Goal: Information Seeking & Learning: Learn about a topic

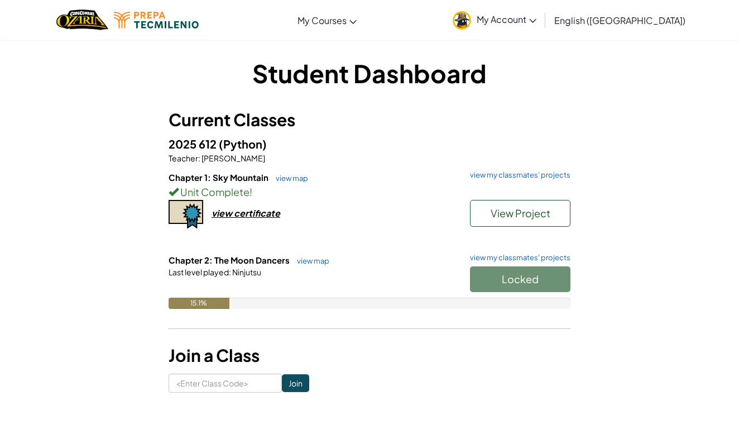
click at [520, 279] on div "Locked" at bounding box center [515, 281] width 112 height 31
click at [484, 273] on div "Locked" at bounding box center [515, 281] width 112 height 31
click at [512, 288] on button "Start" at bounding box center [520, 279] width 101 height 26
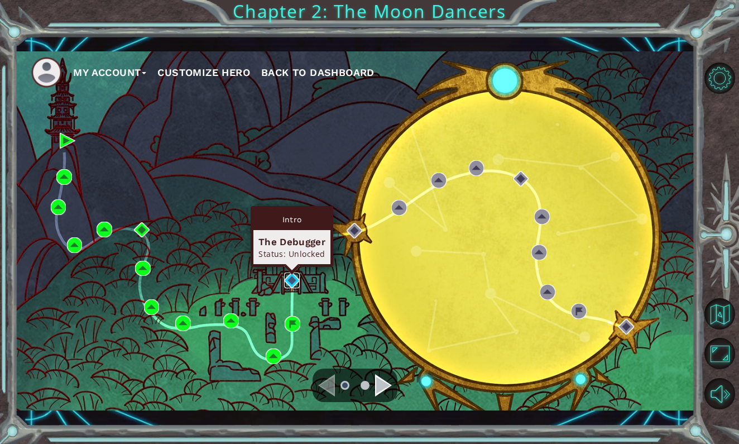
click at [288, 275] on img at bounding box center [292, 281] width 16 height 16
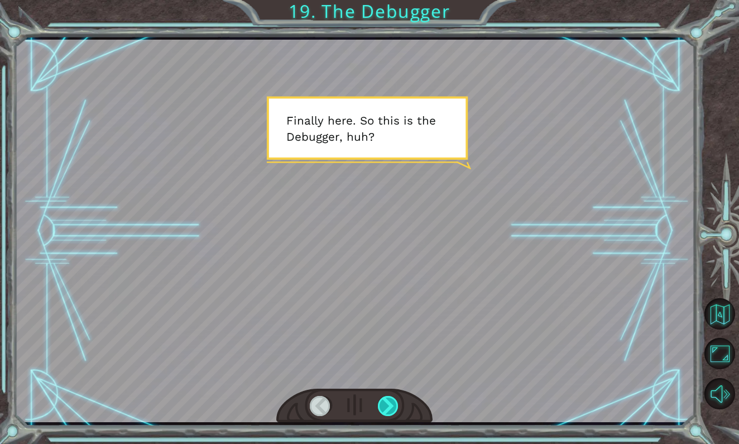
click at [393, 405] on div at bounding box center [389, 406] width 22 height 21
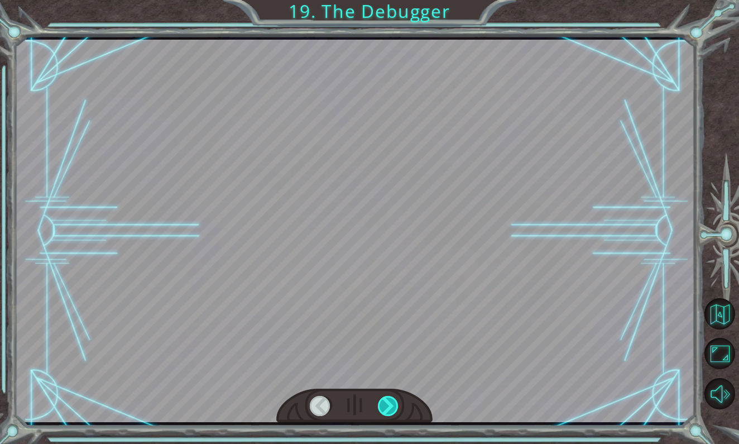
click at [393, 405] on div at bounding box center [389, 406] width 22 height 21
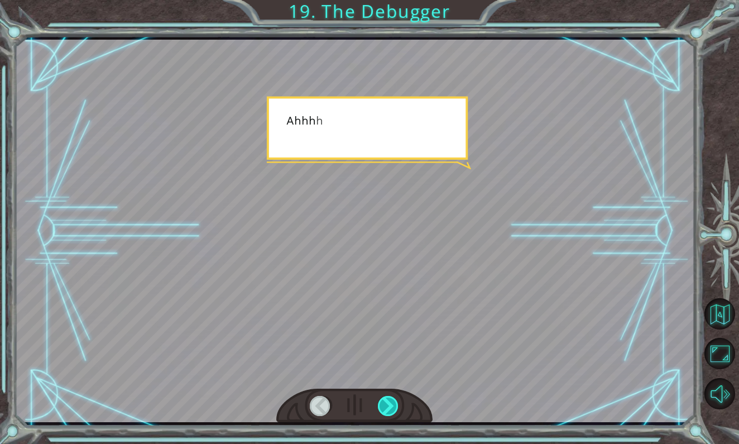
click at [393, 405] on div at bounding box center [389, 406] width 22 height 21
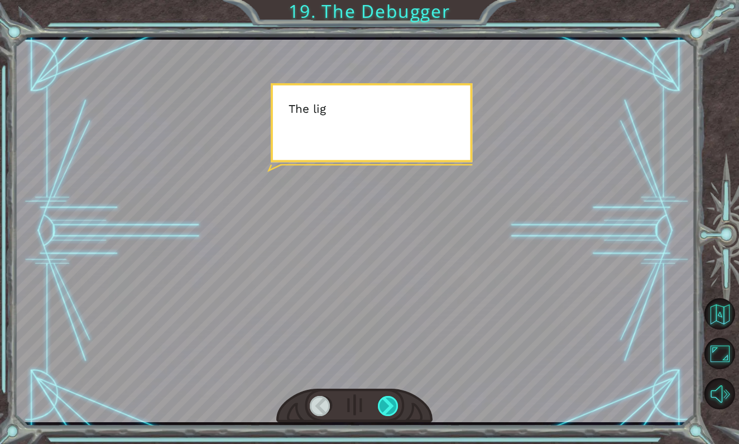
click at [393, 405] on div at bounding box center [389, 406] width 22 height 21
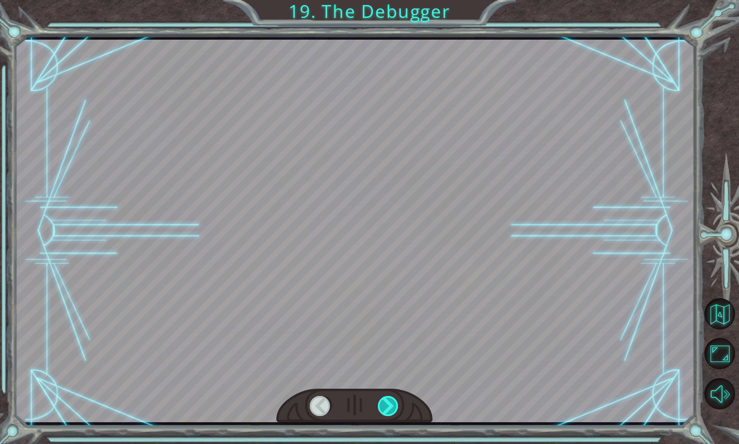
click at [393, 405] on div at bounding box center [389, 406] width 22 height 21
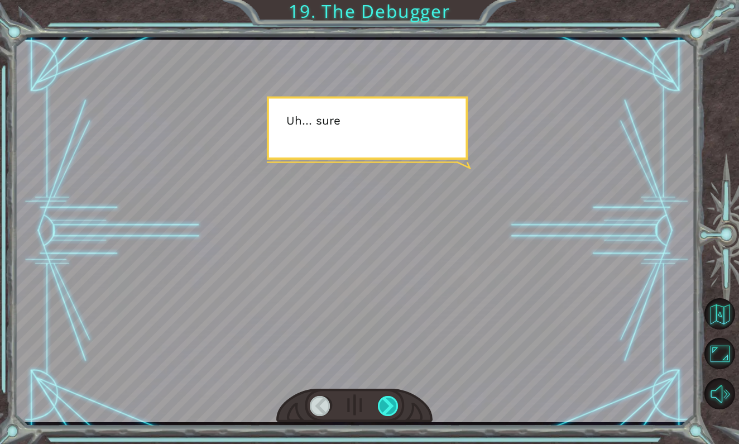
click at [393, 405] on div at bounding box center [389, 406] width 22 height 21
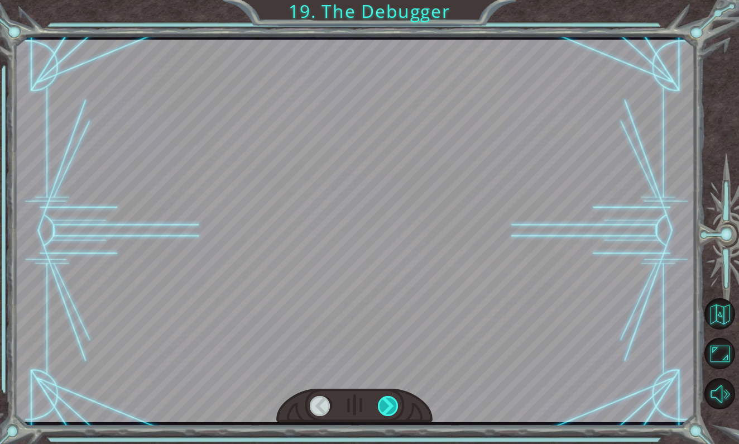
click at [393, 404] on div at bounding box center [389, 406] width 22 height 21
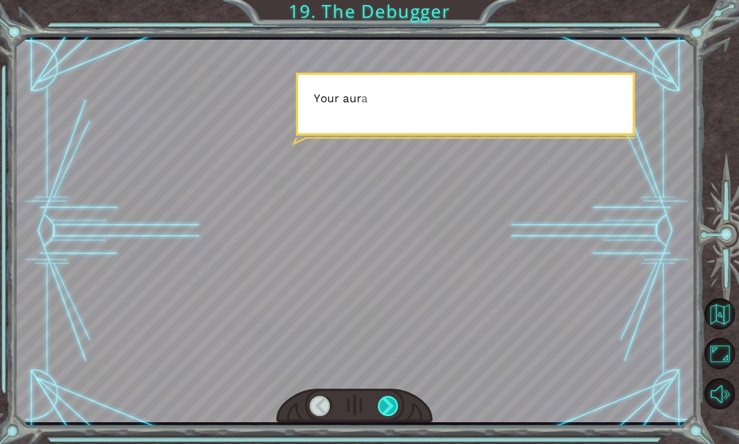
click at [393, 404] on div at bounding box center [389, 406] width 22 height 21
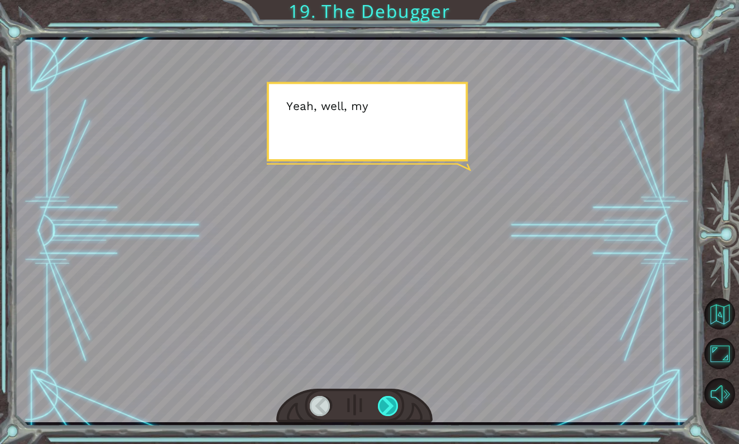
click at [393, 404] on div at bounding box center [389, 406] width 22 height 21
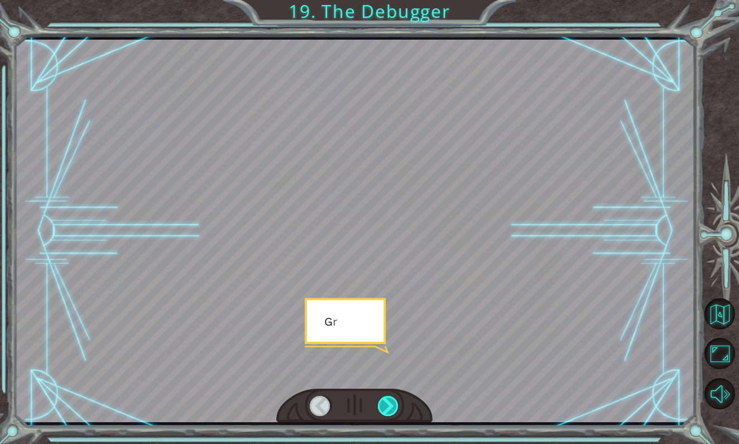
click at [393, 404] on div at bounding box center [389, 406] width 22 height 21
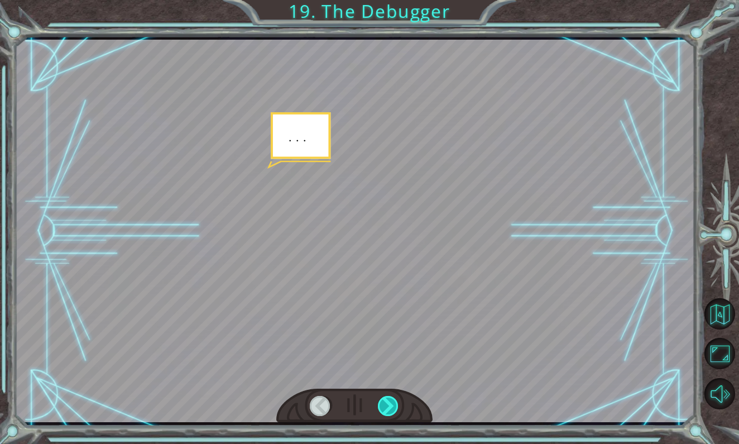
click at [393, 404] on div at bounding box center [389, 406] width 22 height 21
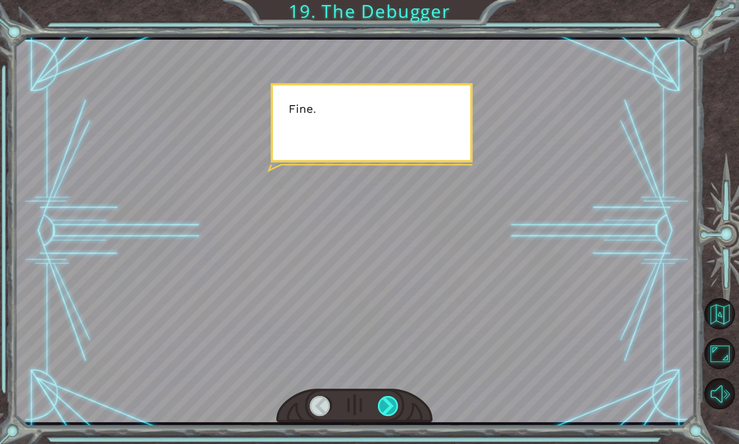
click at [393, 404] on div at bounding box center [389, 406] width 22 height 21
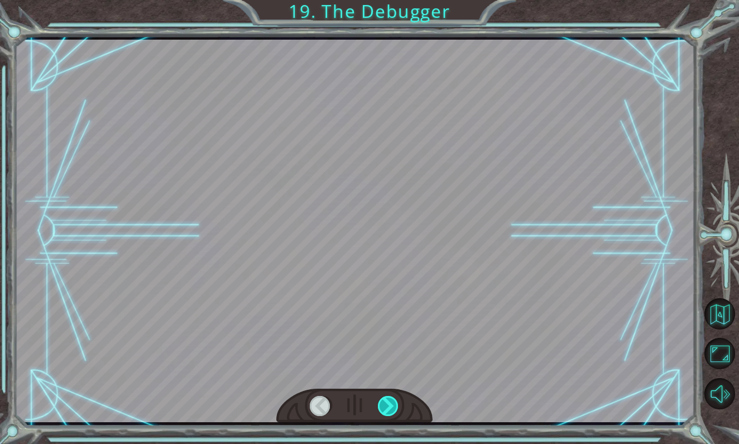
click at [393, 404] on div at bounding box center [389, 406] width 22 height 21
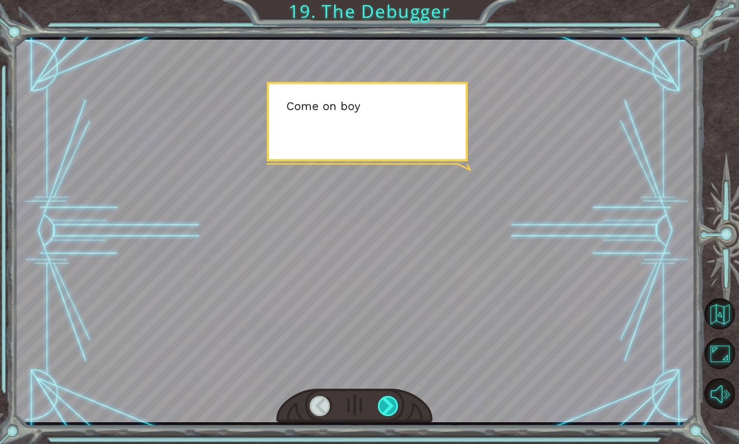
click at [393, 404] on div at bounding box center [389, 406] width 22 height 21
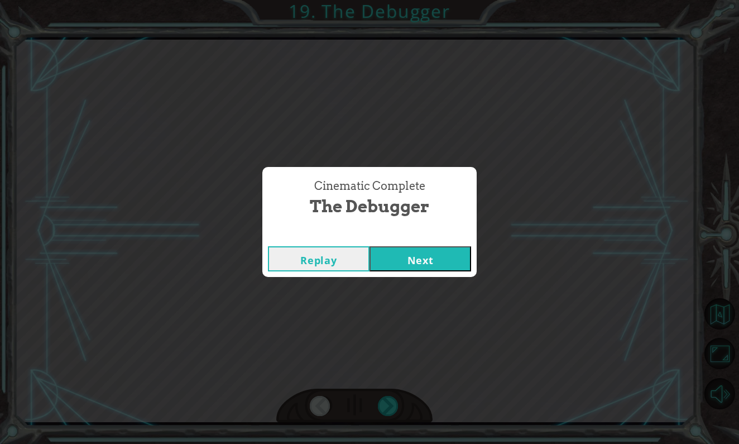
click at [414, 260] on button "Next" at bounding box center [421, 258] width 102 height 25
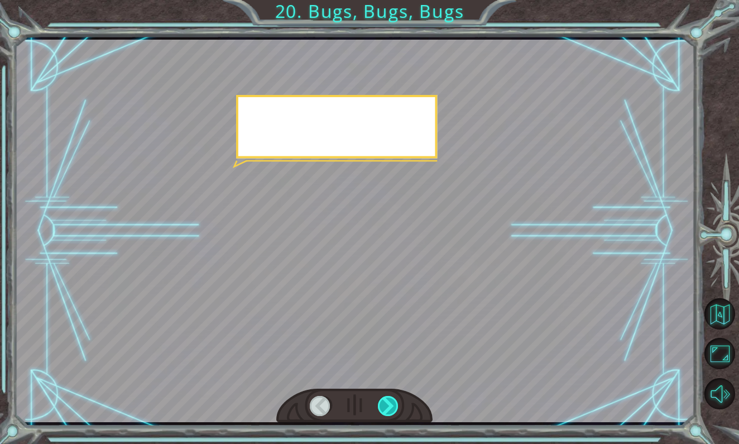
click at [385, 407] on div at bounding box center [389, 406] width 22 height 21
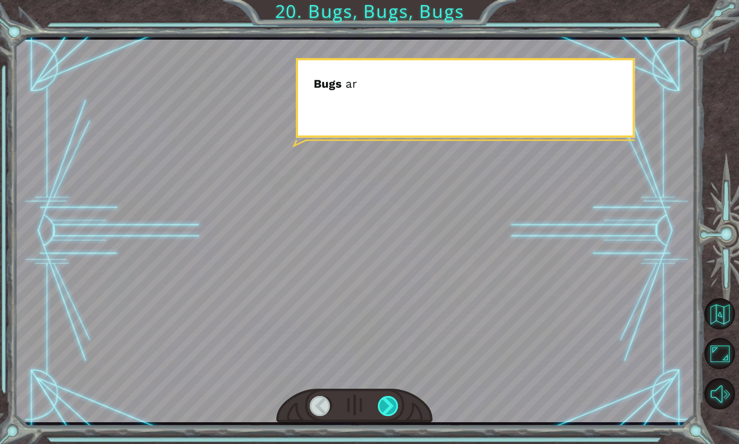
click at [385, 407] on div at bounding box center [389, 406] width 22 height 21
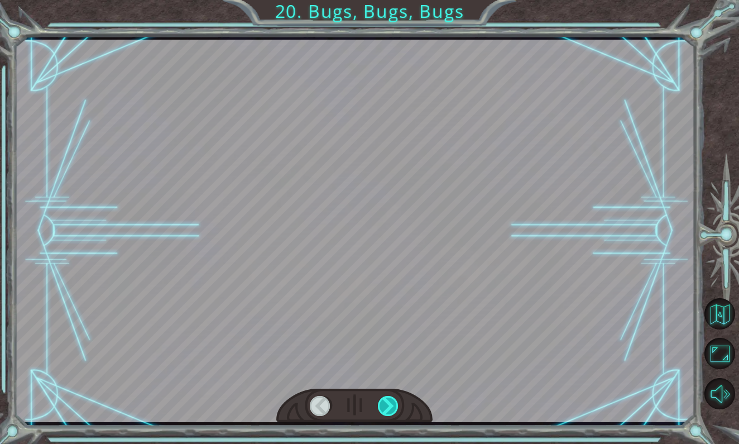
click at [385, 407] on div at bounding box center [389, 406] width 22 height 21
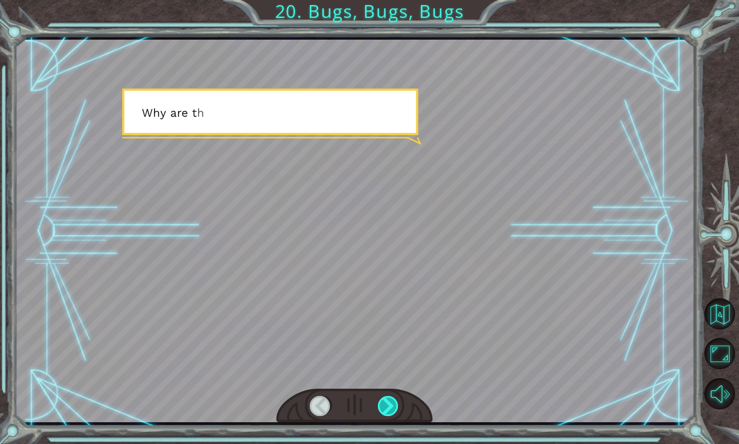
click at [385, 407] on div at bounding box center [389, 406] width 22 height 21
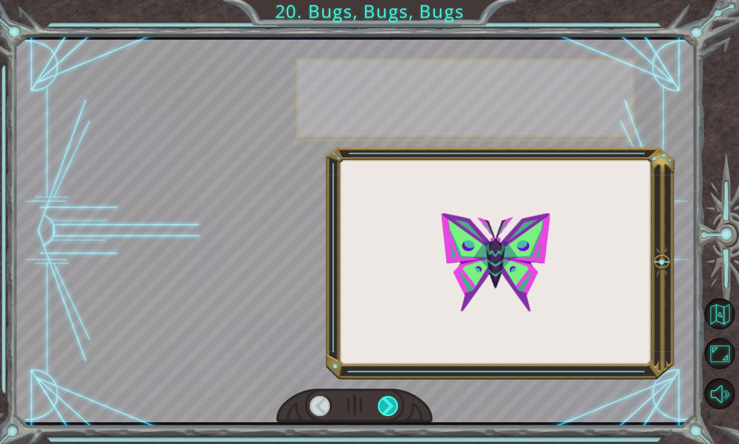
click at [385, 407] on div at bounding box center [389, 406] width 22 height 21
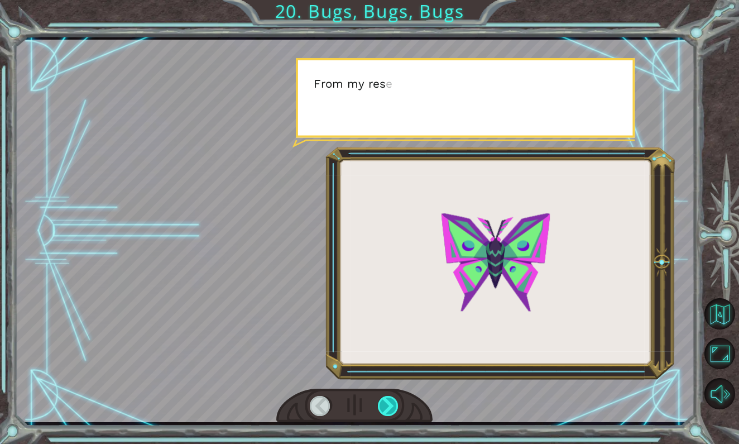
click at [385, 407] on div at bounding box center [389, 406] width 22 height 21
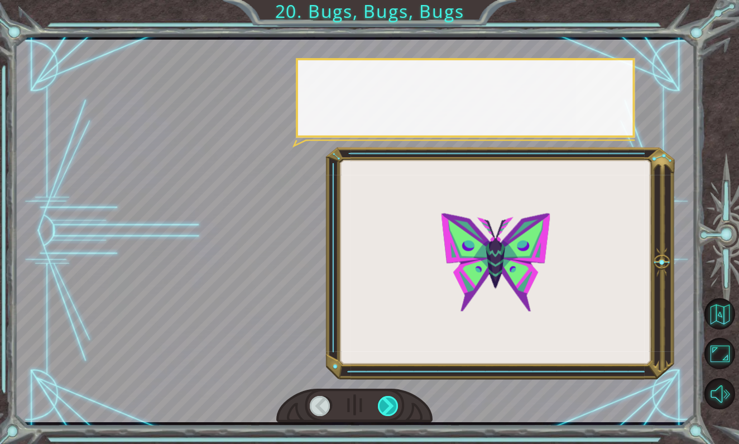
click at [385, 407] on div at bounding box center [389, 406] width 22 height 21
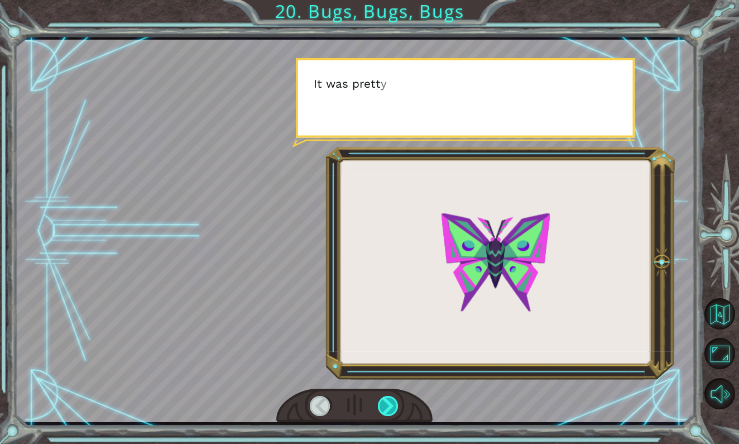
click at [385, 407] on div at bounding box center [389, 406] width 22 height 21
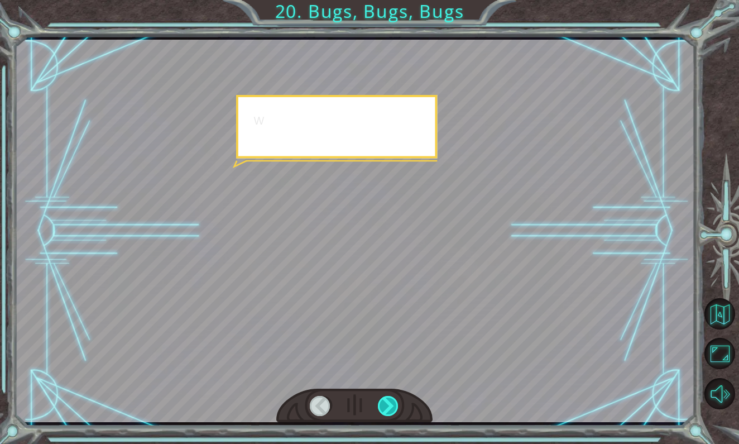
click at [385, 407] on div at bounding box center [389, 406] width 22 height 21
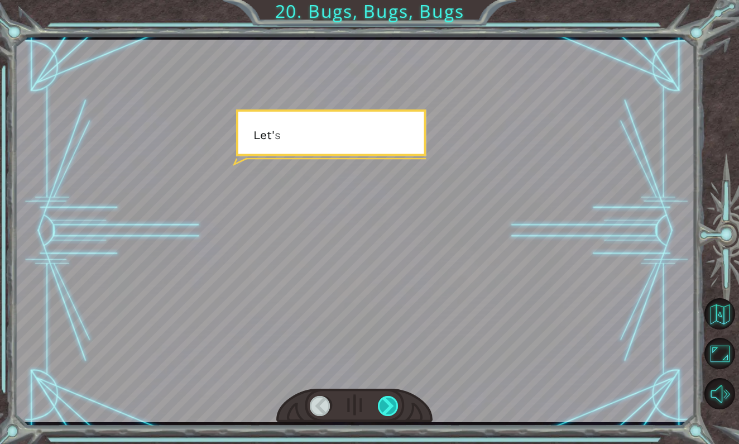
click at [385, 408] on div at bounding box center [389, 406] width 22 height 21
click at [385, 407] on div at bounding box center [389, 406] width 22 height 21
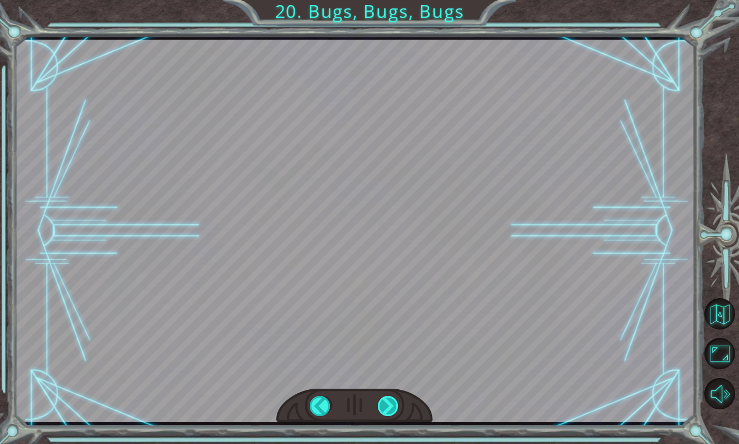
click at [385, 407] on div at bounding box center [389, 406] width 22 height 21
click at [385, 0] on div "Y o u g o t t h e D e b u g g e r ! N o t b a d . S o l e t ’ s t a l k b u g s…" at bounding box center [369, 0] width 739 height 0
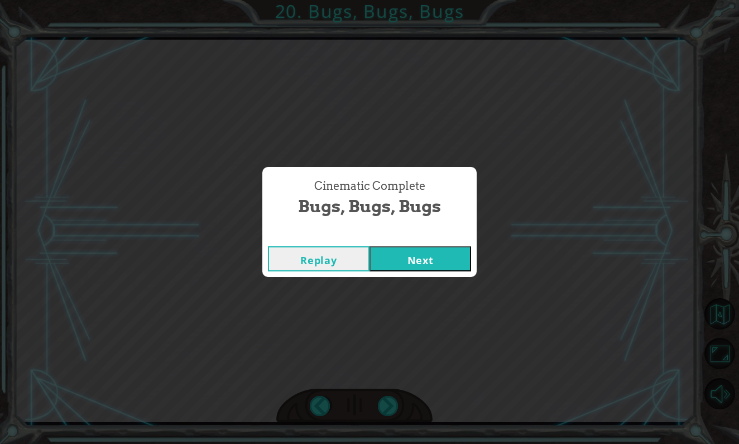
click at [437, 267] on button "Next" at bounding box center [421, 258] width 102 height 25
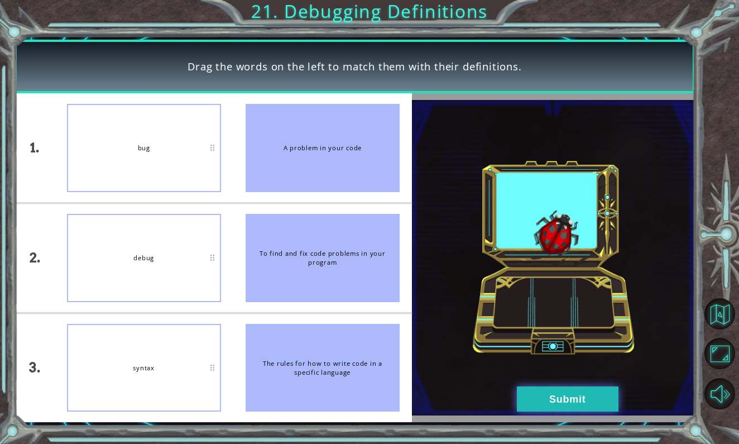
click at [555, 402] on button "Submit" at bounding box center [568, 398] width 102 height 25
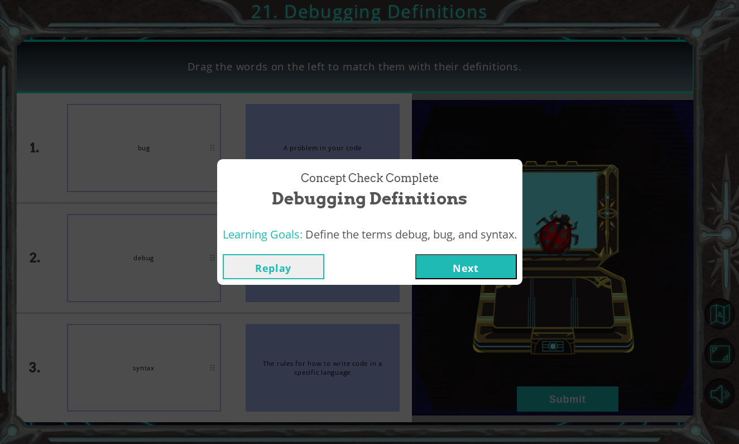
click at [503, 270] on button "Next" at bounding box center [466, 266] width 102 height 25
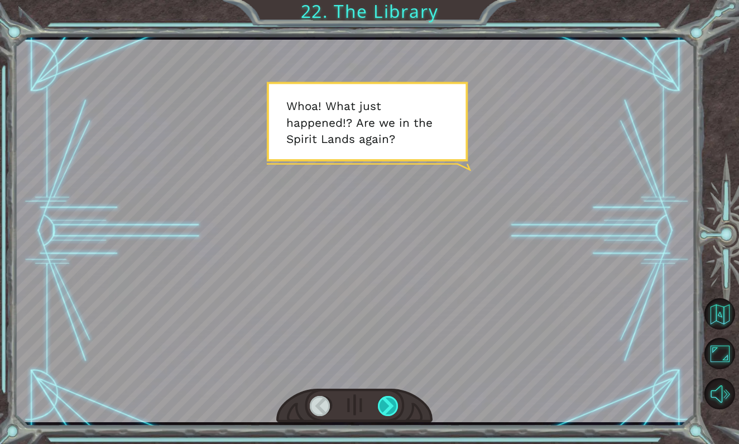
click at [393, 410] on div at bounding box center [389, 406] width 22 height 21
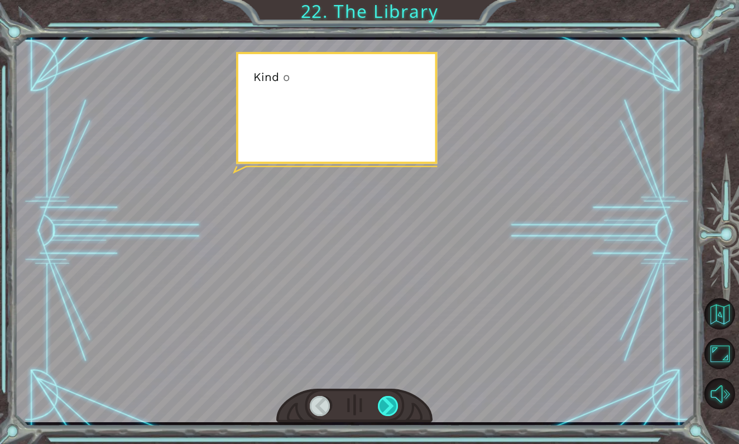
click at [393, 410] on div at bounding box center [389, 406] width 22 height 21
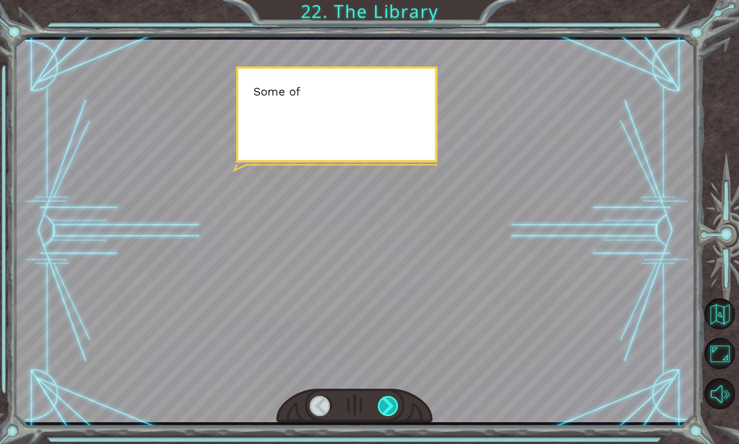
click at [393, 410] on div at bounding box center [389, 406] width 22 height 21
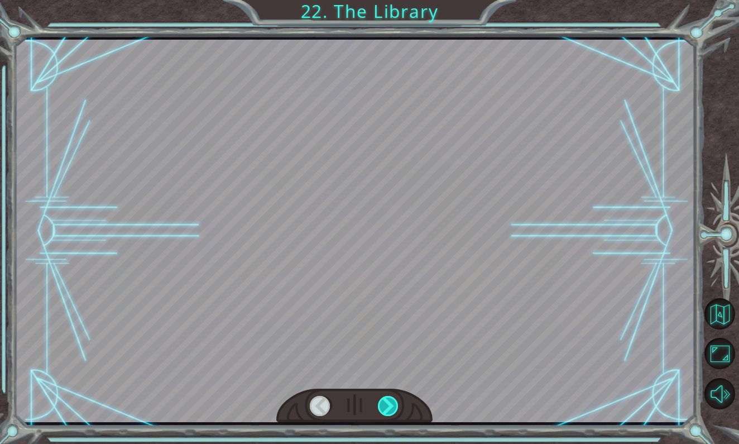
click at [393, 410] on div at bounding box center [389, 406] width 22 height 21
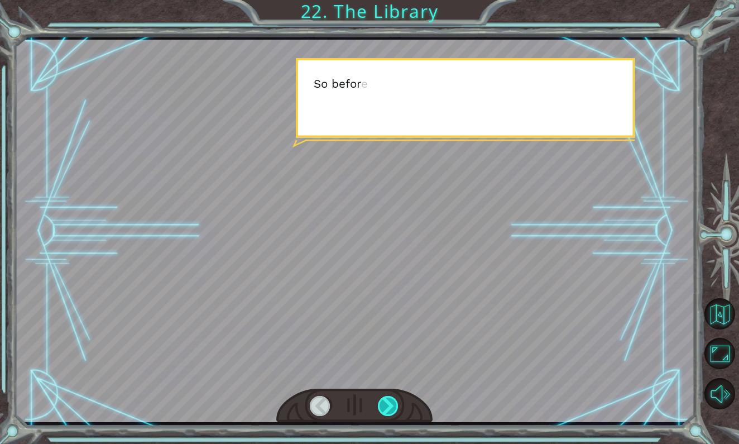
click at [393, 410] on div at bounding box center [389, 406] width 22 height 21
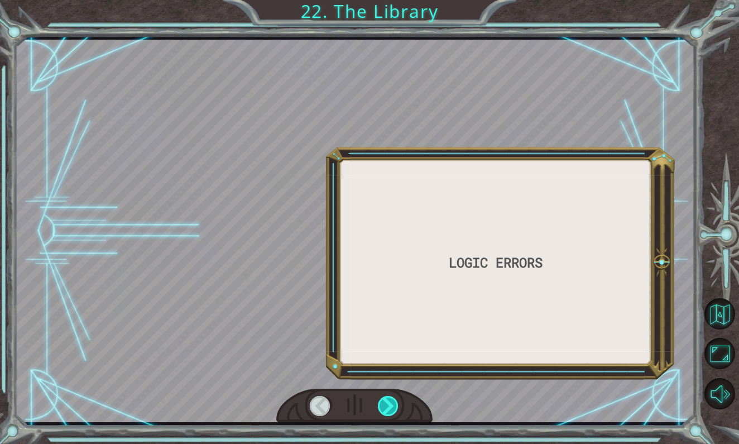
click at [393, 410] on div at bounding box center [389, 406] width 22 height 21
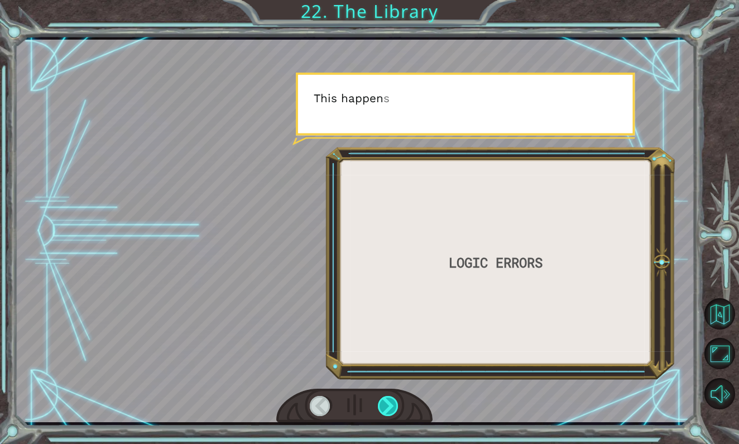
click at [393, 410] on div at bounding box center [389, 406] width 22 height 21
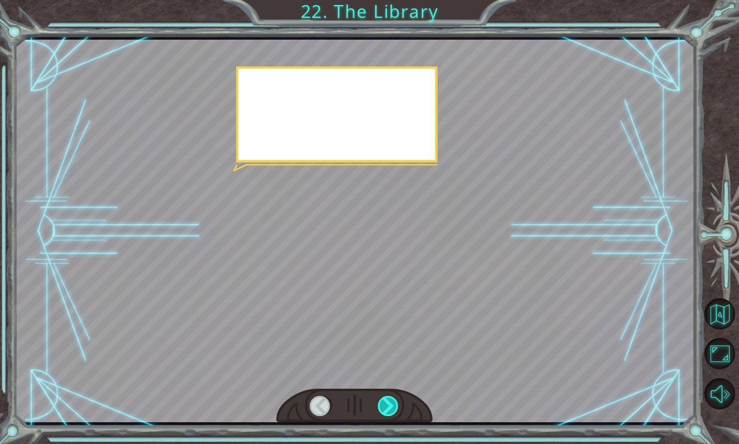
click at [393, 410] on div at bounding box center [389, 406] width 22 height 21
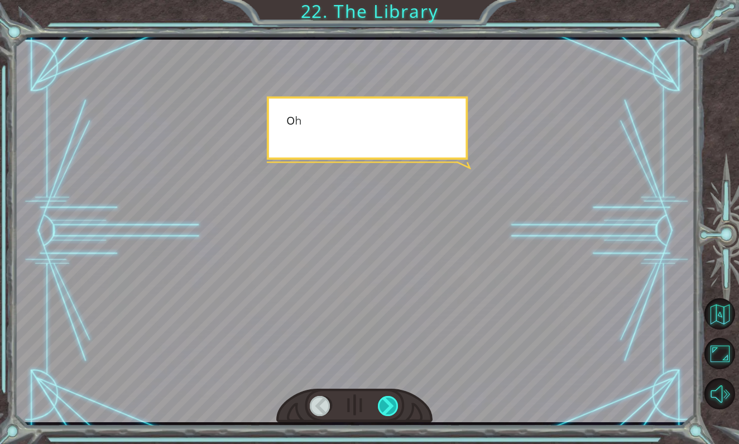
click at [393, 411] on div at bounding box center [389, 406] width 22 height 21
click at [393, 412] on div at bounding box center [389, 406] width 22 height 21
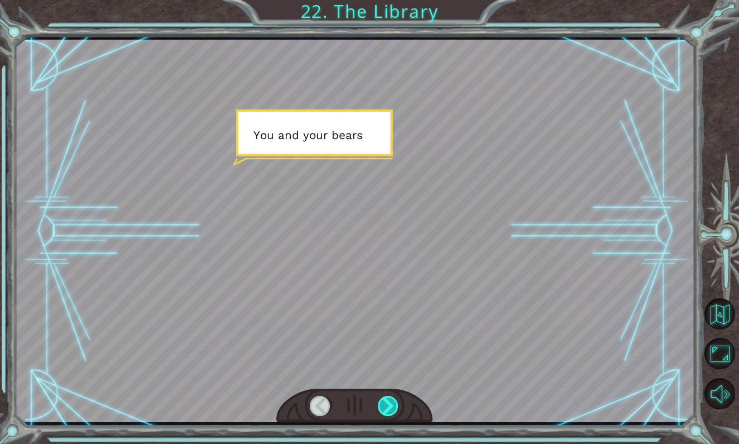
click at [393, 412] on div at bounding box center [389, 406] width 22 height 21
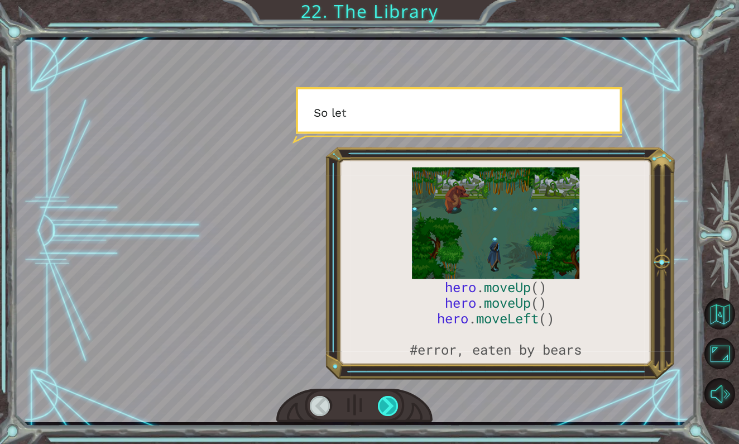
click at [393, 411] on div at bounding box center [389, 406] width 22 height 21
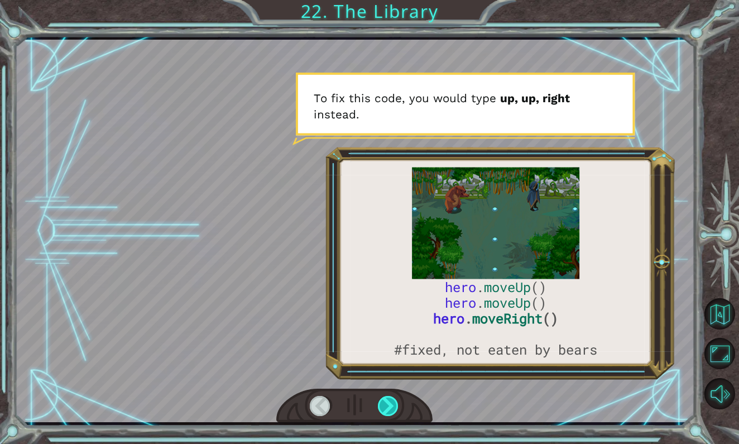
click at [395, 409] on div at bounding box center [389, 406] width 22 height 21
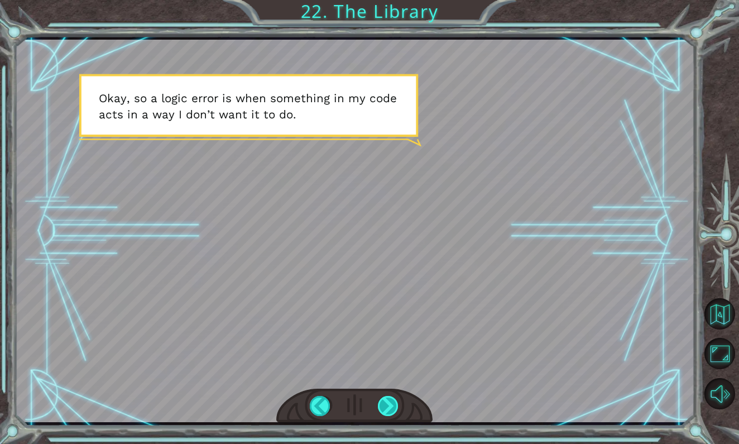
click at [390, 400] on div at bounding box center [389, 406] width 22 height 21
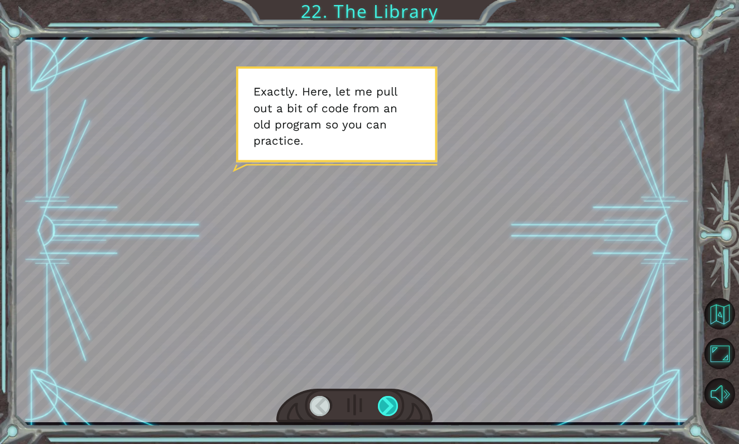
click at [381, 402] on div at bounding box center [389, 406] width 22 height 21
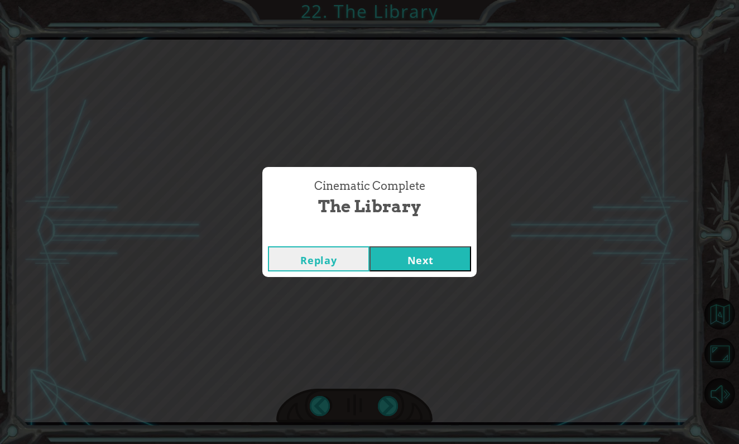
click at [408, 255] on button "Next" at bounding box center [421, 258] width 102 height 25
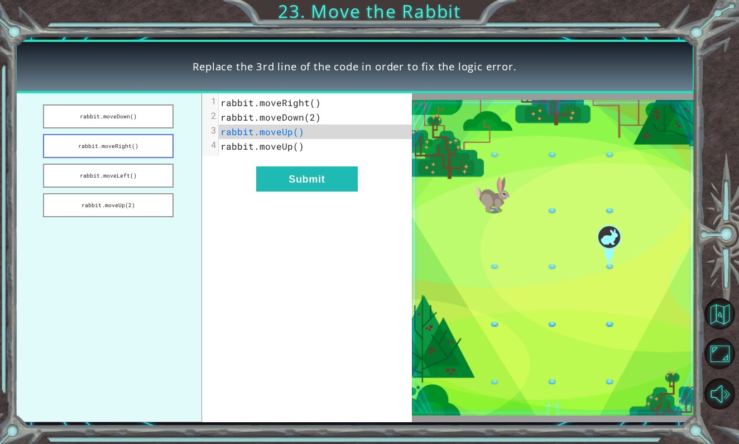
click at [131, 144] on button "rabbit.moveRight()" at bounding box center [108, 146] width 130 height 24
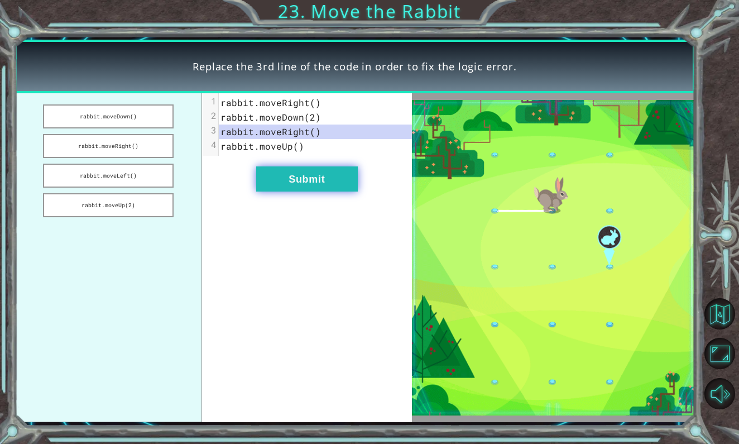
click at [322, 187] on button "Submit" at bounding box center [307, 178] width 102 height 25
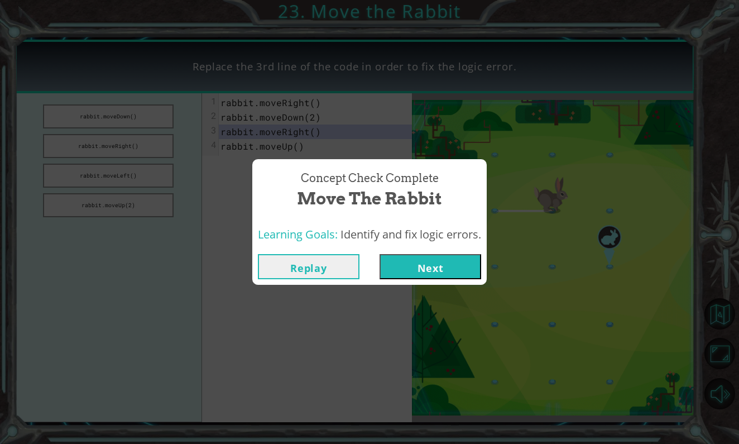
click at [433, 269] on button "Next" at bounding box center [431, 266] width 102 height 25
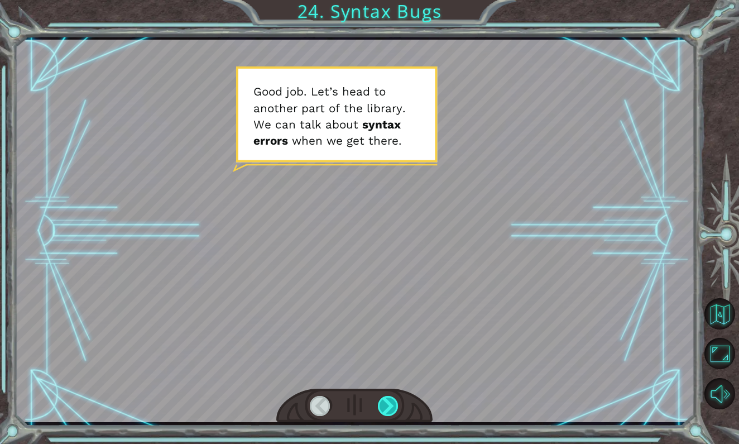
click at [393, 413] on div at bounding box center [389, 406] width 22 height 21
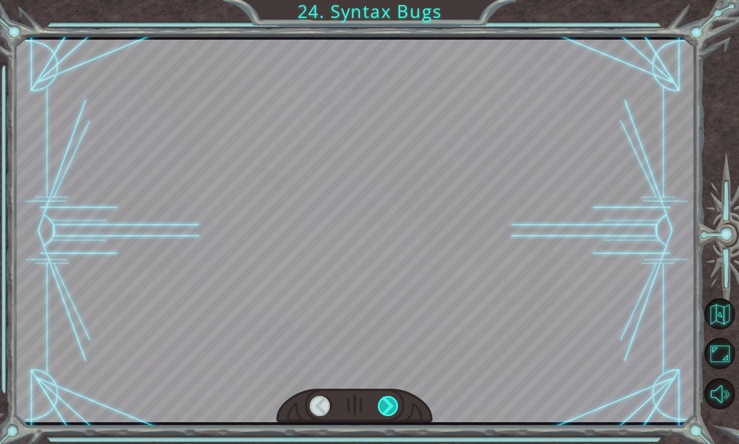
click at [393, 413] on div at bounding box center [389, 406] width 22 height 21
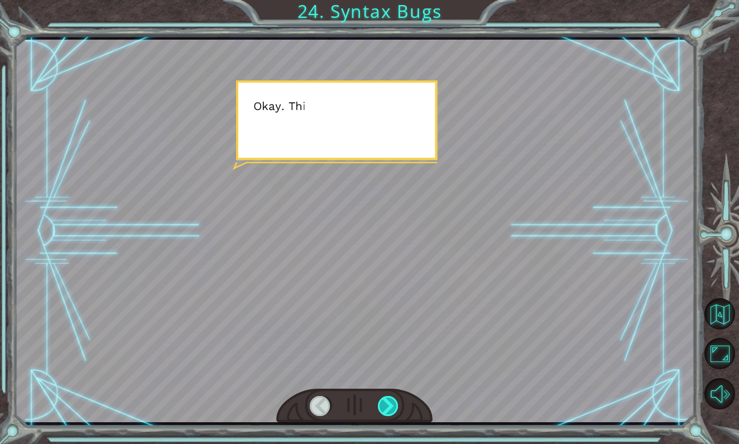
click at [393, 413] on div at bounding box center [389, 406] width 22 height 21
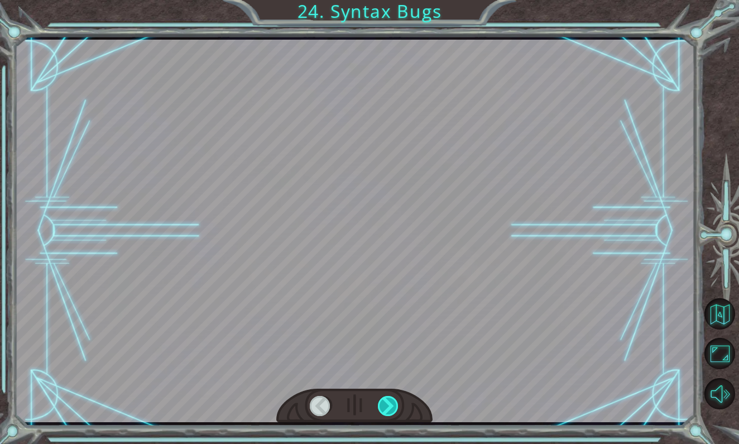
click at [393, 413] on div at bounding box center [389, 406] width 22 height 21
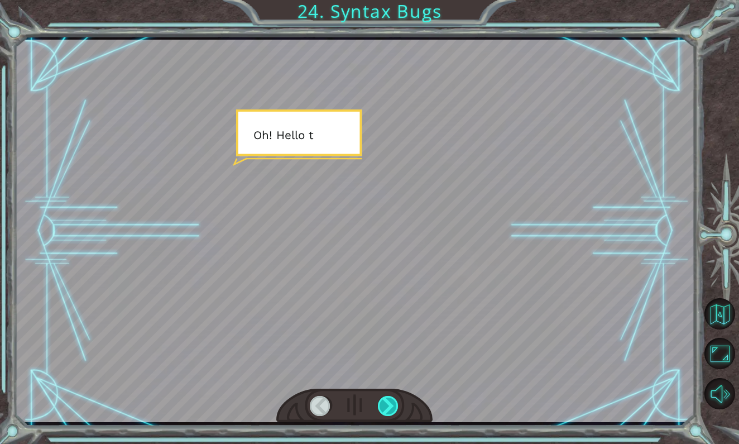
click at [393, 413] on div at bounding box center [389, 406] width 22 height 21
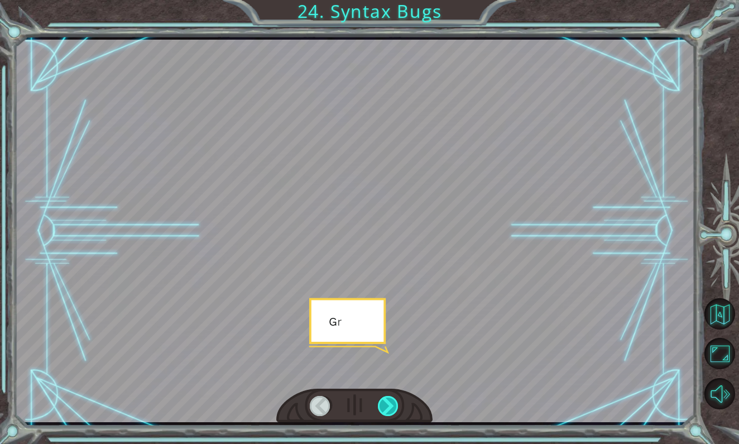
click at [393, 413] on div at bounding box center [389, 406] width 22 height 21
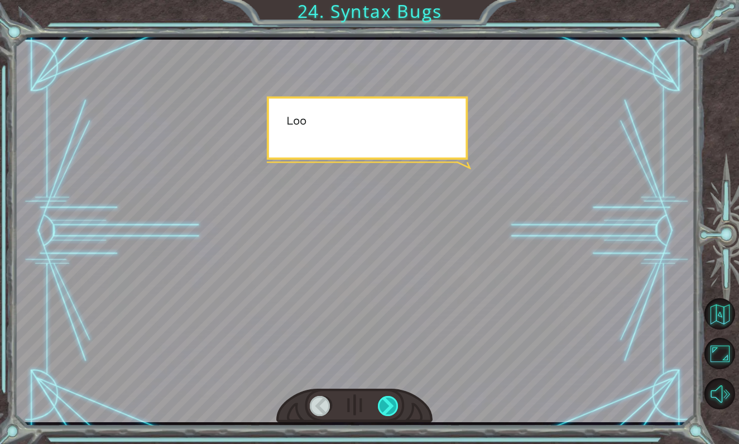
click at [393, 413] on div at bounding box center [389, 406] width 22 height 21
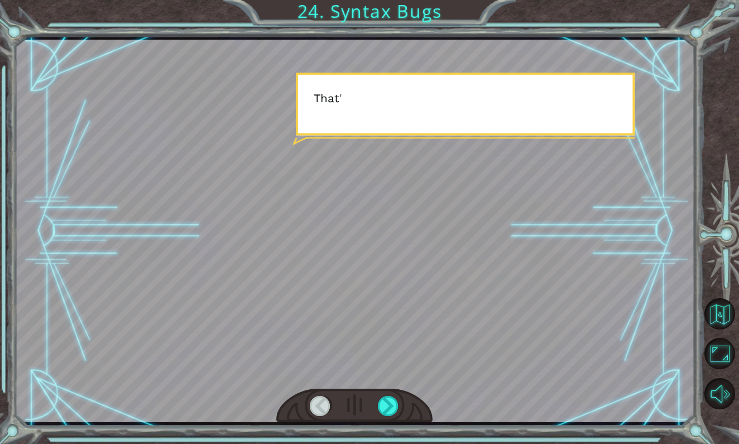
click at [387, 394] on div at bounding box center [354, 406] width 156 height 35
click at [387, 399] on div at bounding box center [389, 406] width 22 height 21
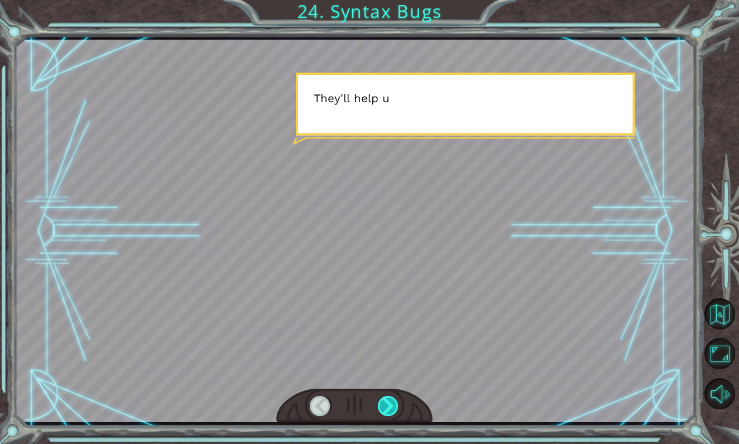
click at [387, 399] on div at bounding box center [389, 406] width 22 height 21
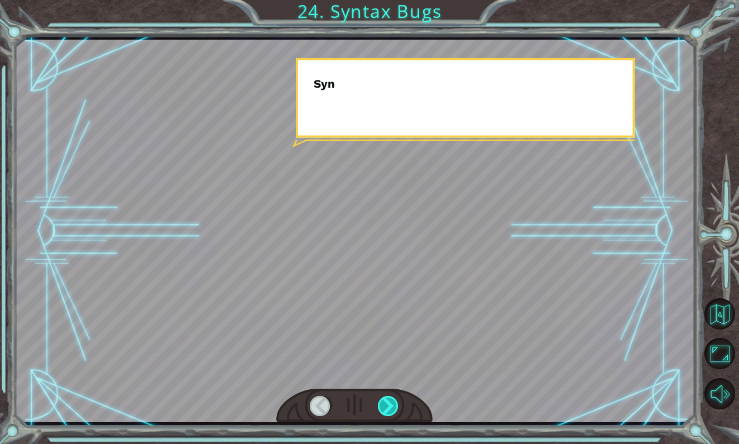
click at [387, 399] on div at bounding box center [389, 406] width 22 height 21
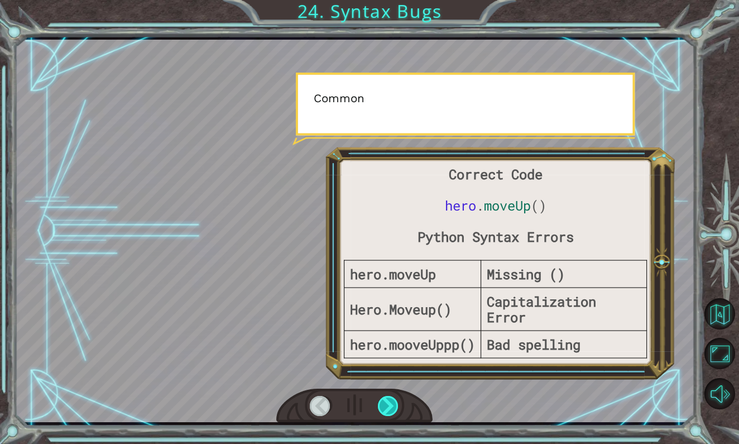
click at [387, 399] on div at bounding box center [389, 406] width 22 height 21
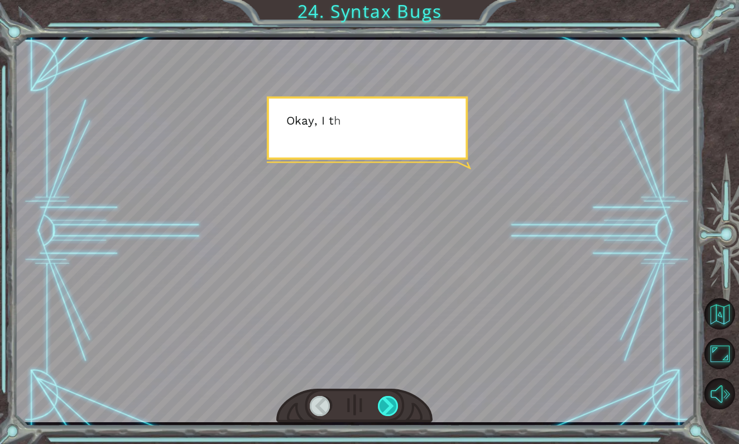
click at [387, 399] on div at bounding box center [389, 406] width 22 height 21
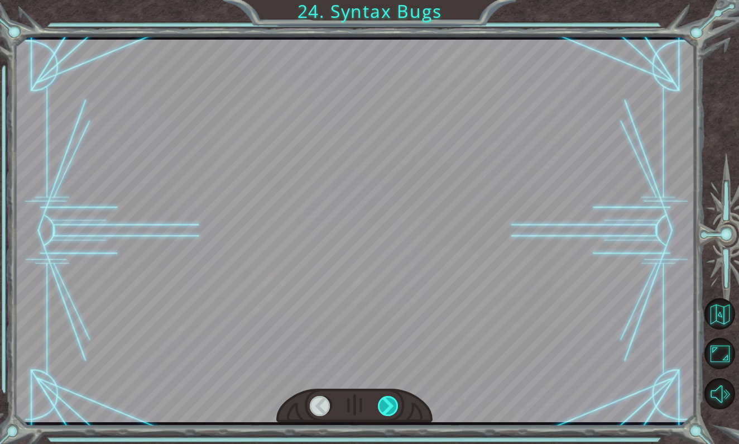
click at [387, 399] on div at bounding box center [389, 406] width 22 height 21
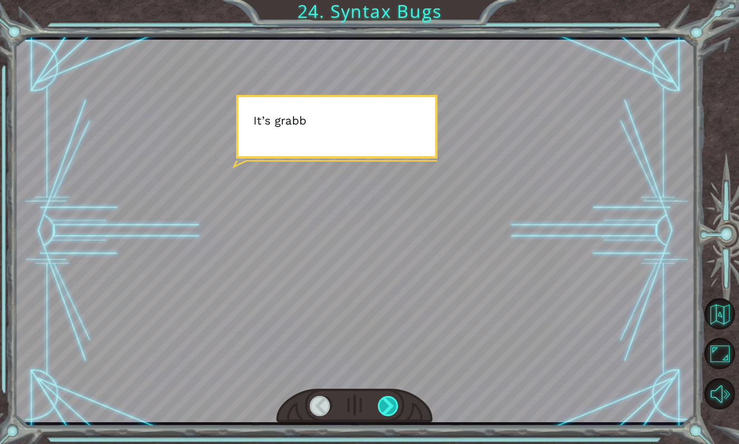
click at [387, 399] on div at bounding box center [389, 406] width 22 height 21
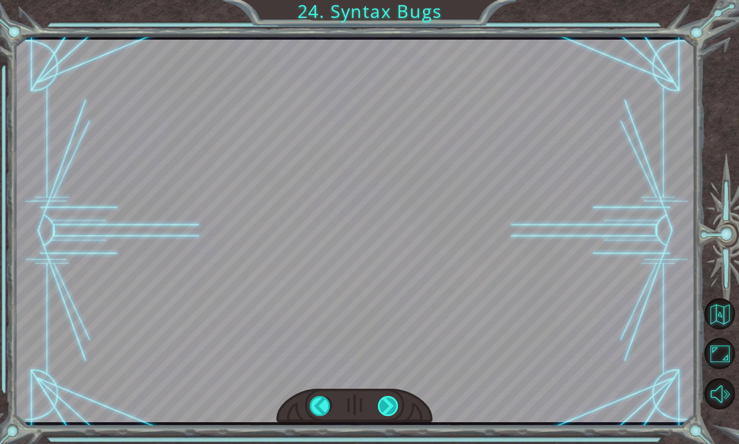
click at [387, 399] on div at bounding box center [389, 406] width 22 height 21
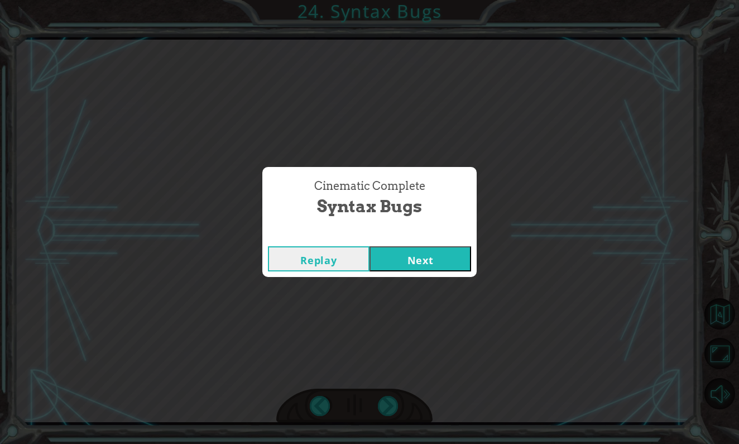
click at [411, 257] on button "Next" at bounding box center [421, 258] width 102 height 25
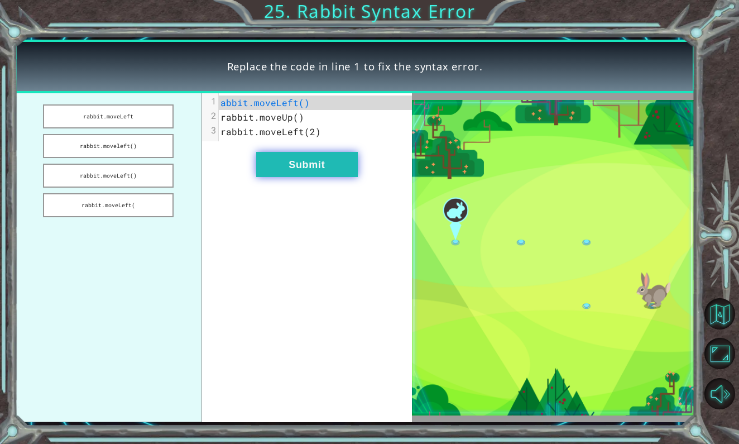
click at [276, 159] on button "Submit" at bounding box center [307, 164] width 102 height 25
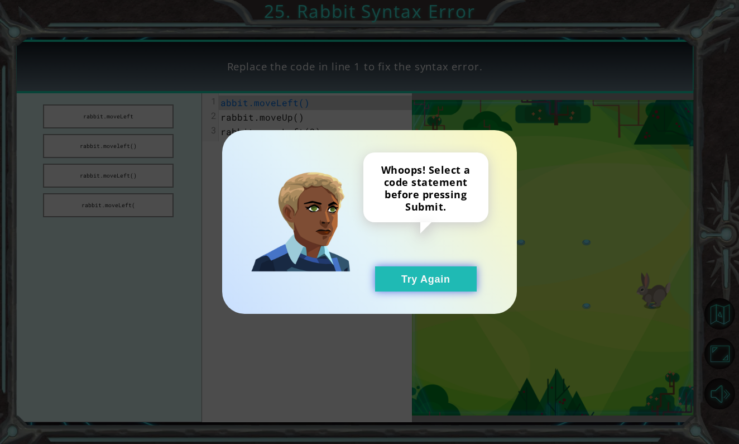
click at [418, 281] on button "Try Again" at bounding box center [426, 278] width 102 height 25
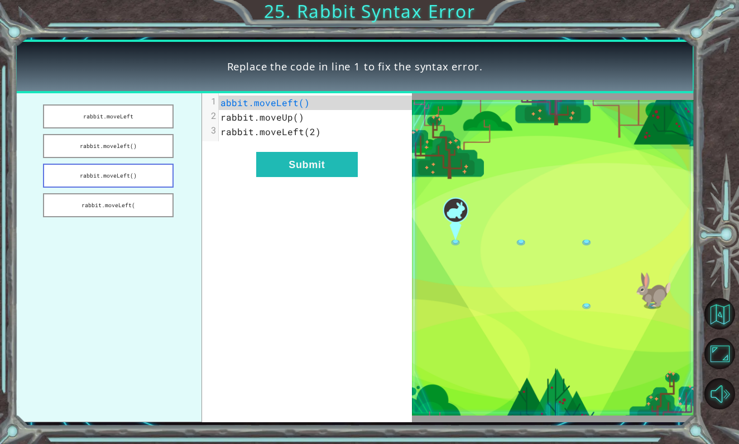
click at [132, 178] on button "rabbit.moveLeft()" at bounding box center [108, 176] width 130 height 24
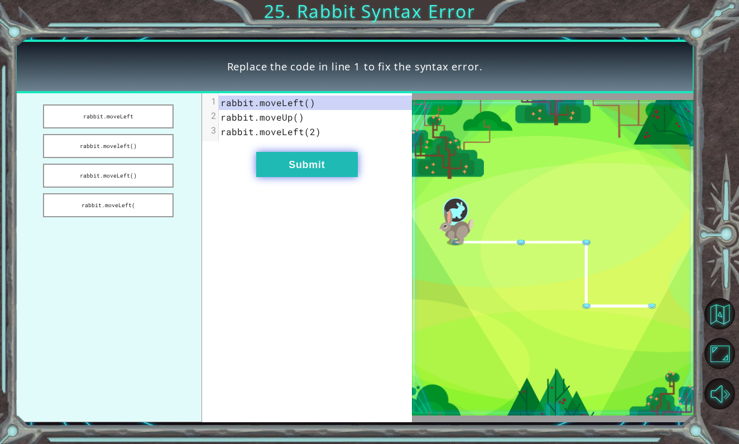
click at [298, 176] on button "Submit" at bounding box center [307, 164] width 102 height 25
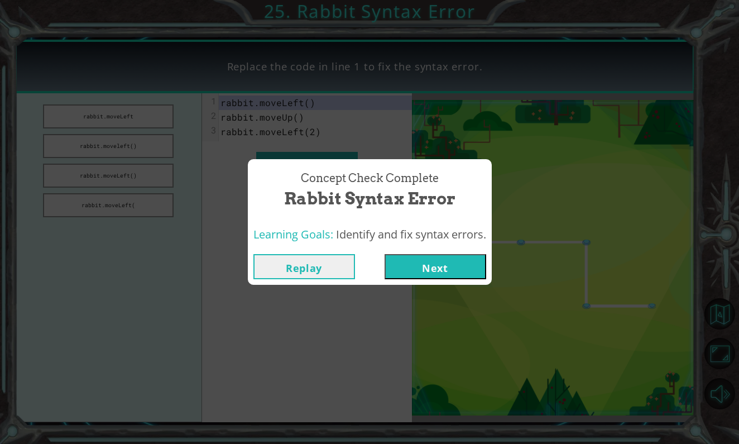
click at [414, 267] on button "Next" at bounding box center [436, 266] width 102 height 25
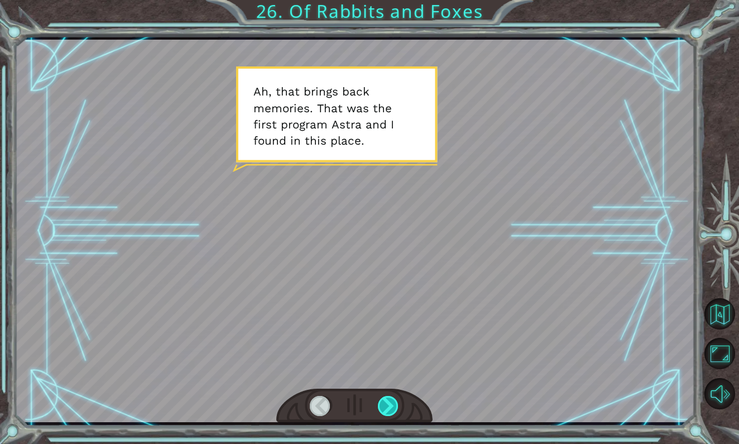
click at [389, 408] on div at bounding box center [389, 406] width 22 height 21
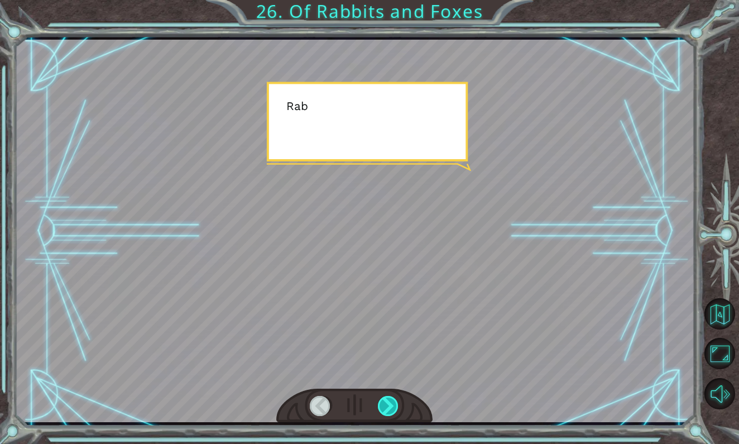
click at [389, 408] on div at bounding box center [389, 406] width 22 height 21
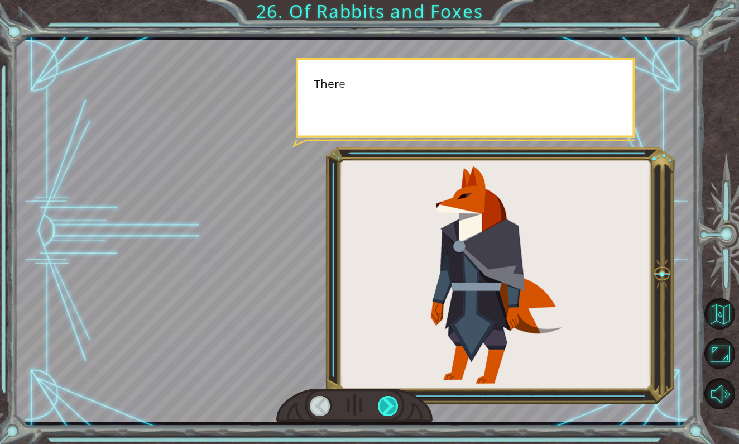
click at [389, 408] on div at bounding box center [389, 406] width 22 height 21
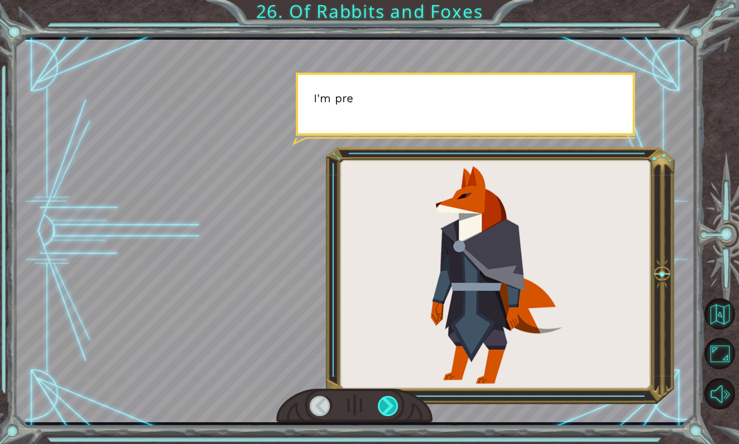
click at [389, 408] on div at bounding box center [389, 406] width 22 height 21
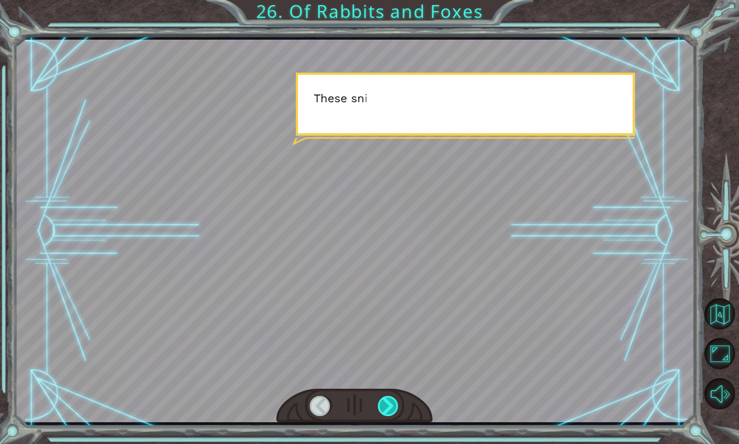
click at [389, 408] on div at bounding box center [389, 406] width 22 height 21
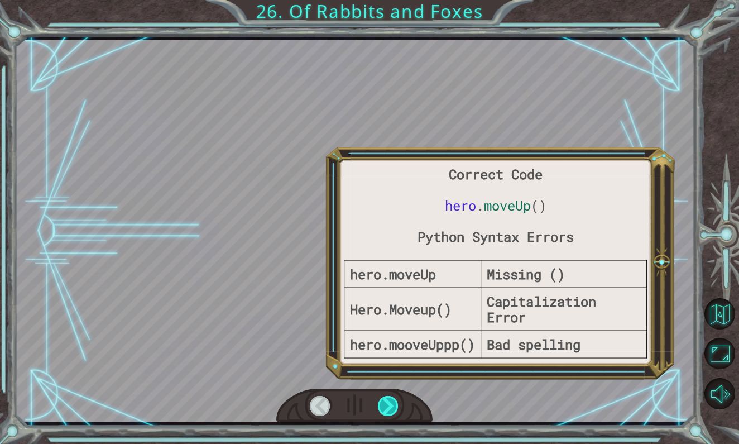
click at [389, 408] on div at bounding box center [389, 406] width 22 height 21
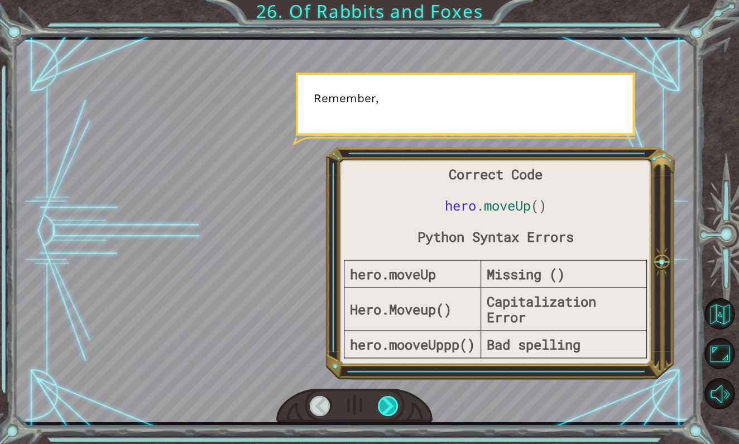
click at [389, 408] on div at bounding box center [389, 406] width 22 height 21
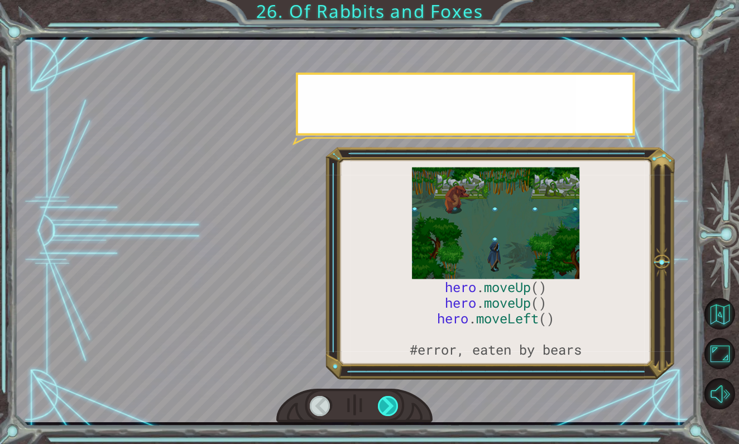
click at [389, 408] on div at bounding box center [389, 406] width 22 height 21
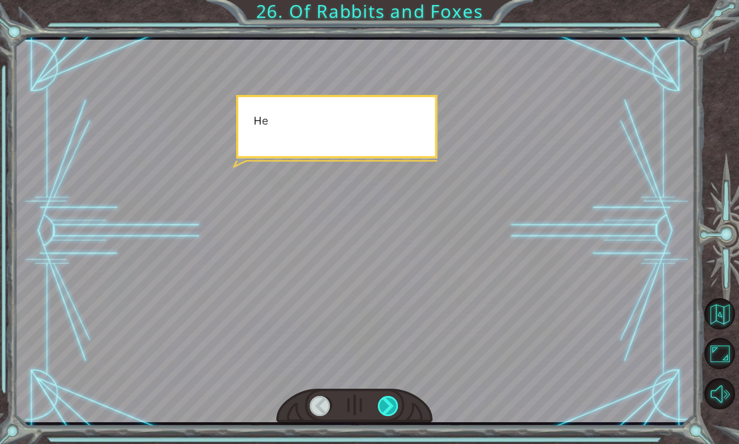
click at [389, 408] on div at bounding box center [389, 406] width 22 height 21
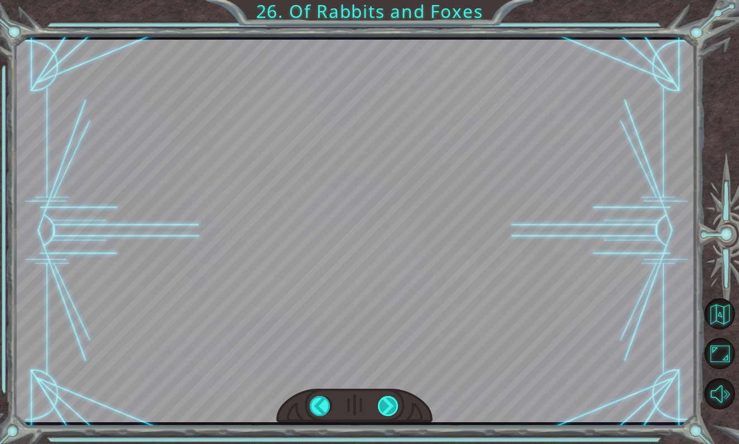
click at [389, 408] on div at bounding box center [389, 406] width 22 height 21
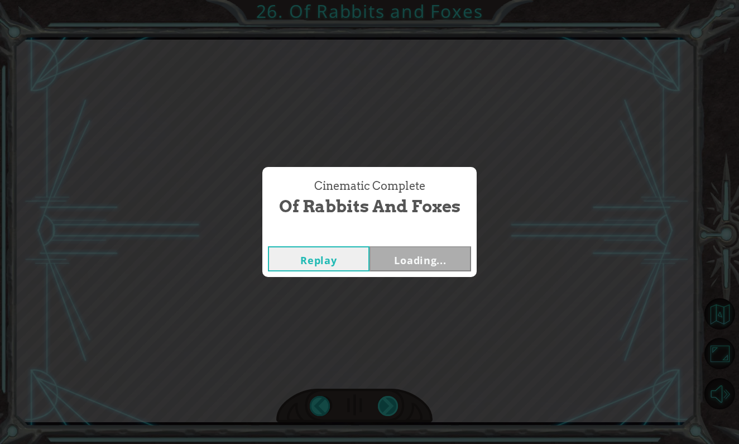
click at [389, 408] on div "Cinematic Complete Of Rabbits and Foxes Replay Loading..." at bounding box center [369, 222] width 739 height 444
click at [431, 257] on button "Next" at bounding box center [421, 258] width 102 height 25
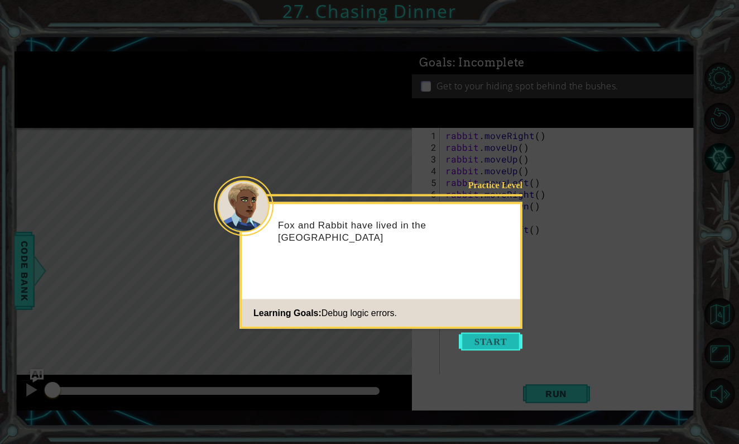
click at [502, 345] on button "Start" at bounding box center [491, 342] width 64 height 18
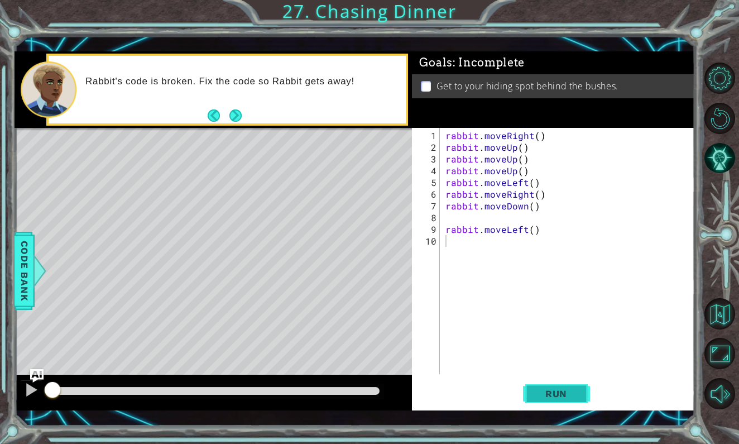
click at [566, 390] on span "Run" at bounding box center [556, 393] width 44 height 11
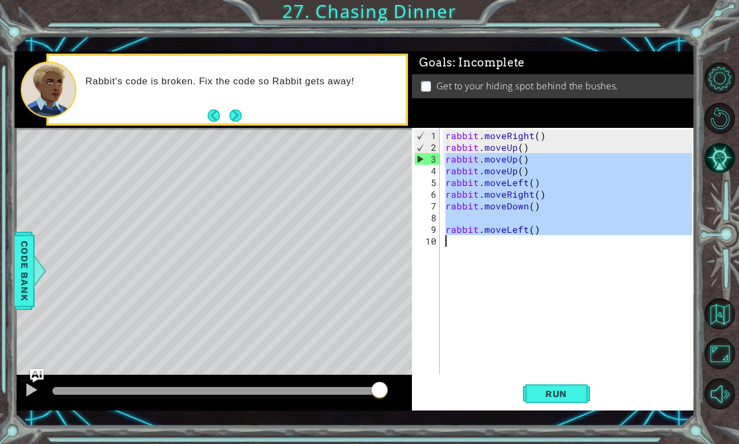
drag, startPoint x: 440, startPoint y: 155, endPoint x: 555, endPoint y: 255, distance: 152.3
click at [555, 256] on div "1 2 3 4 5 6 7 8 9 10 rabbit . moveRight ( ) rabbit . moveUp ( ) rabbit . moveUp…" at bounding box center [552, 251] width 280 height 246
type textarea "rabbit.moveLeft()"
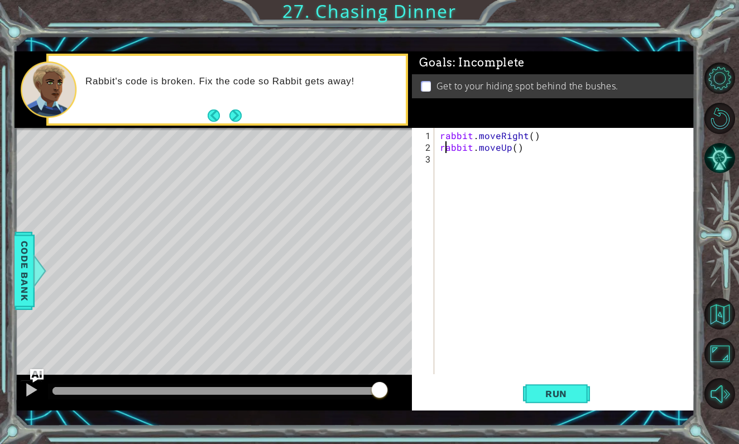
click at [447, 147] on div "rabbit . moveRight ( ) rabbit . moveUp ( )" at bounding box center [568, 265] width 260 height 270
drag, startPoint x: 448, startPoint y: 147, endPoint x: 573, endPoint y: 148, distance: 125.1
click at [574, 148] on div "rabbit . moveRight ( ) rabbit . moveUp ( )" at bounding box center [568, 265] width 260 height 270
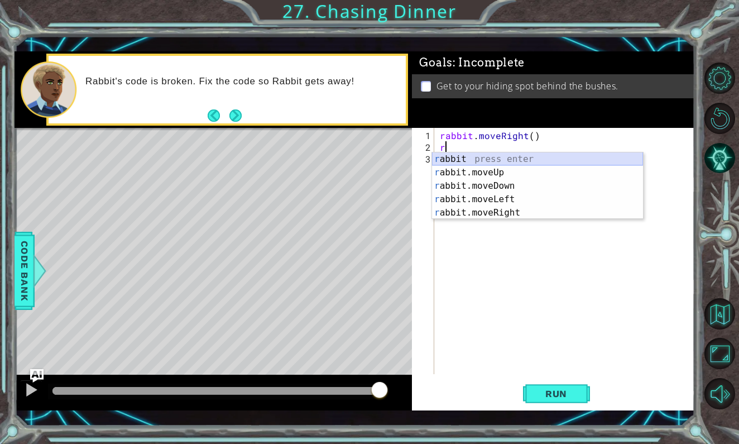
click at [525, 156] on div "r abbit press enter r abbit.moveUp press enter r abbit.moveDown press enter r a…" at bounding box center [537, 199] width 211 height 94
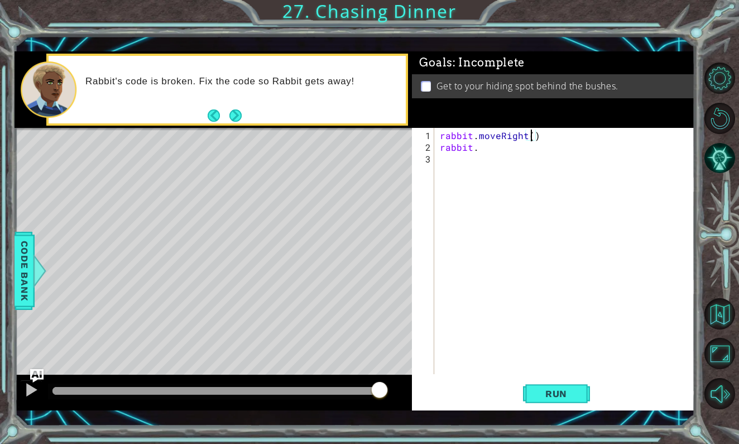
click at [529, 136] on div "rabbit . moveRight ( ) rabbit ." at bounding box center [568, 265] width 260 height 270
click at [483, 147] on div "rabbit . moveRight ( 3 ) rabbit ." at bounding box center [568, 265] width 260 height 270
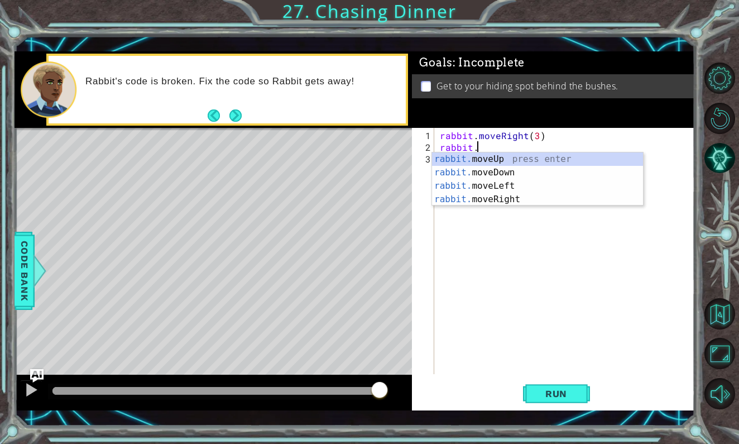
scroll to position [0, 2]
click at [481, 157] on div "rabbit.m oveUp press enter rabbit.m oveDown press enter rabbit.m oveLeft press …" at bounding box center [537, 192] width 211 height 80
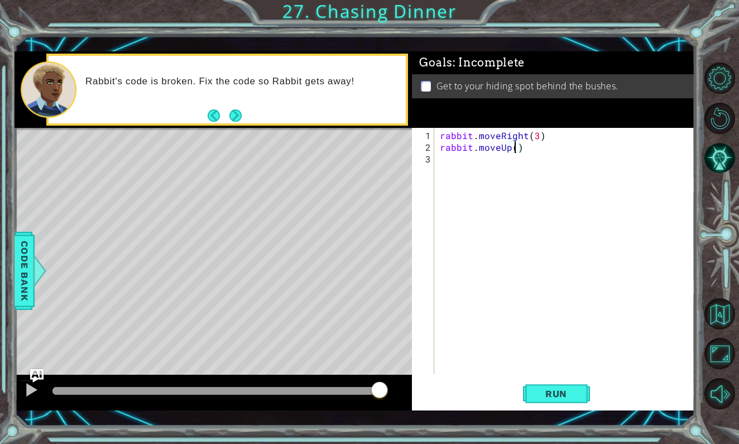
scroll to position [0, 5]
click at [570, 390] on span "Run" at bounding box center [556, 393] width 44 height 11
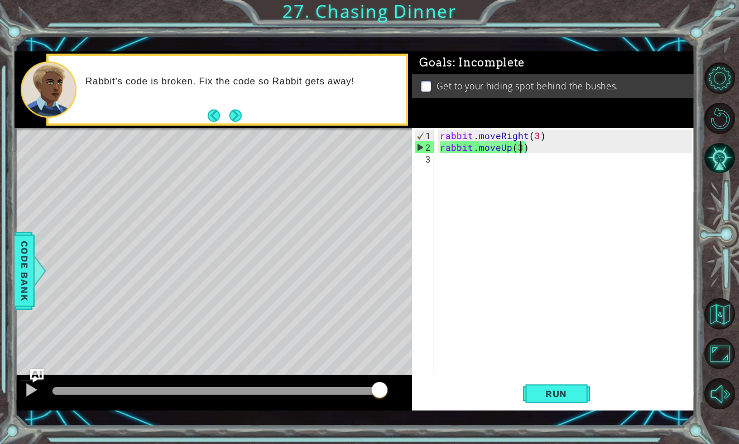
click at [534, 136] on div "rabbit . moveRight ( 3 ) rabbit . moveUp ( 3 )" at bounding box center [568, 265] width 260 height 270
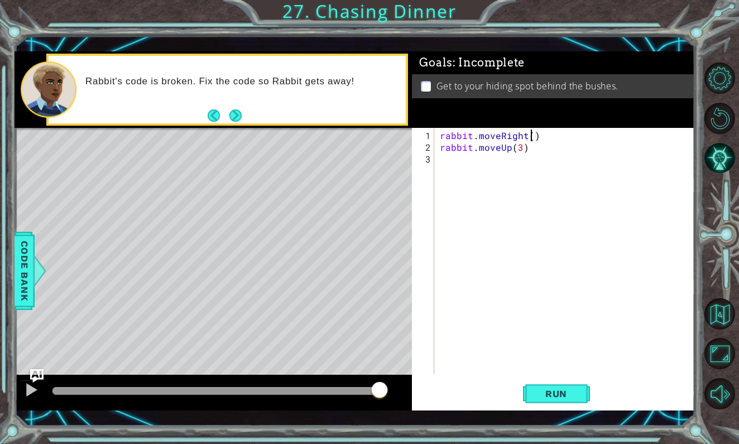
scroll to position [0, 6]
click at [518, 150] on div "rabbit . moveRight ( 2 ) rabbit . moveUp ( 3 )" at bounding box center [568, 265] width 260 height 270
click at [520, 146] on div "rabbit . moveRight ( 2 ) rabbit . moveUp ( 3 )" at bounding box center [568, 265] width 260 height 270
type textarea "rabbit.moveUp(2)"
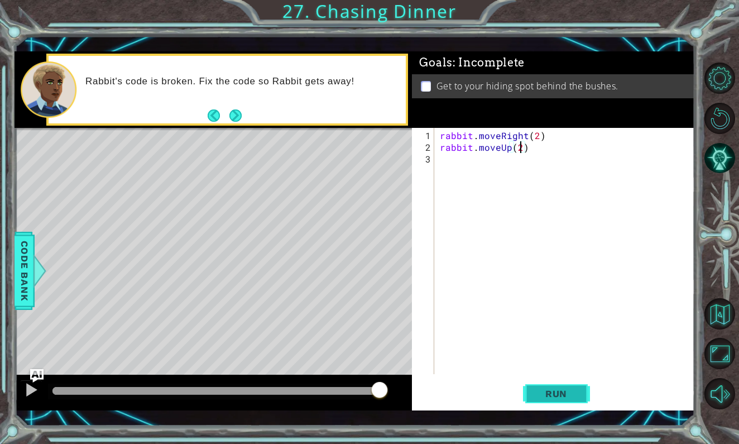
click at [536, 402] on button "Run" at bounding box center [556, 394] width 67 height 28
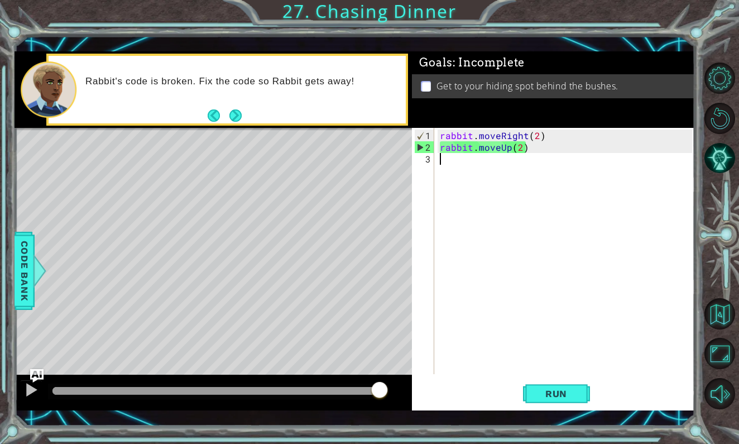
click at [470, 157] on div "rabbit . moveRight ( 2 ) rabbit . moveUp ( 2 )" at bounding box center [568, 265] width 260 height 270
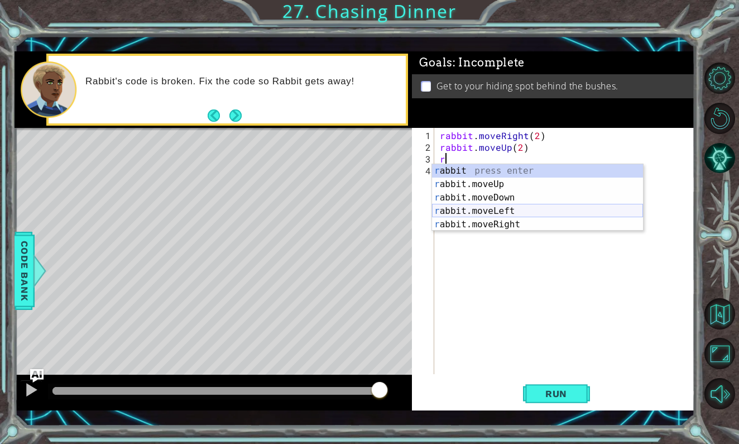
click at [505, 209] on div "r abbit press enter r abbit.moveUp press enter r abbit.moveDown press enter r a…" at bounding box center [537, 211] width 211 height 94
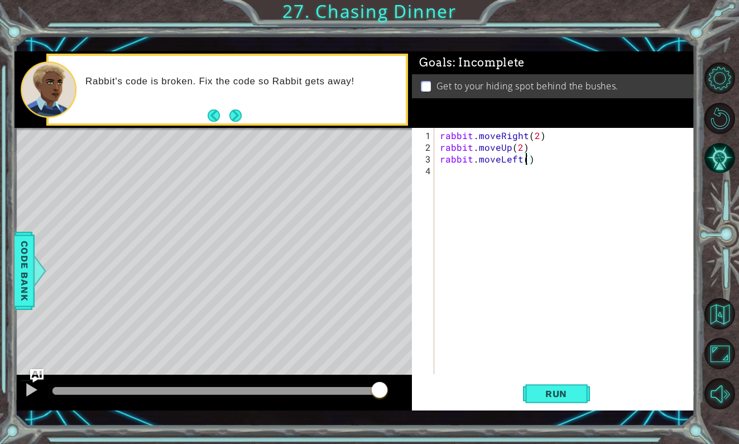
type textarea "rabbit.moveLeft(2)"
click at [462, 168] on div "rabbit . moveRight ( 2 ) rabbit . moveUp ( 2 ) rabbit . moveLeft ( 2 )" at bounding box center [568, 265] width 260 height 270
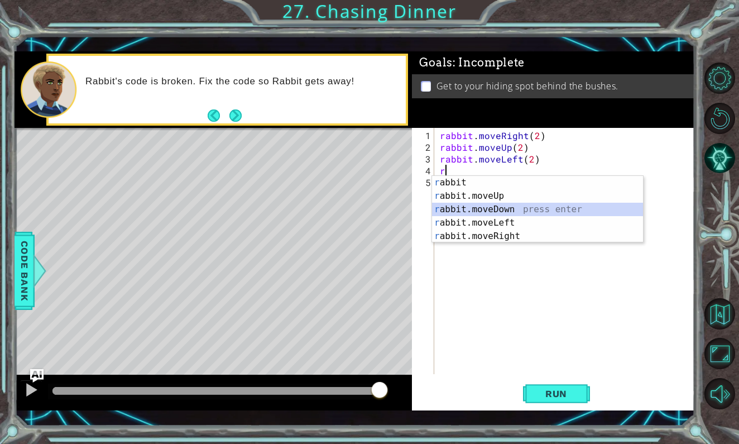
click at [479, 208] on div "r abbit press enter r abbit.moveUp press enter r abbit.moveDown press enter r a…" at bounding box center [537, 223] width 211 height 94
type textarea "rabbit.moveDown(1)"
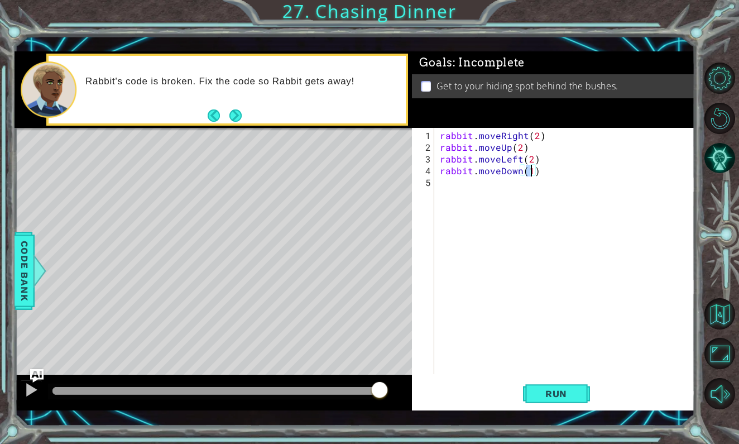
click at [454, 185] on div "rabbit . moveRight ( 2 ) rabbit . moveUp ( 2 ) rabbit . moveLeft ( 2 ) rabbit .…" at bounding box center [568, 265] width 260 height 270
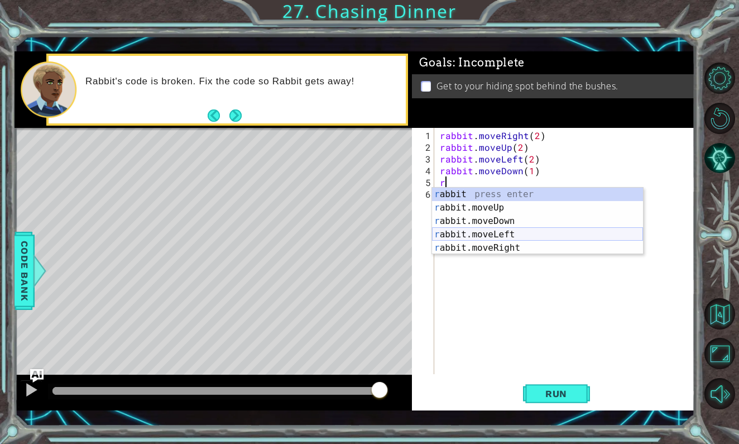
click at [466, 233] on div "r abbit press enter r abbit.moveUp press enter r abbit.moveDown press enter r a…" at bounding box center [537, 235] width 211 height 94
type textarea "rabbit.moveLeft(1)"
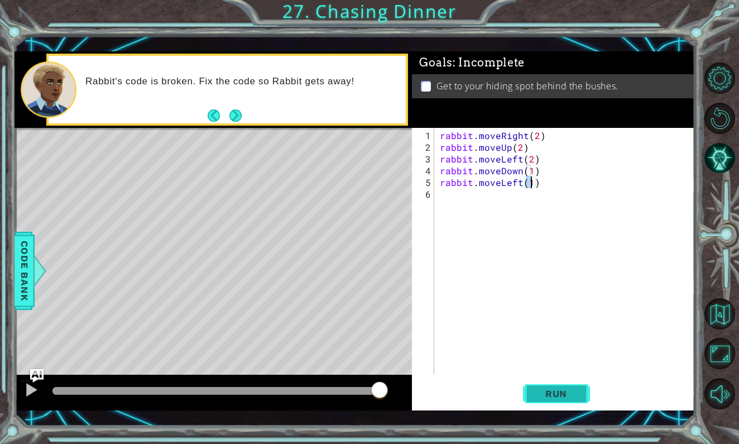
click at [581, 392] on button "Run" at bounding box center [556, 394] width 67 height 28
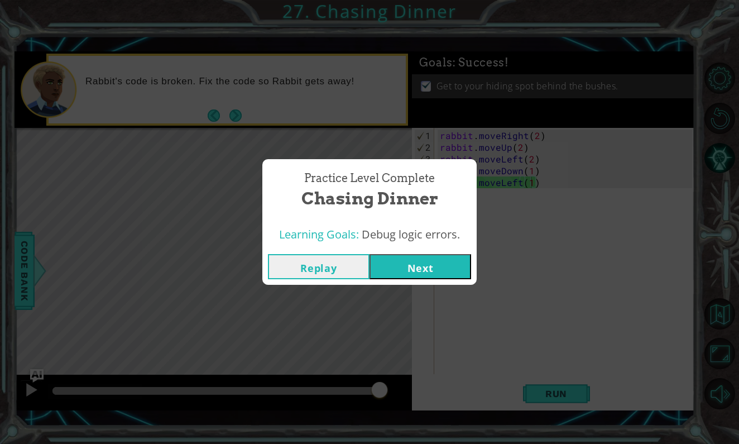
click at [440, 262] on button "Next" at bounding box center [421, 266] width 102 height 25
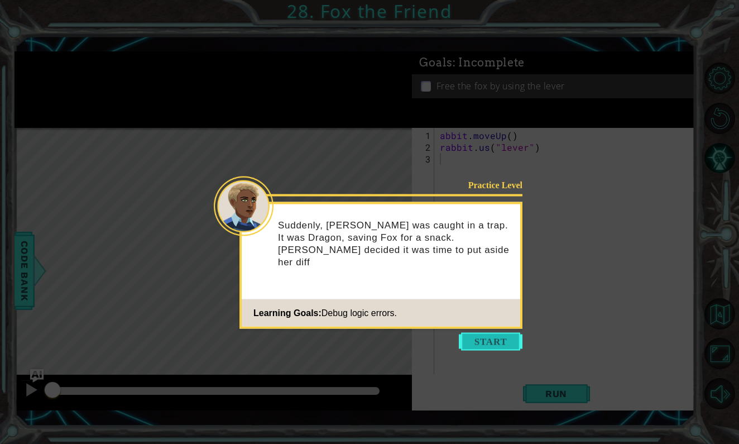
click at [485, 341] on button "Start" at bounding box center [491, 342] width 64 height 18
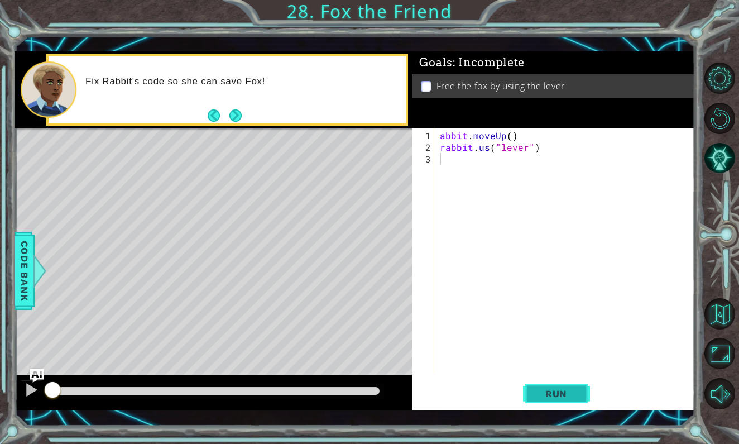
click at [539, 393] on span "Run" at bounding box center [556, 393] width 44 height 11
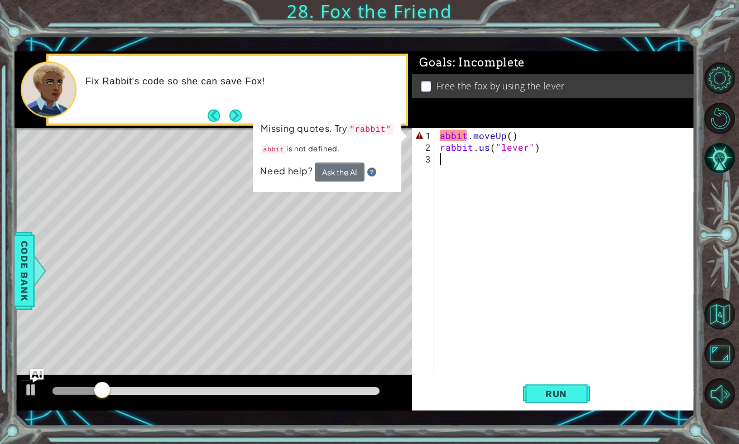
click at [442, 136] on div "abbit . moveUp ( ) rabbit . us ( "lever" )" at bounding box center [568, 265] width 260 height 270
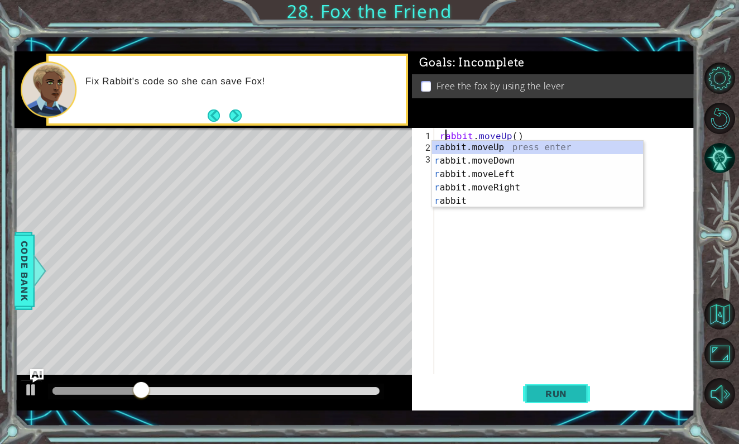
click at [586, 393] on button "Run" at bounding box center [556, 394] width 67 height 28
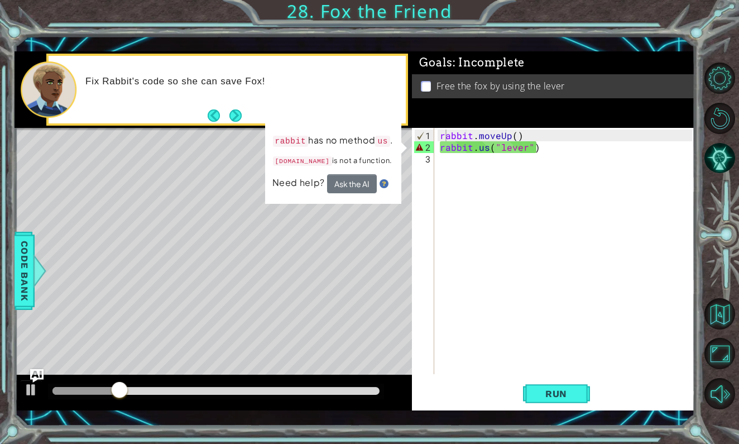
drag, startPoint x: 437, startPoint y: 132, endPoint x: 557, endPoint y: 155, distance: 122.8
click at [557, 155] on div "rabbit.moveUp() 1 2 3 rabbit . moveUp ( ) rabbit . us ( "lever" ) ההההההההההההה…" at bounding box center [552, 251] width 280 height 246
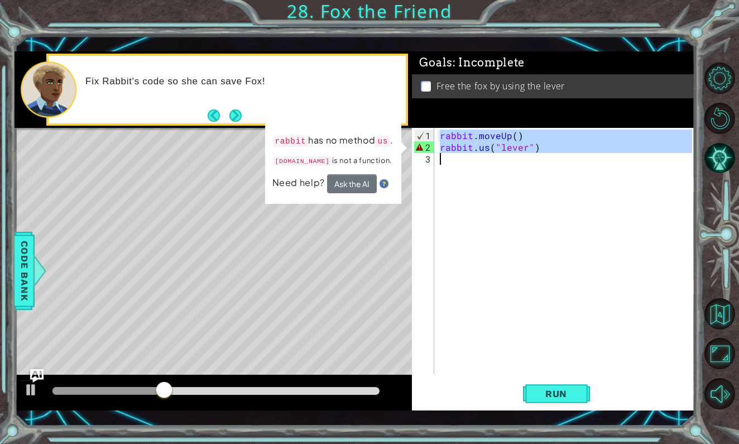
drag, startPoint x: 441, startPoint y: 133, endPoint x: 536, endPoint y: 160, distance: 99.2
click at [536, 160] on div "rabbit . moveUp ( ) rabbit . us ( "lever" )" at bounding box center [568, 265] width 260 height 270
type textarea "[DOMAIN_NAME]("lever")"
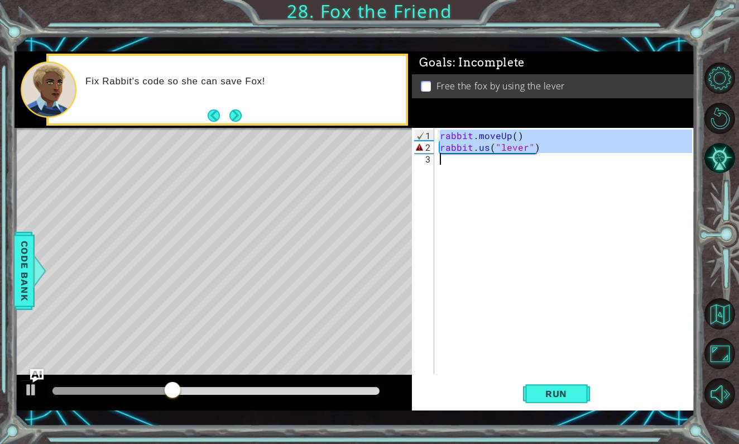
scroll to position [0, 0]
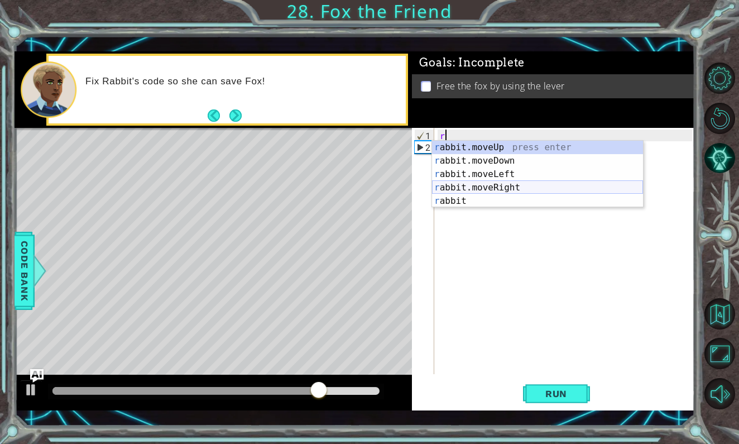
click at [512, 192] on div "r abbit.moveUp press enter r abbit.moveDown press enter r abbit.moveLeft press …" at bounding box center [537, 188] width 211 height 94
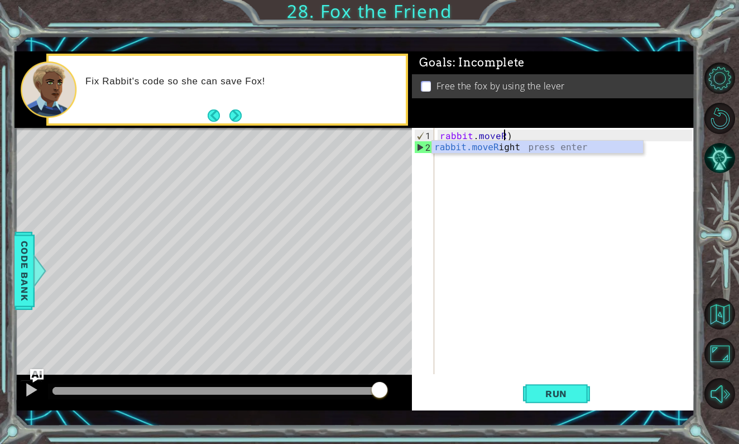
click at [516, 134] on div "rabbit . moveR )" at bounding box center [568, 265] width 260 height 270
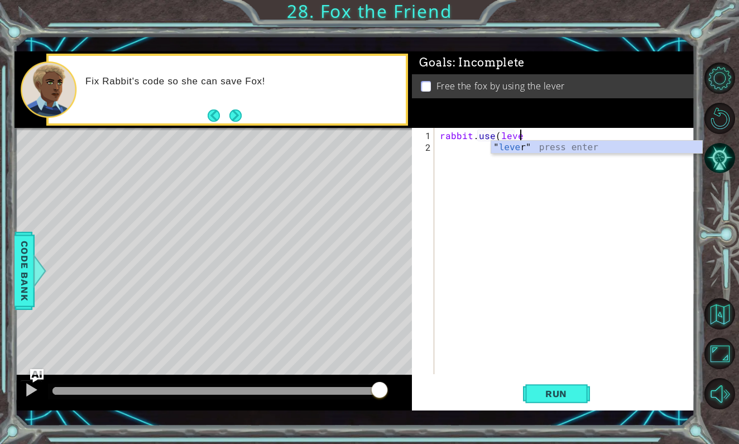
scroll to position [0, 5]
click at [513, 150] on div "" lever " press enter" at bounding box center [596, 161] width 211 height 40
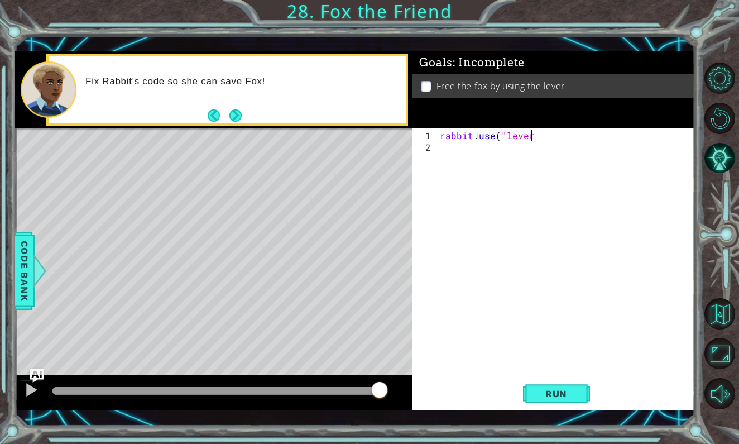
scroll to position [0, 6]
click at [576, 386] on button "Run" at bounding box center [556, 394] width 67 height 28
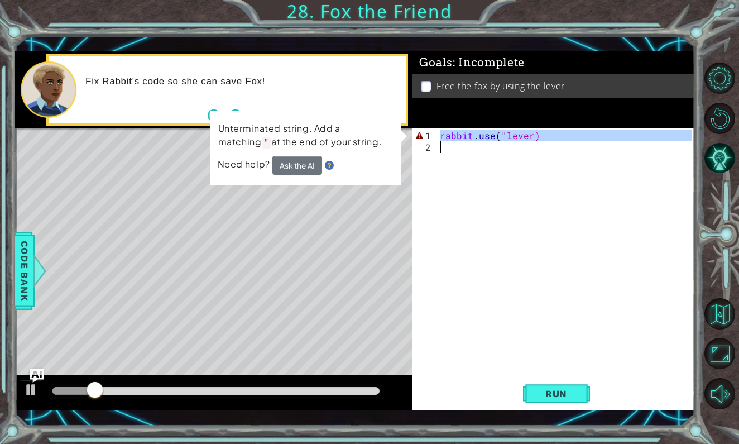
drag, startPoint x: 438, startPoint y: 134, endPoint x: 540, endPoint y: 140, distance: 102.4
click at [540, 140] on div "rabbit . use ( "lever)" at bounding box center [565, 251] width 254 height 246
type textarea "rabbit.use("lever)"
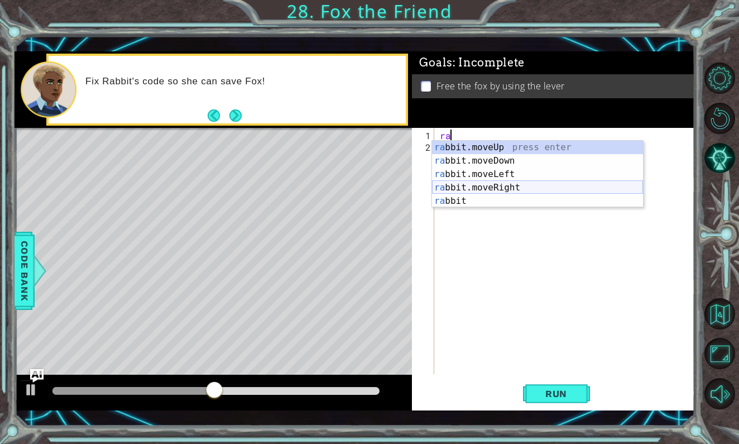
click at [488, 185] on div "ra bbit.moveUp press enter ra bbit.moveDown press enter ra bbit.moveLeft press …" at bounding box center [537, 188] width 211 height 94
type textarea "rabbit.moveRight(1)"
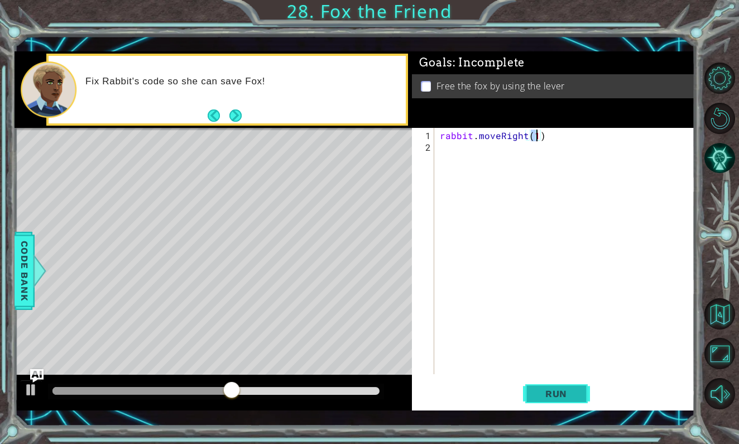
click at [553, 392] on span "Run" at bounding box center [556, 393] width 44 height 11
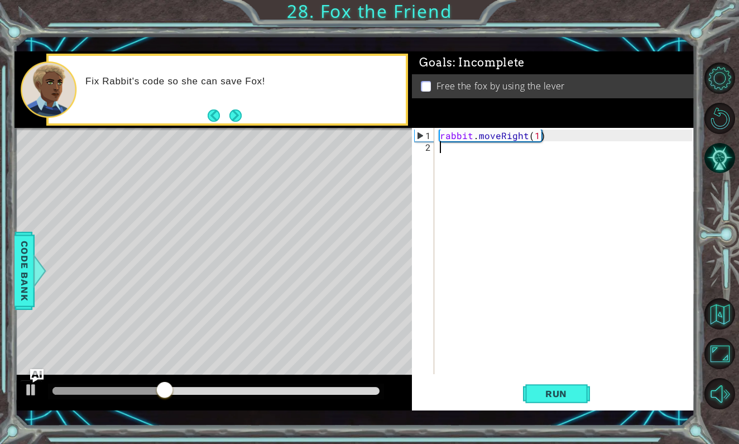
click at [479, 150] on div "rabbit . moveRight ( 1 )" at bounding box center [568, 265] width 260 height 270
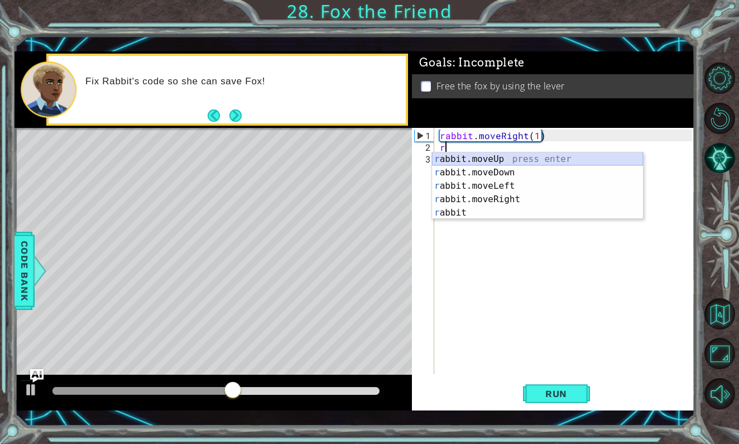
click at [458, 156] on div "r abbit.moveUp press enter r abbit.moveDown press enter r abbit.moveLeft press …" at bounding box center [537, 199] width 211 height 94
type textarea "rabbit.moveUp(1)"
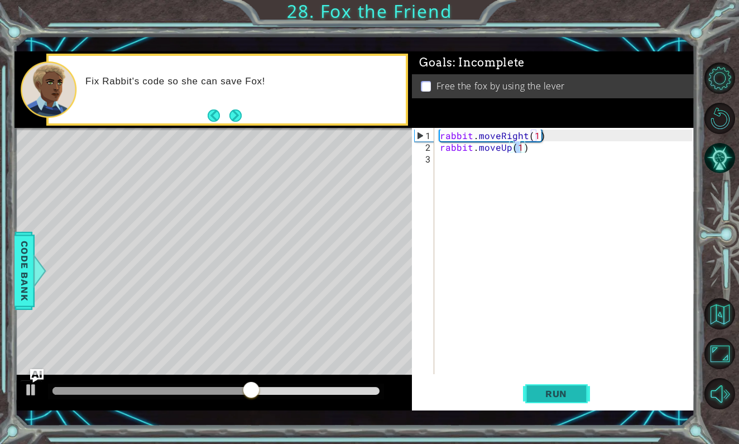
click at [532, 397] on button "Run" at bounding box center [556, 394] width 67 height 28
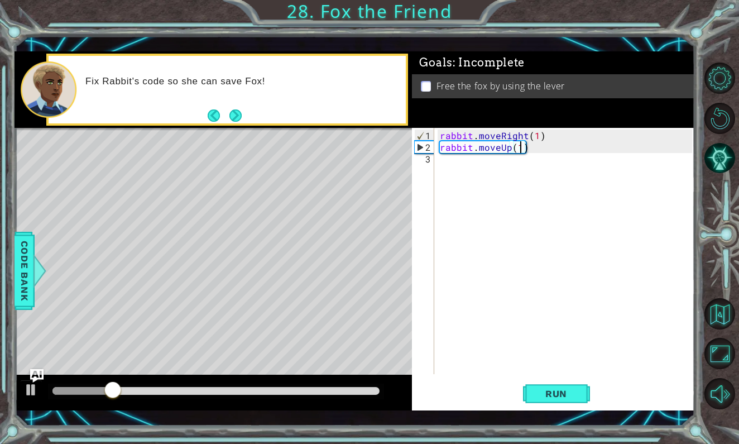
click at [466, 163] on div "rabbit . moveRight ( 1 ) rabbit . moveUp ( 1 )" at bounding box center [568, 265] width 260 height 270
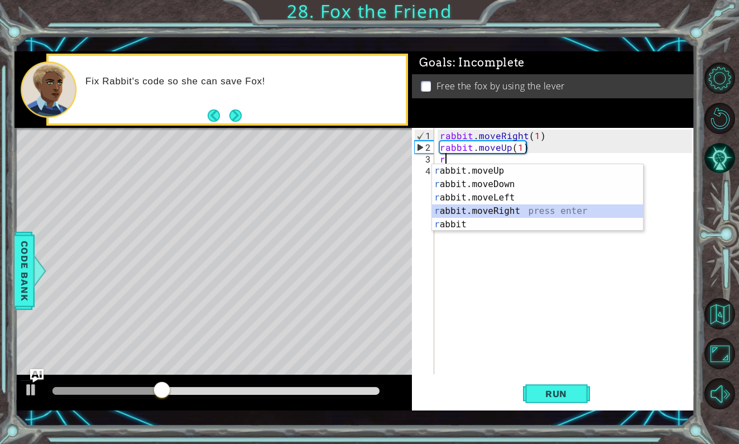
click at [469, 206] on div "r abbit.moveUp press enter r abbit.moveDown press enter r abbit.moveLeft press …" at bounding box center [537, 211] width 211 height 94
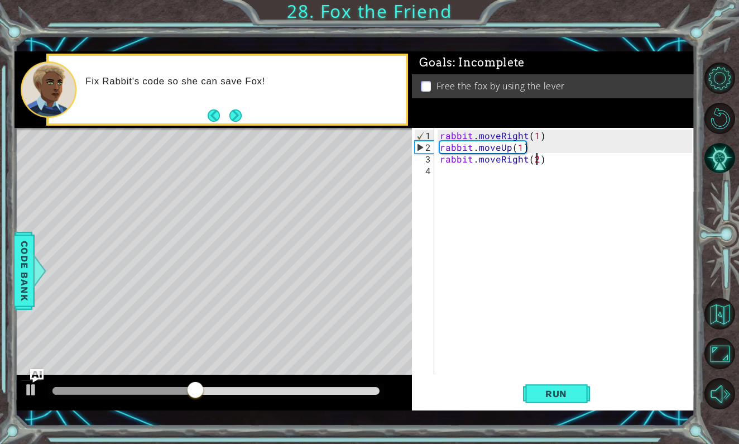
scroll to position [0, 6]
click at [544, 402] on button "Run" at bounding box center [556, 394] width 67 height 28
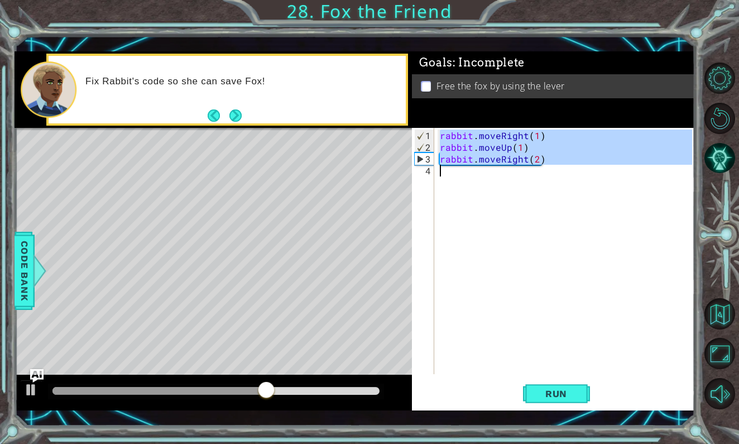
drag, startPoint x: 439, startPoint y: 134, endPoint x: 542, endPoint y: 165, distance: 107.8
click at [542, 165] on div "rabbit . moveRight ( 1 ) rabbit . moveUp ( 1 ) rabbit . moveRight ( 2 )" at bounding box center [568, 265] width 260 height 270
type textarea "rabbit.moveRight(2)"
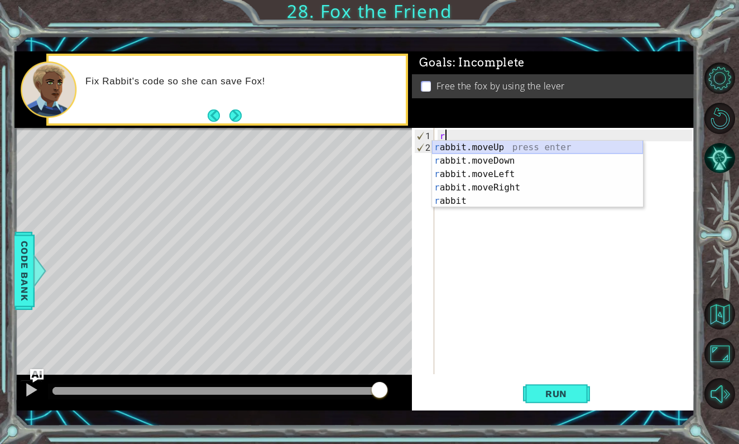
click at [474, 146] on div "r abbit.moveUp press enter r abbit.moveDown press enter r abbit.moveLeft press …" at bounding box center [537, 188] width 211 height 94
type textarea "rabbit.moveUp(1)"
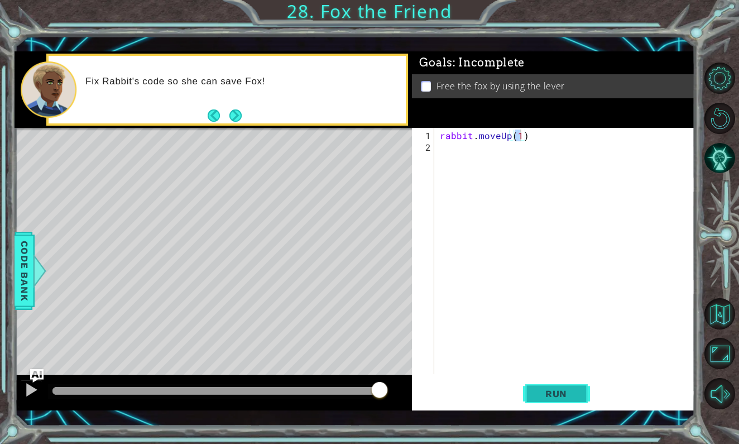
click at [572, 400] on button "Run" at bounding box center [556, 394] width 67 height 28
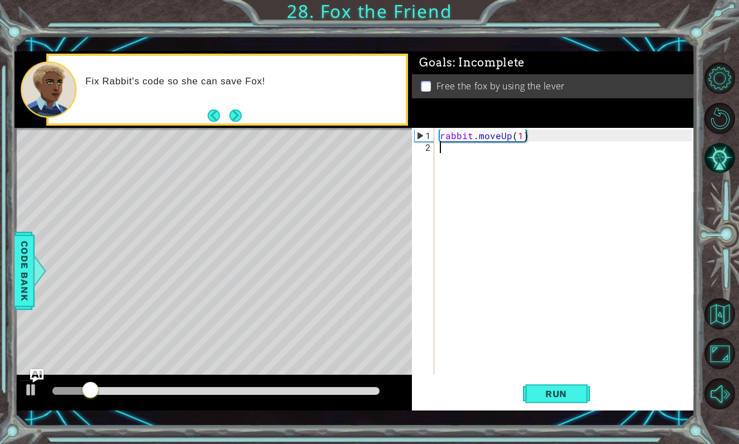
click at [445, 151] on div "rabbit . moveUp ( 1 )" at bounding box center [568, 265] width 260 height 270
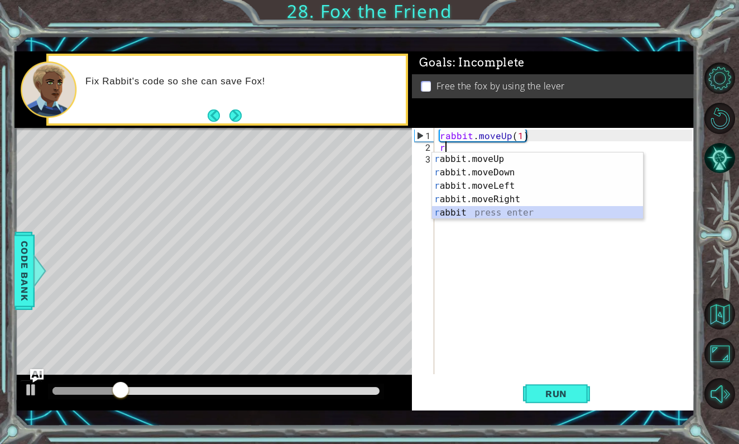
click at [490, 208] on div "r abbit.moveUp press enter r abbit.moveDown press enter r abbit.moveLeft press …" at bounding box center [537, 199] width 211 height 94
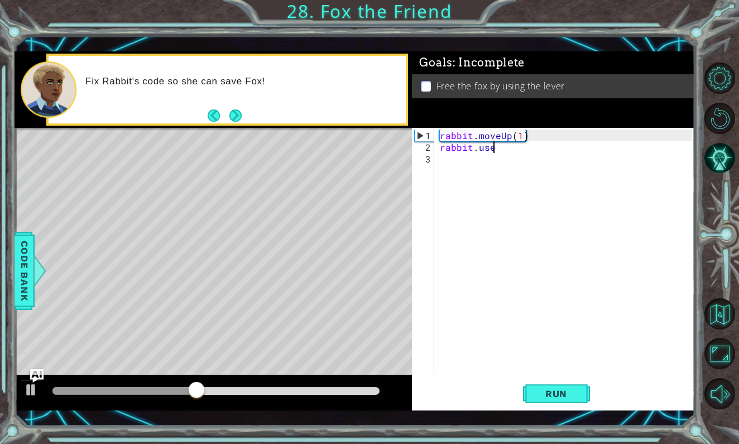
scroll to position [0, 3]
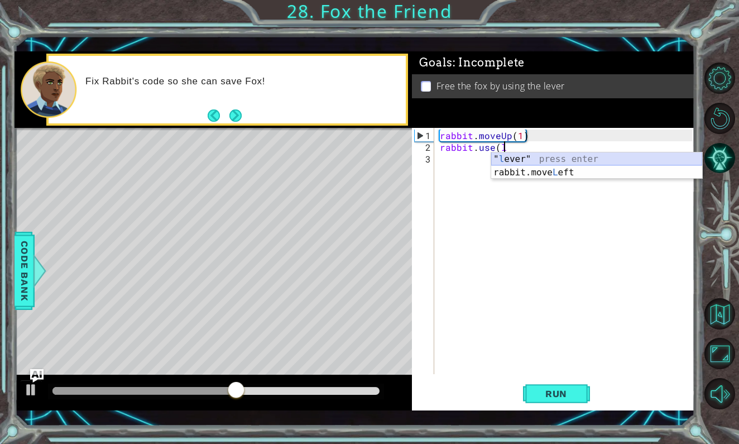
click at [515, 157] on div "" l ever" press enter rabbit.move L eft press enter" at bounding box center [596, 179] width 211 height 54
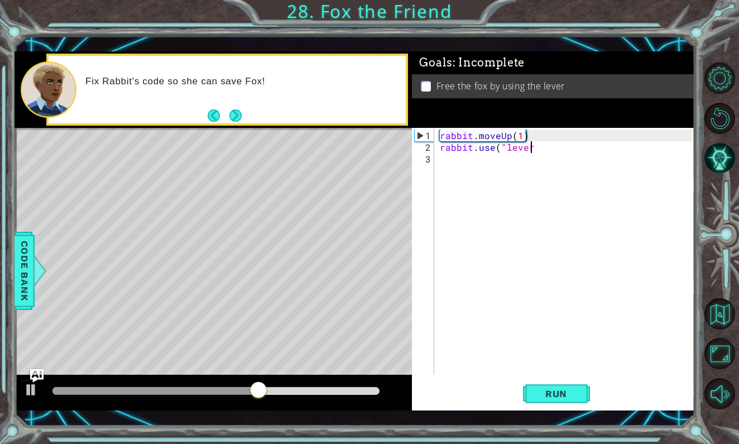
scroll to position [0, 6]
click at [539, 390] on span "Run" at bounding box center [556, 393] width 44 height 11
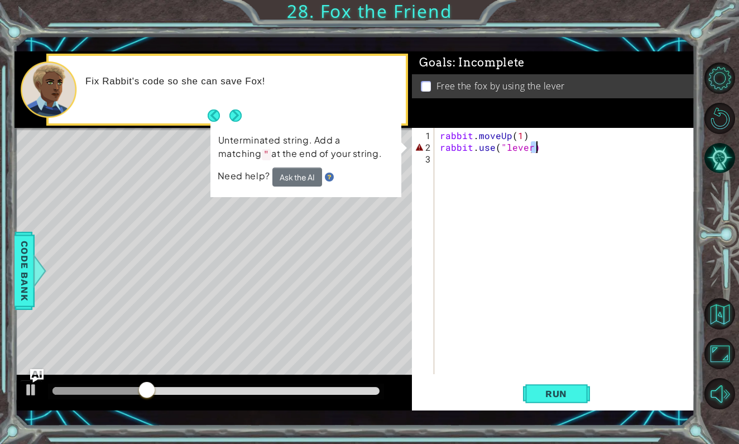
click at [534, 147] on div "rabbit . moveUp ( 1 ) rabbit . use ( "lever)" at bounding box center [568, 265] width 260 height 270
click at [527, 147] on div "rabbit . moveUp ( 1 ) rabbit . use ( "lever)" at bounding box center [568, 265] width 260 height 270
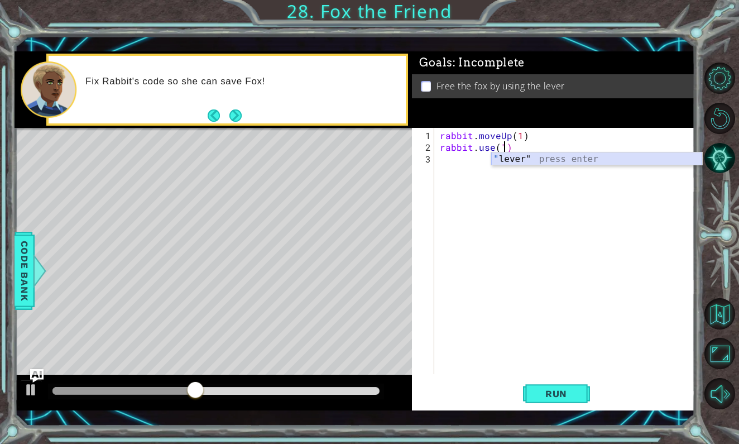
click at [519, 157] on div "" lever" press enter" at bounding box center [596, 172] width 211 height 40
type textarea "rabbit.use("lever")"
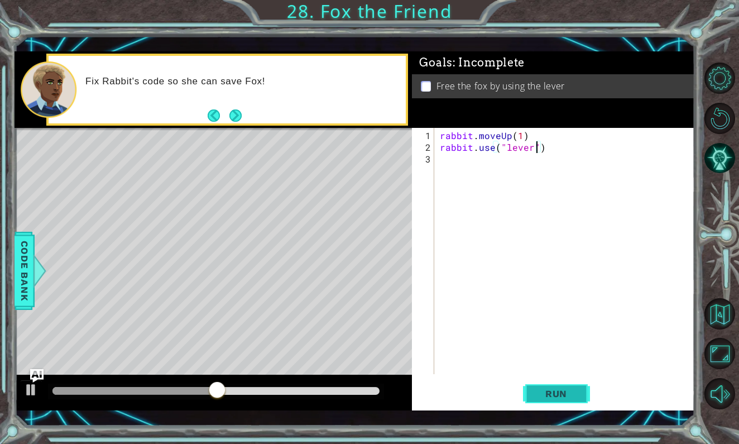
click at [572, 396] on span "Run" at bounding box center [556, 393] width 44 height 11
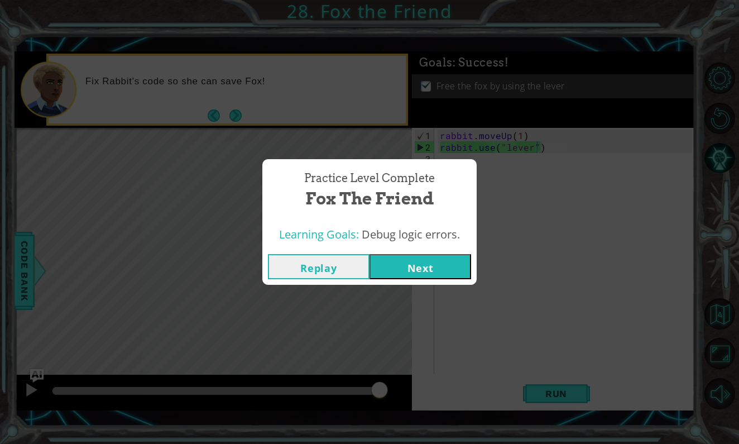
click at [427, 262] on button "Next" at bounding box center [421, 266] width 102 height 25
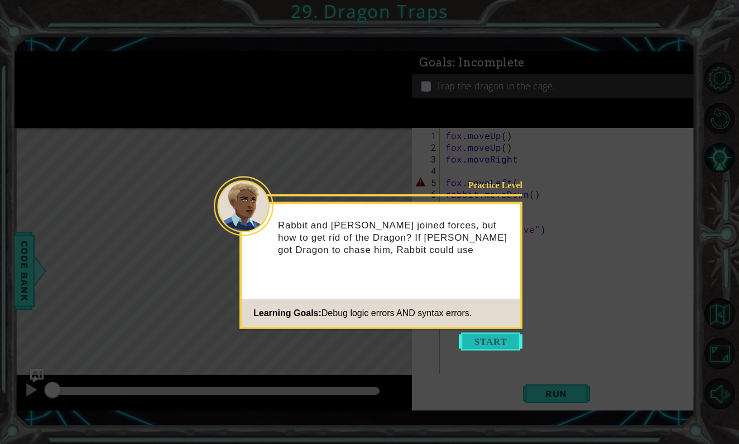
click at [482, 338] on button "Start" at bounding box center [491, 342] width 64 height 18
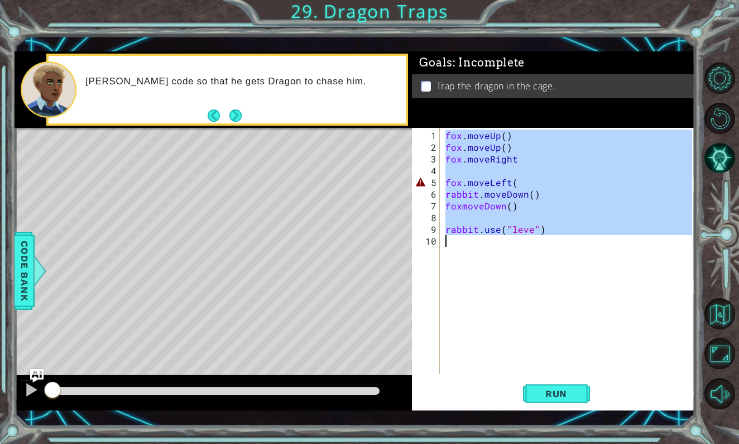
drag, startPoint x: 447, startPoint y: 136, endPoint x: 537, endPoint y: 247, distance: 143.0
click at [537, 247] on div "fox . moveUp ( ) fox . moveUp ( ) fox . moveRight fox . moveLeft ( rabbit . mov…" at bounding box center [570, 265] width 254 height 270
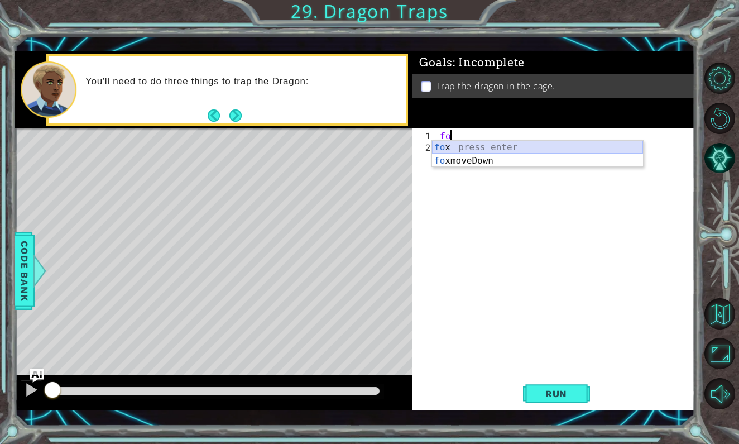
click at [513, 145] on div "fo x press enter fo xmoveDown press enter" at bounding box center [537, 168] width 211 height 54
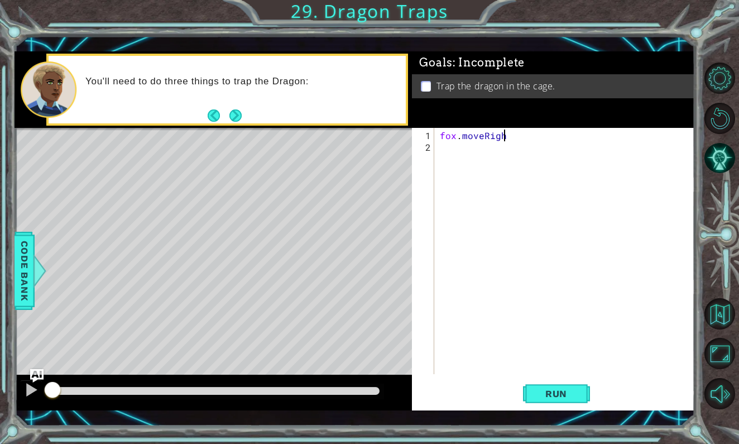
scroll to position [0, 4]
click at [554, 398] on span "Run" at bounding box center [556, 393] width 44 height 11
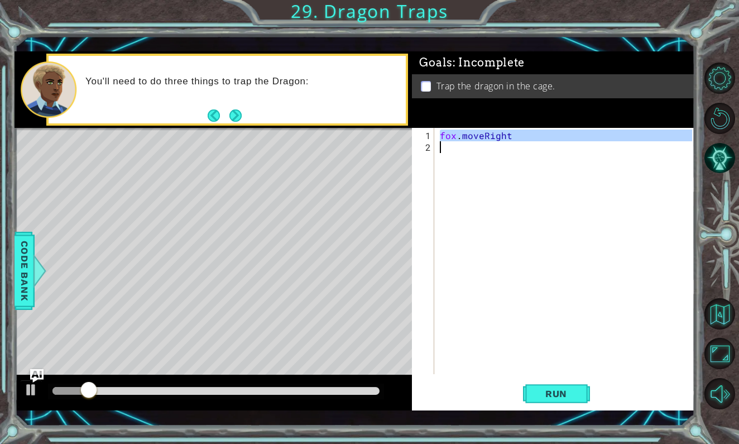
drag, startPoint x: 441, startPoint y: 135, endPoint x: 535, endPoint y: 145, distance: 94.3
click at [539, 145] on div "fox . moveRight" at bounding box center [568, 265] width 260 height 270
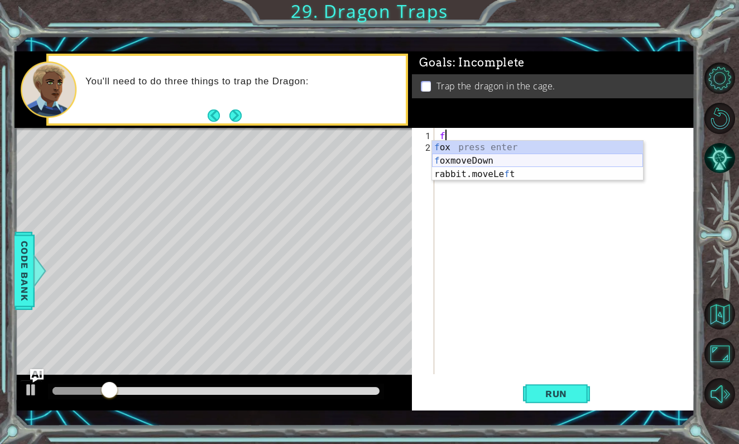
click at [533, 157] on div "f ox press enter f oxmoveDown press enter rabbit.moveLe f t press enter" at bounding box center [537, 174] width 211 height 67
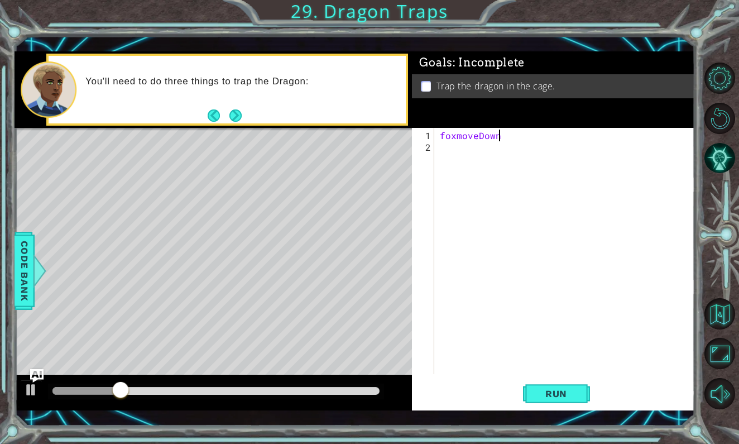
click at [485, 136] on div "foxmoveDown" at bounding box center [568, 265] width 260 height 270
click at [488, 136] on div "foxmoveDown" at bounding box center [568, 265] width 260 height 270
click at [489, 136] on div "foxmoveDown" at bounding box center [568, 265] width 260 height 270
click at [496, 136] on div "foxmoveDown" at bounding box center [568, 265] width 260 height 270
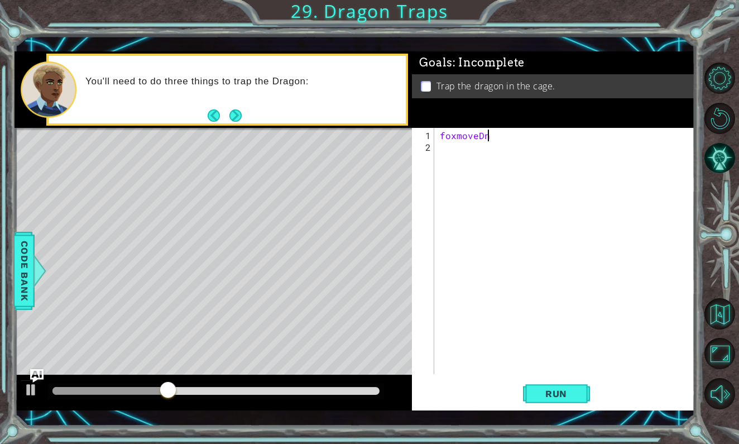
click at [499, 135] on div "foxmoveDn" at bounding box center [568, 265] width 260 height 270
click at [560, 395] on span "Run" at bounding box center [556, 393] width 44 height 11
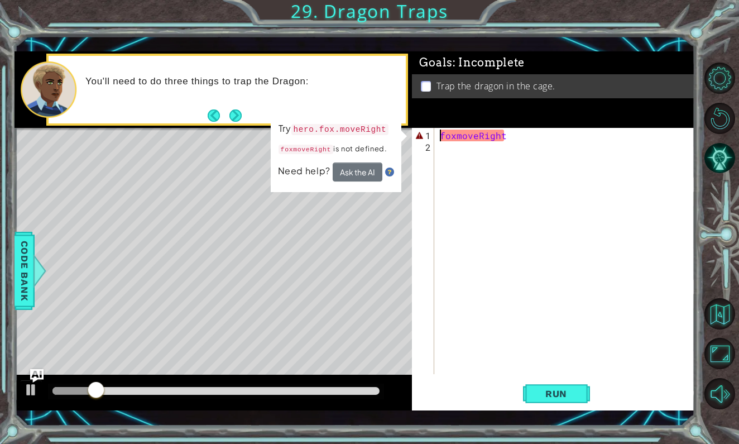
click at [441, 134] on div "foxmoveRight" at bounding box center [568, 265] width 260 height 270
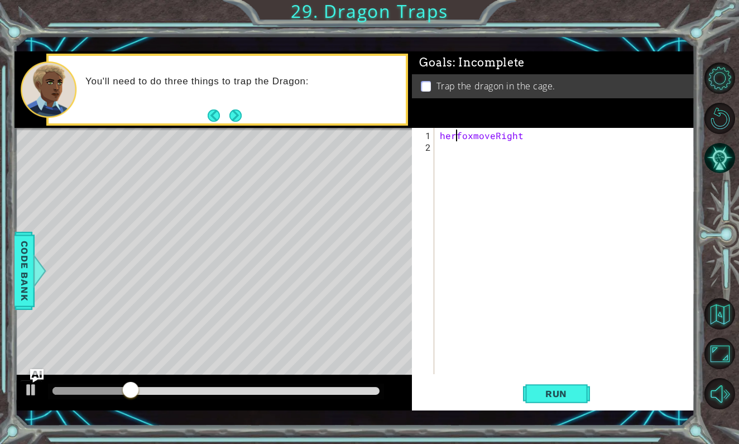
scroll to position [0, 2]
click at [555, 404] on button "Run" at bounding box center [556, 394] width 67 height 28
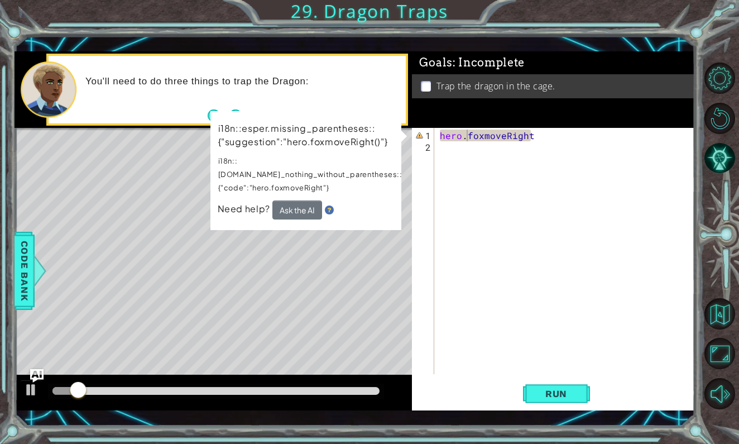
drag, startPoint x: 437, startPoint y: 127, endPoint x: 511, endPoint y: 138, distance: 75.1
click at [511, 138] on div "Goals : Incomplete Trap the dragon in the cage. hero.foxmoveRight 1 2 hero . fo…" at bounding box center [553, 230] width 283 height 359
click at [529, 136] on div "hero . foxmoveRight" at bounding box center [568, 265] width 260 height 270
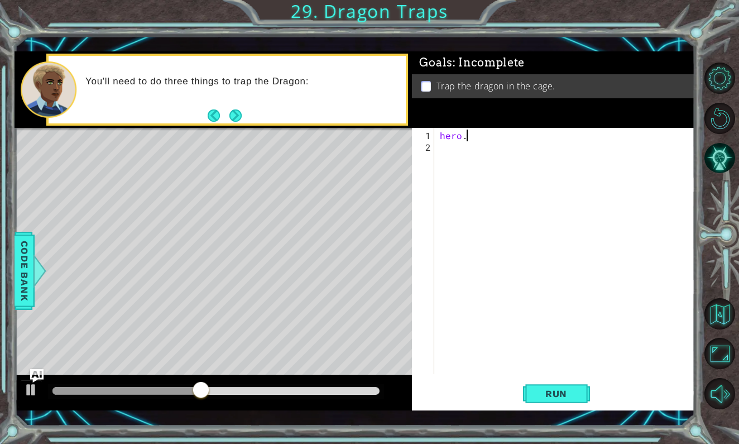
scroll to position [0, 1]
type textarea "h"
click at [241, 117] on button "Next" at bounding box center [236, 115] width 12 height 12
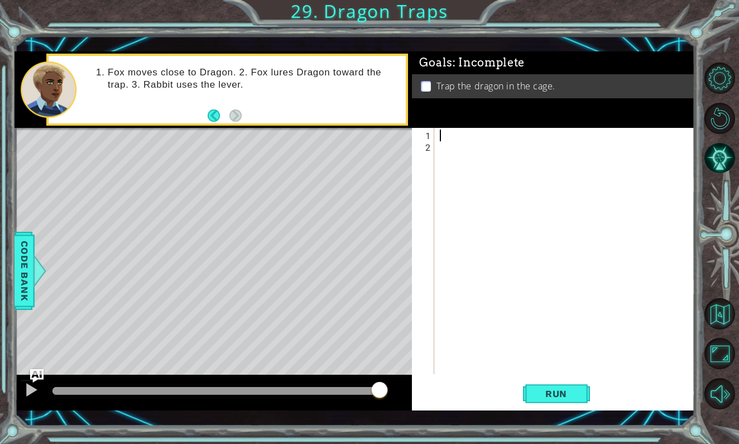
click at [459, 138] on div at bounding box center [568, 265] width 260 height 270
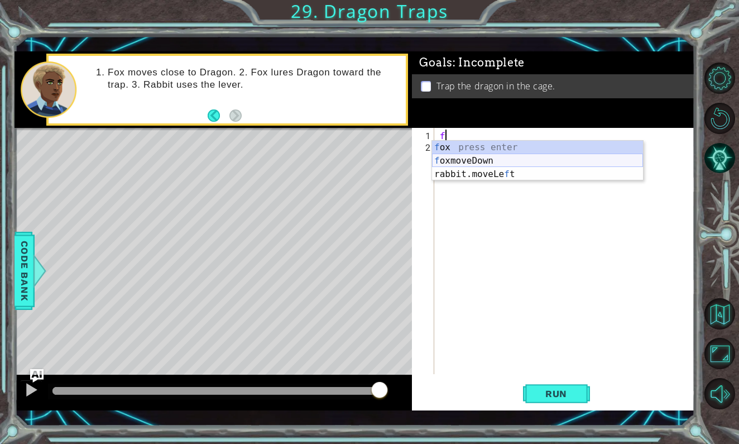
click at [470, 157] on div "f ox press enter f oxmoveDown press enter rabbit.moveLe f t press enter" at bounding box center [537, 174] width 211 height 67
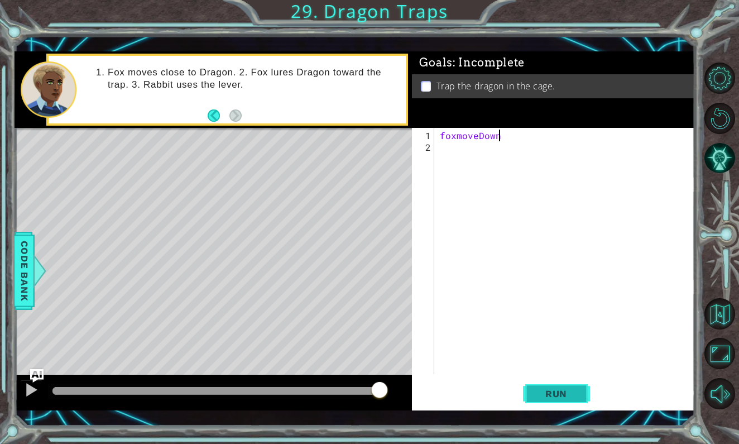
click at [534, 392] on button "Run" at bounding box center [556, 394] width 67 height 28
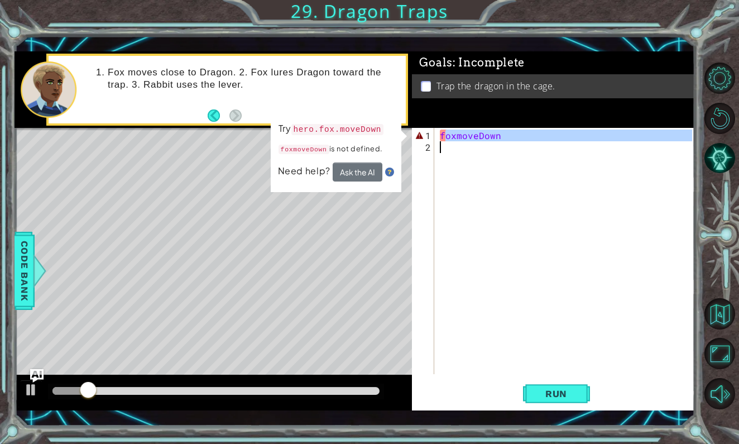
drag, startPoint x: 446, startPoint y: 135, endPoint x: 522, endPoint y: 137, distance: 76.0
click at [522, 138] on div "foxmoveDown" at bounding box center [568, 265] width 260 height 270
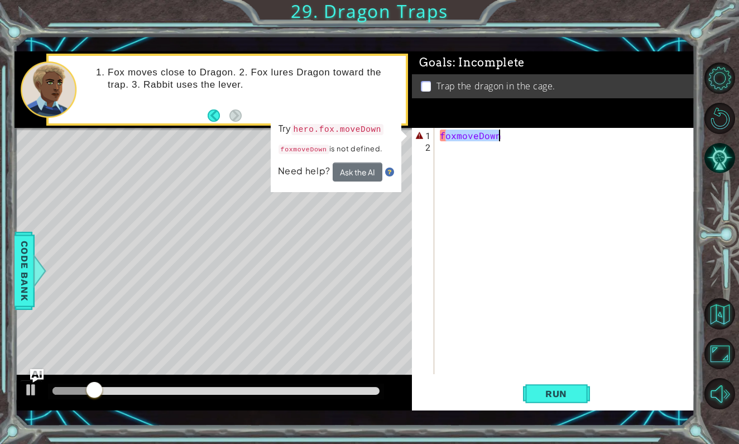
type textarea "f"
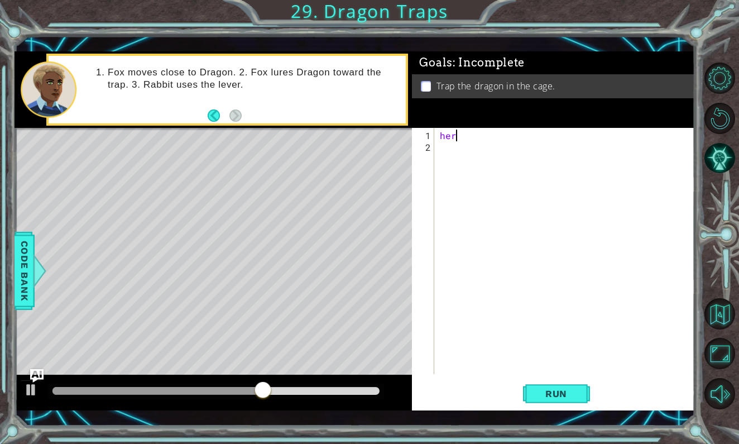
type textarea "h"
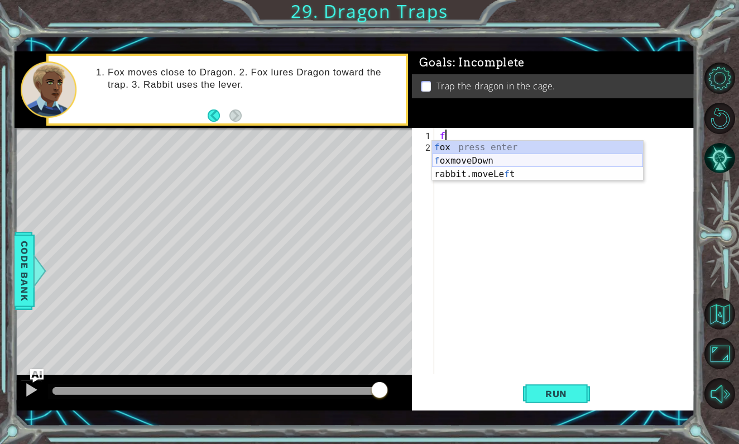
click at [489, 154] on div "f ox press enter f oxmoveDown press enter rabbit.moveLe f t press enter" at bounding box center [537, 174] width 211 height 67
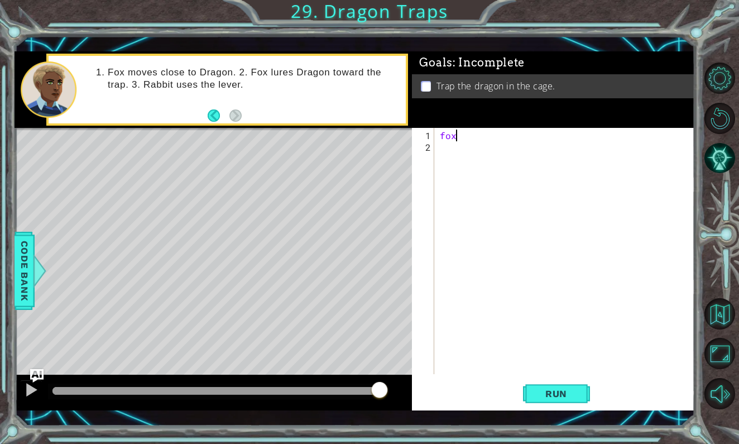
type textarea "foxn"
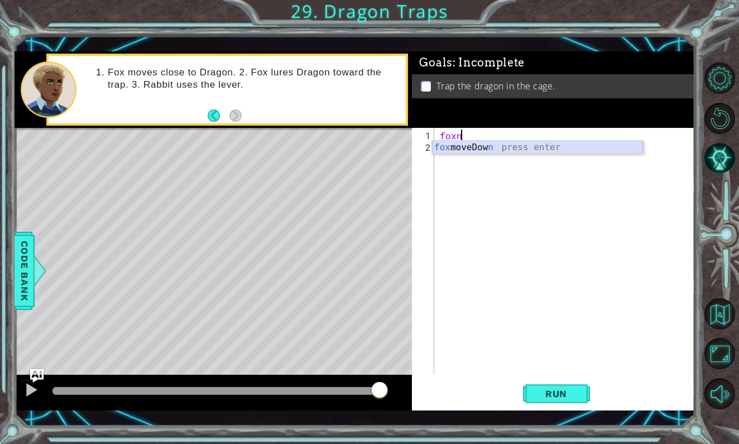
click at [461, 149] on div "fox moveDow n press enter" at bounding box center [537, 161] width 211 height 40
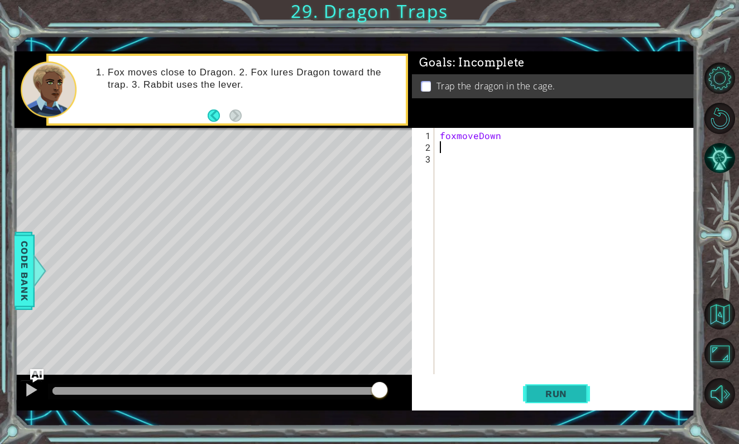
click at [556, 392] on span "Run" at bounding box center [556, 393] width 44 height 11
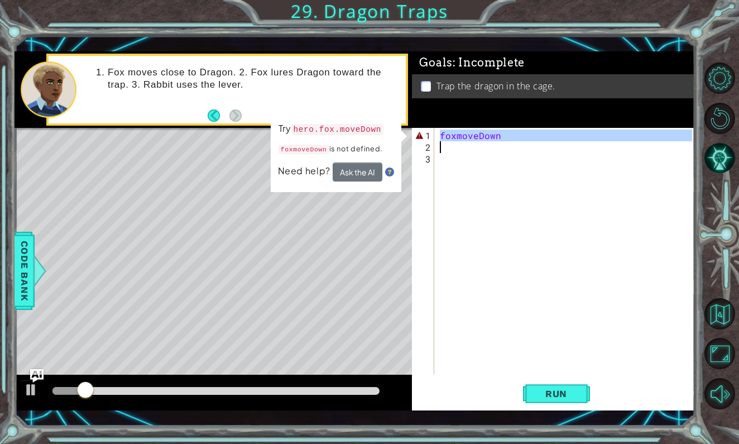
drag, startPoint x: 442, startPoint y: 135, endPoint x: 531, endPoint y: 150, distance: 90.0
click at [532, 150] on div "foxmoveDown" at bounding box center [568, 265] width 260 height 270
type textarea "foxmoveDown"
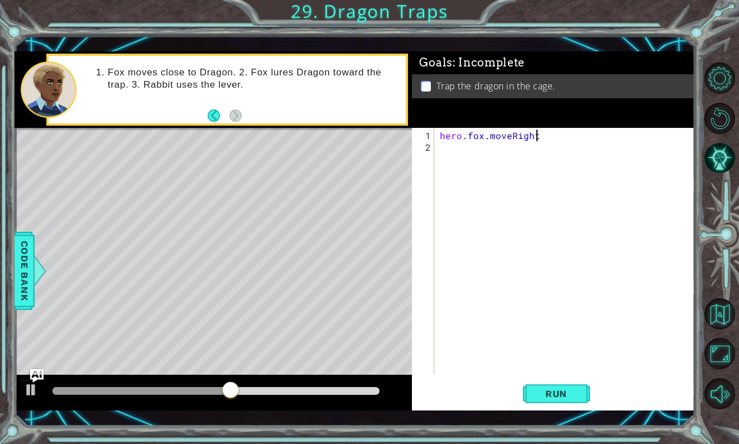
scroll to position [0, 6]
click at [560, 396] on span "Run" at bounding box center [556, 393] width 44 height 11
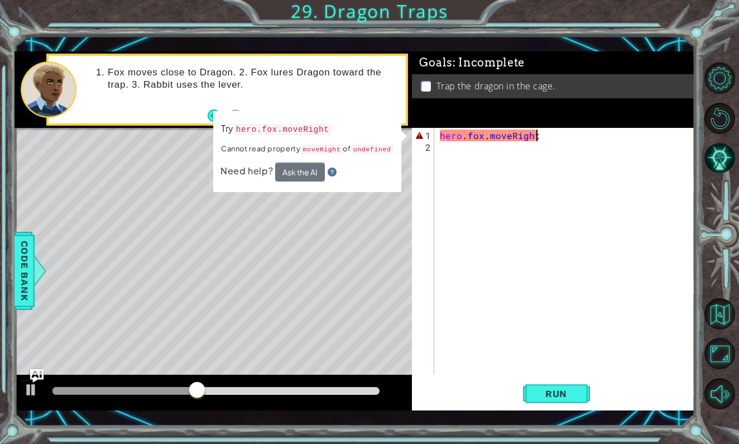
click at [490, 135] on div "hero . fox . moveRight" at bounding box center [568, 265] width 260 height 270
click at [285, 181] on button "Ask the AI" at bounding box center [300, 172] width 50 height 19
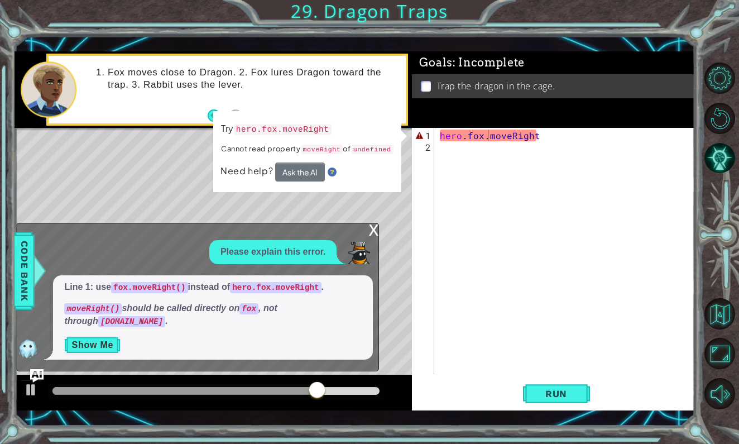
click at [91, 346] on button "Show Me" at bounding box center [92, 345] width 56 height 18
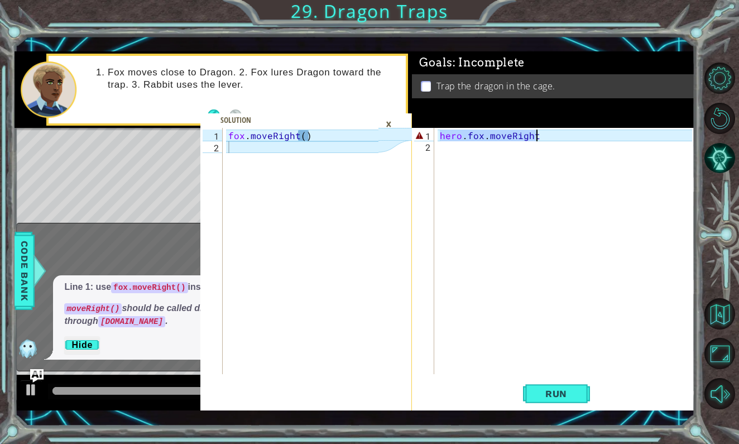
drag, startPoint x: 442, startPoint y: 132, endPoint x: 556, endPoint y: 134, distance: 114.5
click at [557, 135] on div "hero . fox . moveRight" at bounding box center [568, 265] width 260 height 270
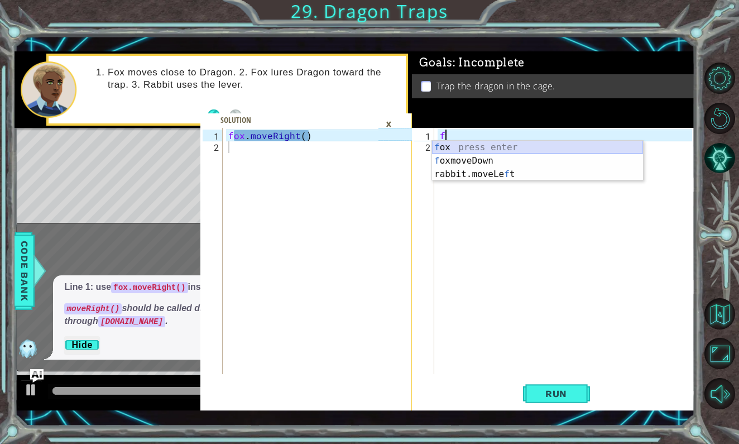
click at [551, 151] on div "f ox press enter f oxmoveDown press enter rabbit.moveLe f t press enter" at bounding box center [537, 174] width 211 height 67
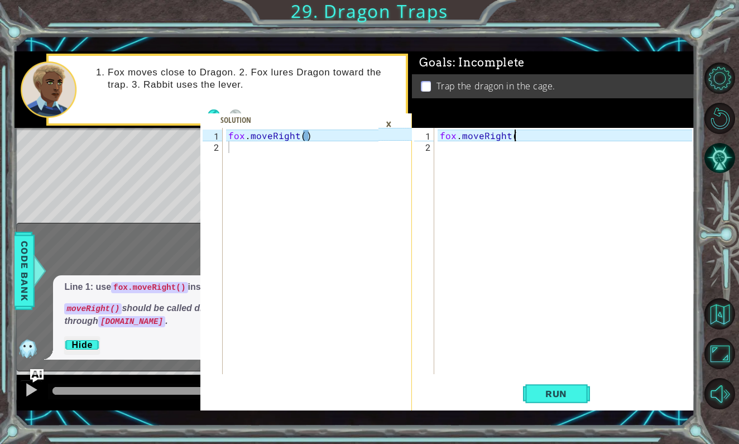
scroll to position [0, 4]
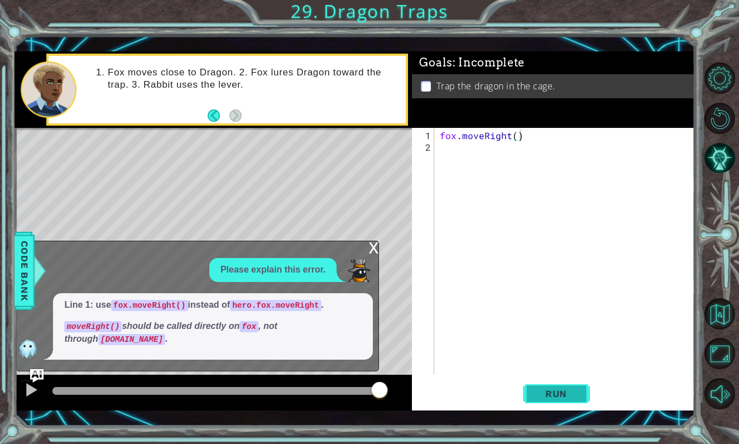
click at [567, 403] on button "Run" at bounding box center [556, 394] width 67 height 28
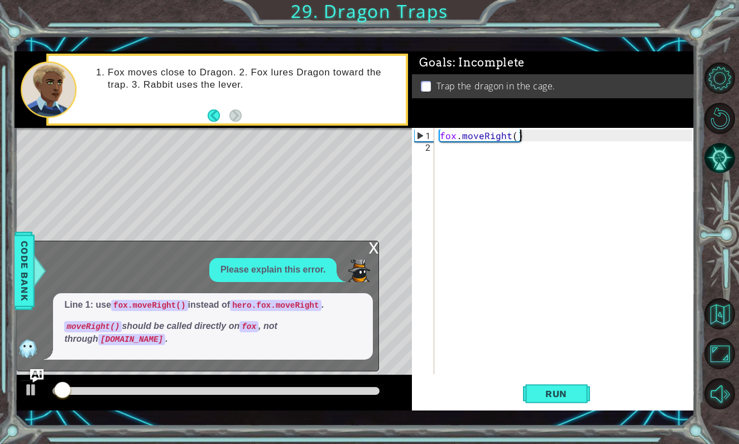
click at [370, 252] on div "x" at bounding box center [374, 246] width 10 height 11
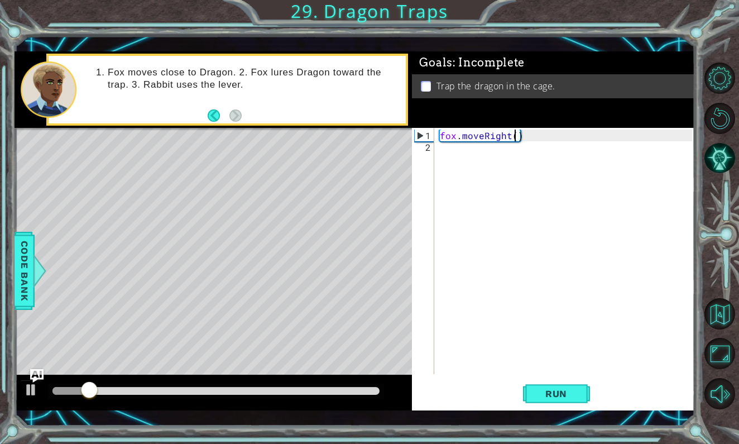
click at [516, 137] on div "fox . moveRight ( )" at bounding box center [568, 265] width 260 height 270
type textarea "fox.moveRight(2)"
click at [509, 149] on div "fox . moveRight ( 2 )" at bounding box center [568, 265] width 260 height 270
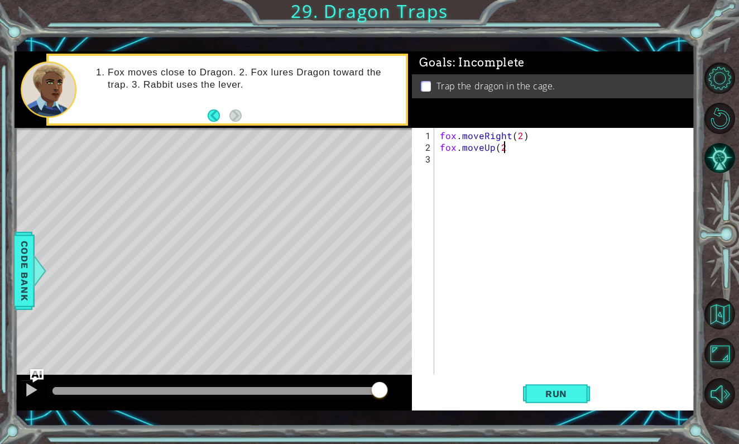
scroll to position [0, 4]
type textarea "fox.moveUp(2)"
click at [581, 392] on button "Run" at bounding box center [556, 394] width 67 height 28
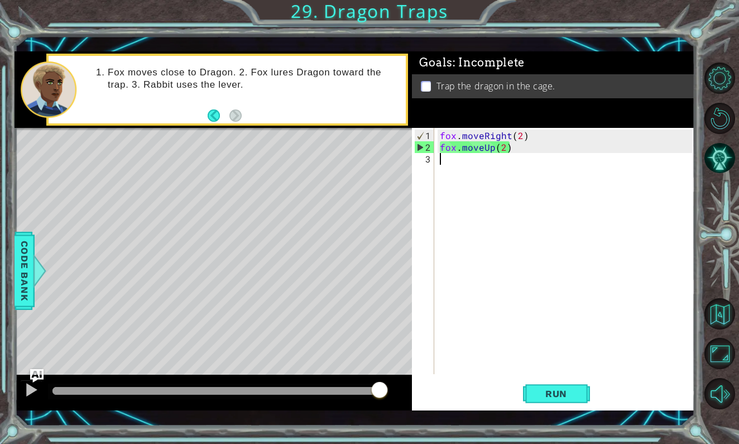
click at [469, 153] on div "fox . moveRight ( 2 ) fox . moveUp ( 2 )" at bounding box center [568, 265] width 260 height 270
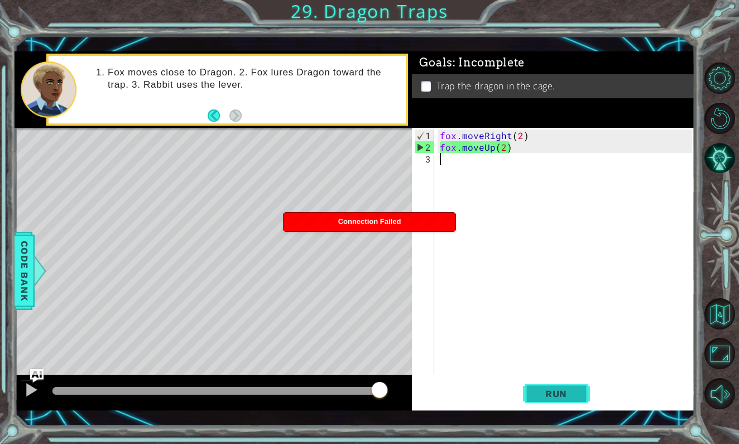
click at [533, 396] on button "Run" at bounding box center [556, 394] width 67 height 28
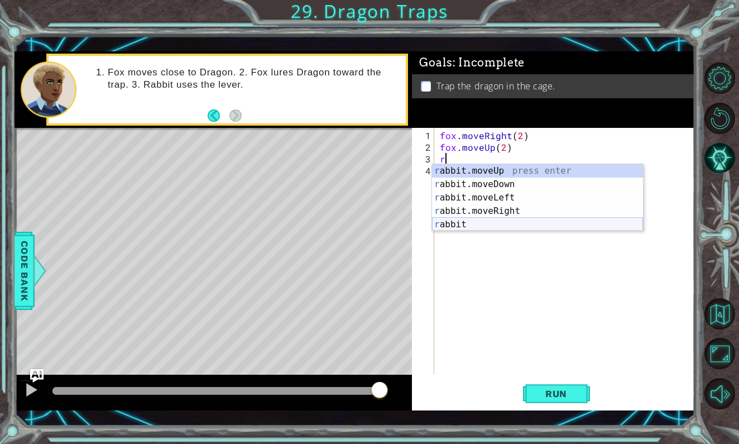
click at [488, 228] on div "r abbit.moveUp press enter r abbit.moveDown press enter r abbit.moveLeft press …" at bounding box center [537, 211] width 211 height 94
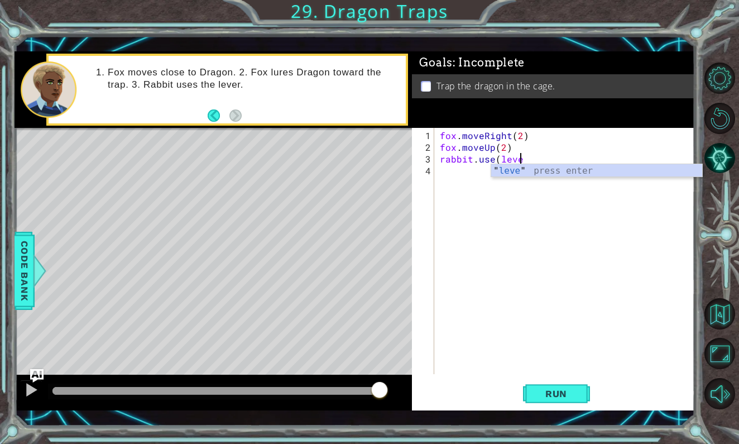
scroll to position [0, 5]
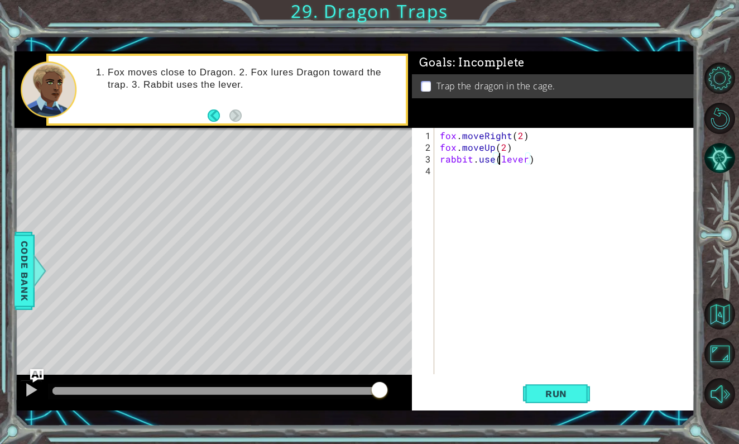
click at [497, 161] on div "fox . moveRight ( 2 ) fox . moveUp ( 2 ) rabbit . use ( lever )" at bounding box center [568, 265] width 260 height 270
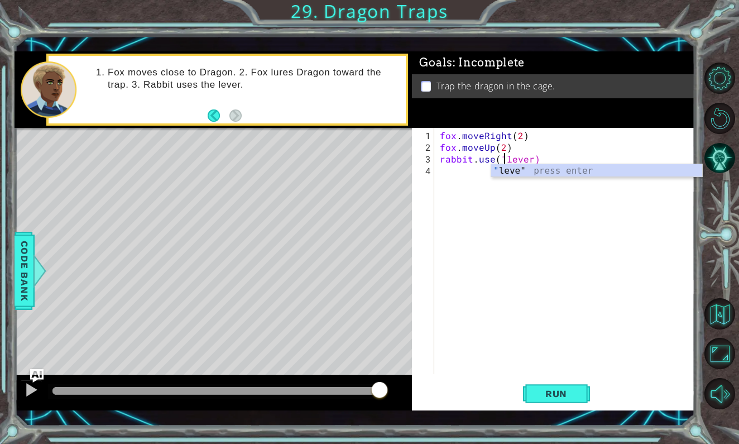
click at [532, 163] on div "fox . moveRight ( 2 ) fox . moveUp ( 2 ) rabbit . use ( "lever)" at bounding box center [568, 265] width 260 height 270
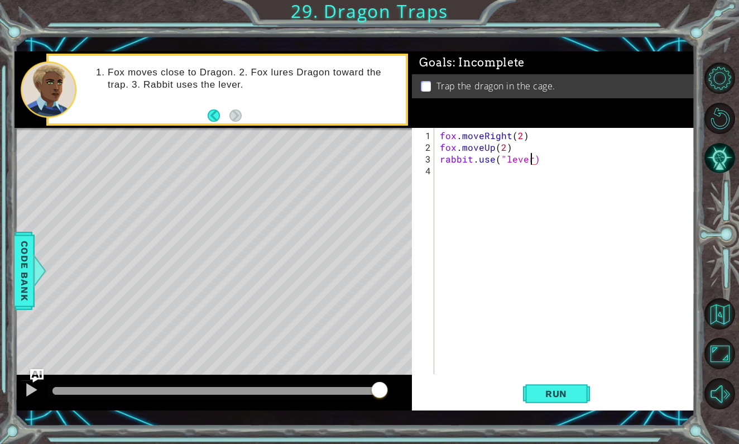
scroll to position [0, 6]
type textarea "rabbit.use("lever")"
click at [572, 392] on span "Run" at bounding box center [556, 393] width 44 height 11
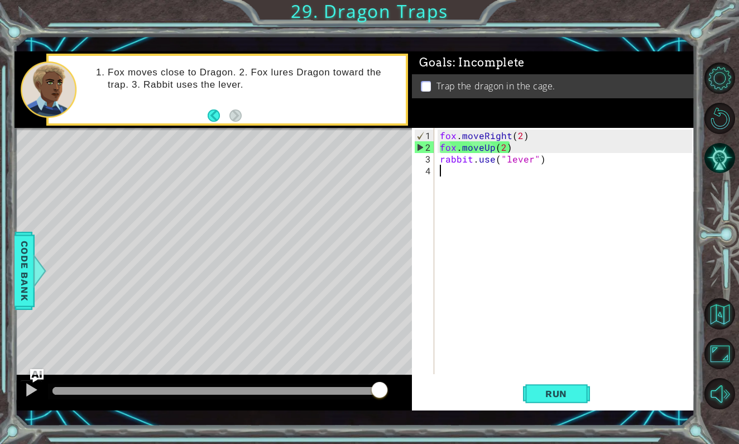
click at [455, 175] on div "fox . moveRight ( 2 ) fox . moveUp ( 2 ) rabbit . use ( "lever" )" at bounding box center [568, 265] width 260 height 270
click at [722, 159] on button "AI Hint" at bounding box center [720, 157] width 31 height 31
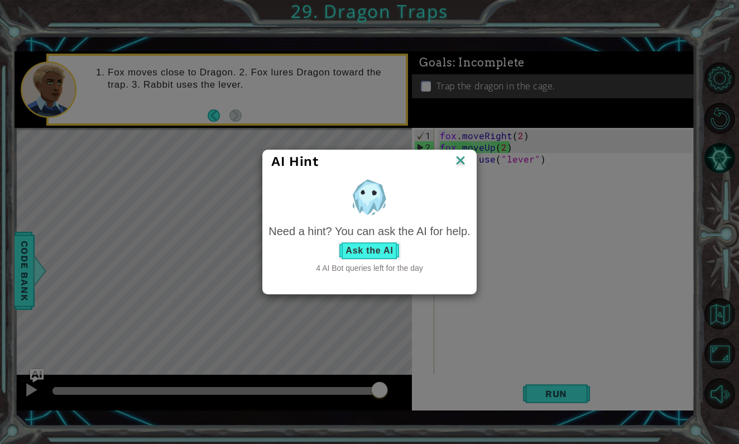
click at [358, 252] on button "Ask the AI" at bounding box center [369, 251] width 62 height 18
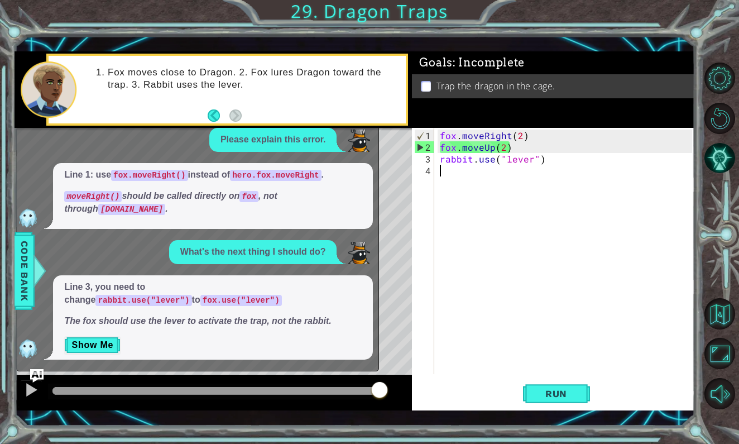
click at [455, 162] on div "fox . moveRight ( 2 ) fox . moveUp ( 2 ) rabbit . use ( "lever" )" at bounding box center [568, 265] width 260 height 270
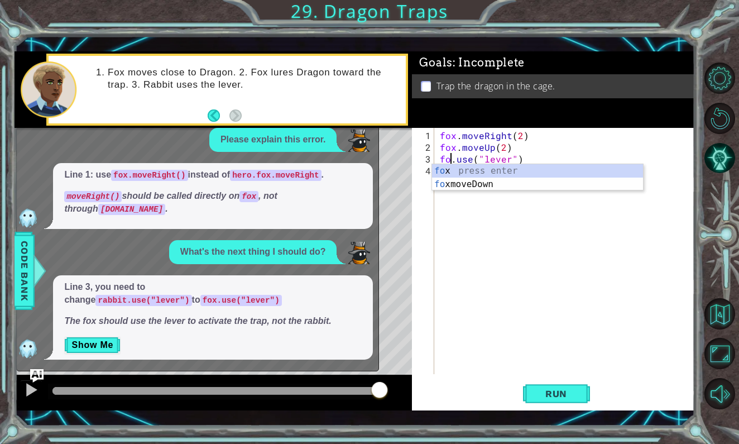
scroll to position [0, 1]
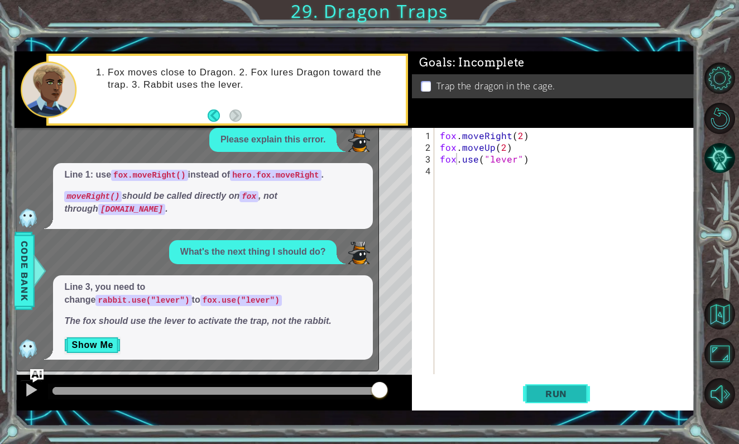
click at [546, 391] on span "Run" at bounding box center [556, 393] width 44 height 11
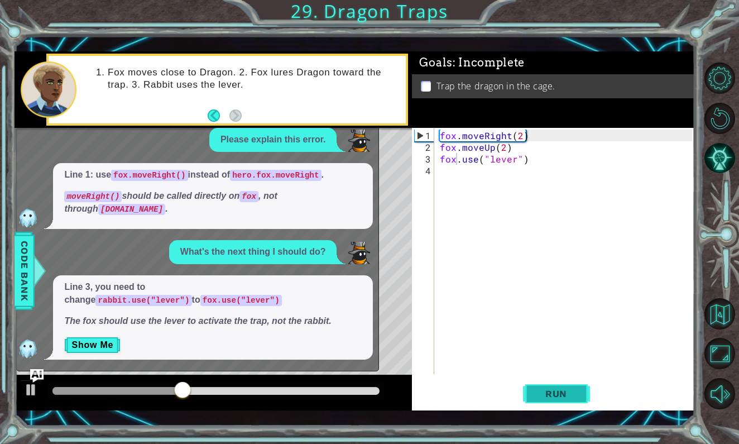
click at [540, 391] on span "Run" at bounding box center [556, 393] width 44 height 11
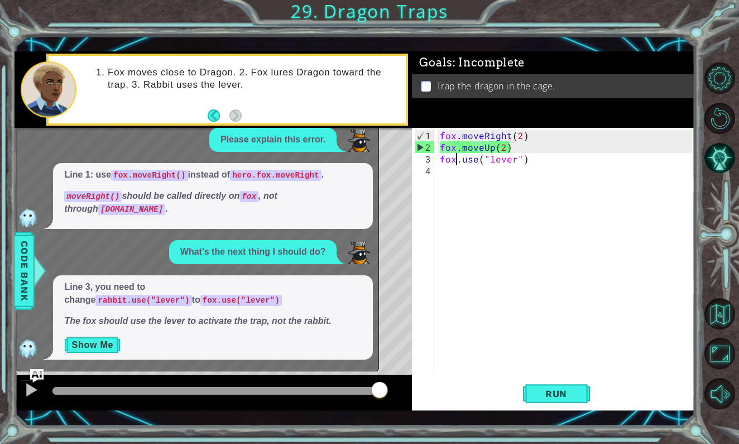
click at [95, 342] on button "Show Me" at bounding box center [92, 345] width 56 height 18
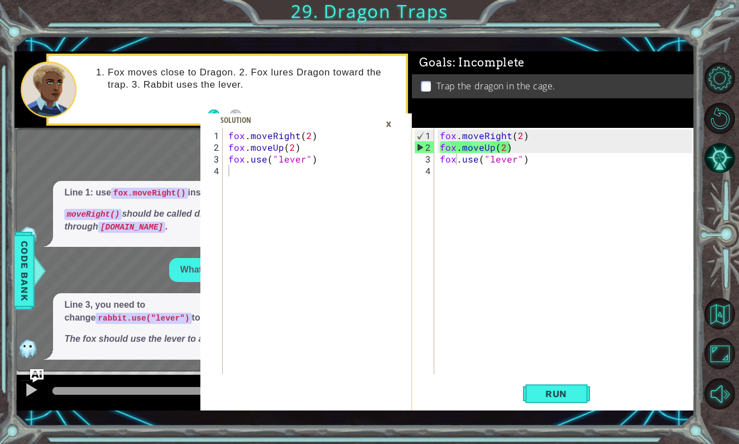
click at [390, 122] on div "×" at bounding box center [388, 123] width 17 height 19
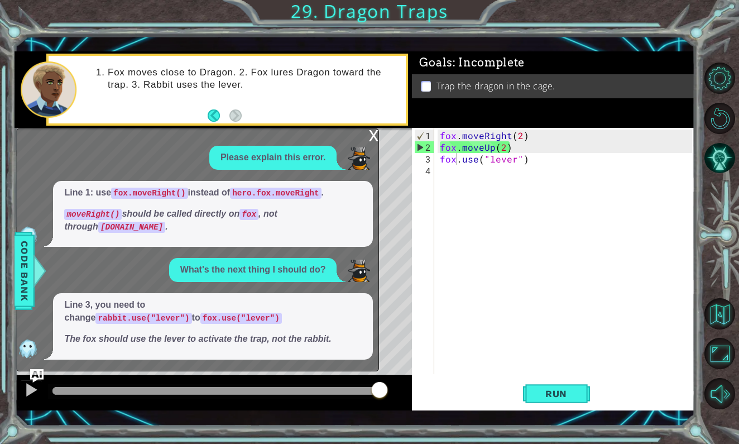
click at [375, 140] on div "x" at bounding box center [374, 134] width 10 height 11
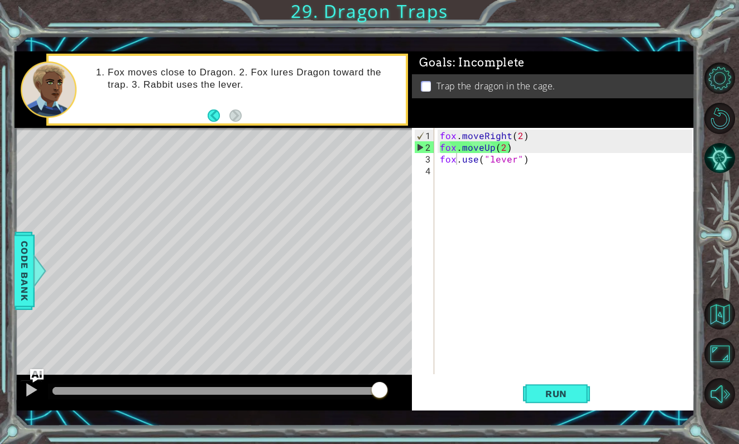
type textarea "fox.moveUp(2)"
click at [522, 145] on div "fox . moveRight ( 2 ) fox . moveUp ( 2 ) fox . use ( "lever" )" at bounding box center [568, 265] width 260 height 270
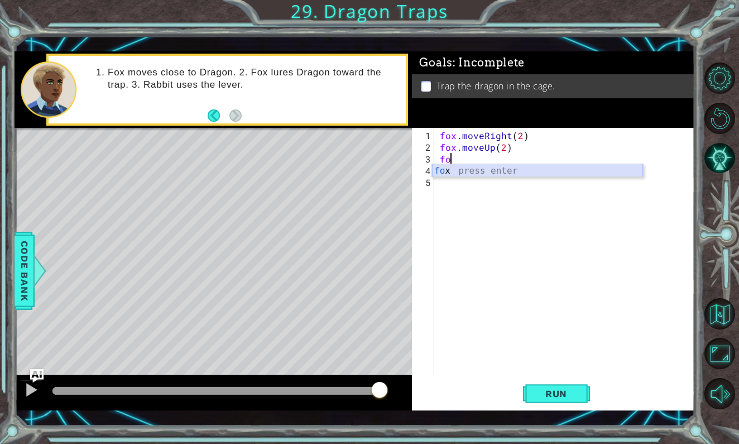
click at [484, 171] on div "fo x press enter" at bounding box center [537, 184] width 211 height 40
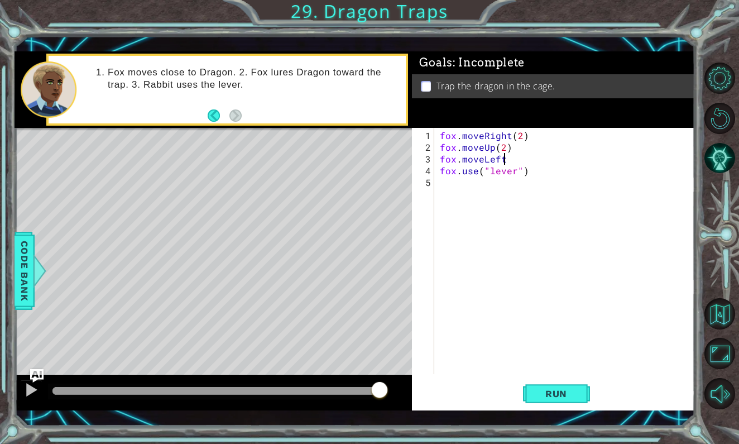
scroll to position [0, 4]
type textarea "fox.moveLeft(2)"
click at [451, 183] on div "fox . moveRight ( 2 ) fox . moveUp ( 2 ) fox . moveLeft ( 2 ) fox . use ( "leve…" at bounding box center [568, 265] width 260 height 270
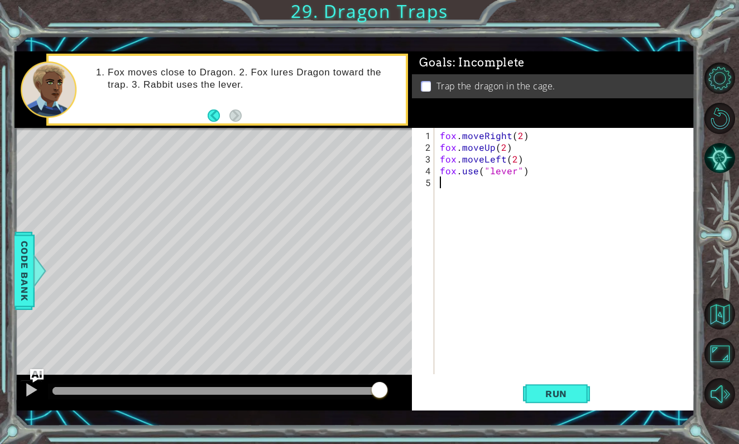
click at [533, 157] on div "fox . moveRight ( 2 ) fox . moveUp ( 2 ) fox . moveLeft ( 2 ) fox . use ( "leve…" at bounding box center [568, 265] width 260 height 270
type textarea "fox.moveLeft(2)"
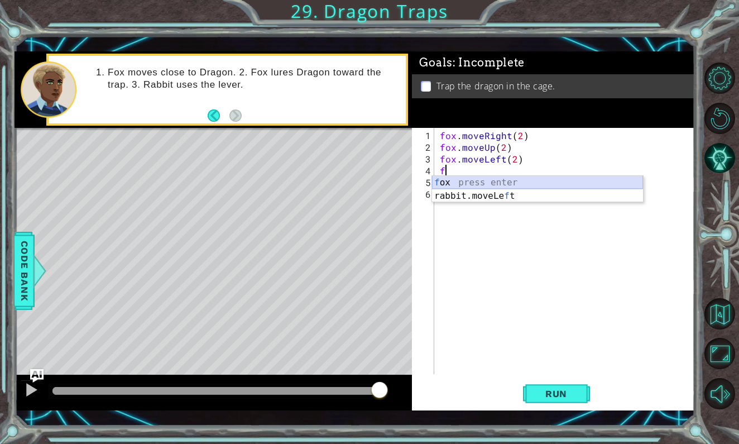
click at [551, 180] on div "f ox press enter rabbit.moveLe f t press enter" at bounding box center [537, 203] width 211 height 54
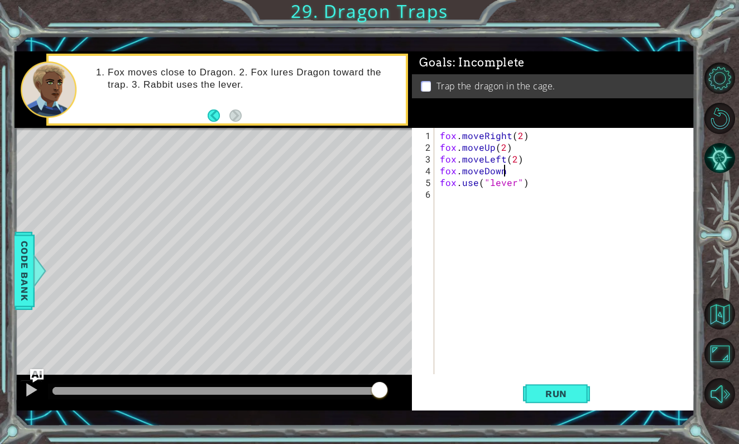
scroll to position [0, 4]
type textarea "fox.moveDown()"
type textarea "fox.moveLeft()"
click at [570, 388] on span "Run" at bounding box center [556, 393] width 44 height 11
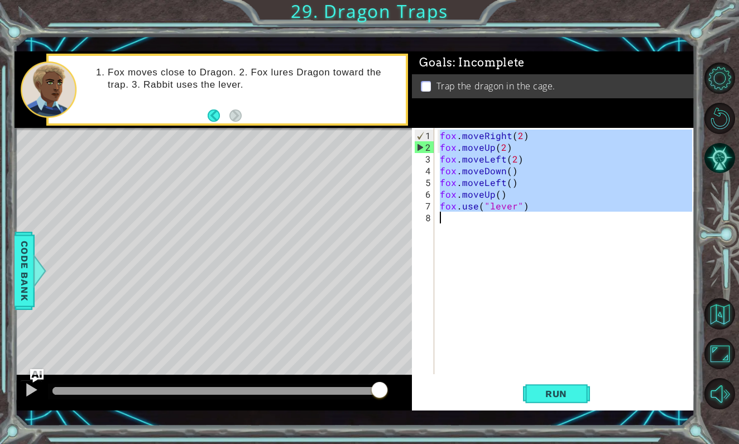
drag, startPoint x: 440, startPoint y: 136, endPoint x: 584, endPoint y: 268, distance: 194.8
click at [584, 268] on div "fox . moveRight ( 2 ) fox . moveUp ( 2 ) fox . moveLeft ( 2 ) fox . moveDown ( …" at bounding box center [568, 265] width 260 height 270
type textarea "fox.use("lever")"
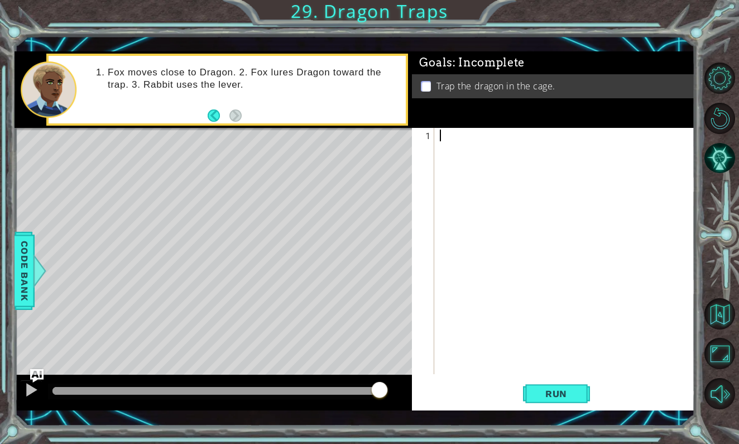
scroll to position [0, 0]
click at [570, 394] on span "Run" at bounding box center [556, 393] width 44 height 11
type textarea "fox.moveUp()"
click at [442, 145] on div "fox . moveUp ( )" at bounding box center [568, 265] width 260 height 270
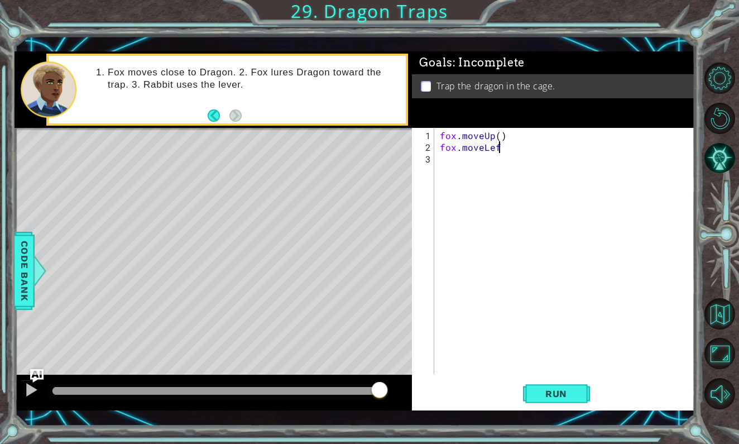
type textarea "fox.moveLeft"
click at [446, 162] on div "fox . moveUp ( ) fox . moveLeft" at bounding box center [568, 265] width 260 height 270
click at [507, 146] on div "fox . moveUp ( ) fox . moveLeft fox . moveUp ( )" at bounding box center [568, 265] width 260 height 270
type textarea "fox.moveLeft()"
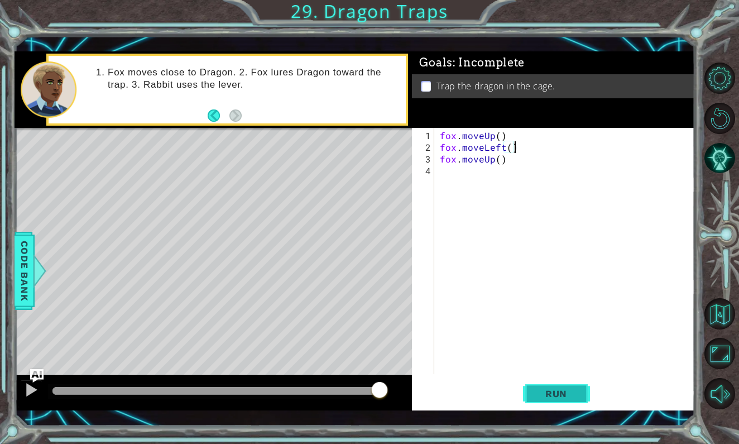
click at [578, 400] on button "Run" at bounding box center [556, 394] width 67 height 28
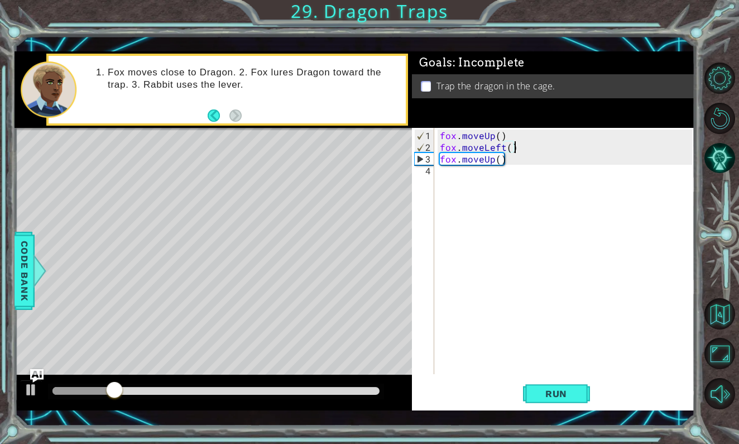
click at [458, 173] on div "fox . moveUp ( ) fox . moveLeft ( ) fox . moveUp ( )" at bounding box center [568, 265] width 260 height 270
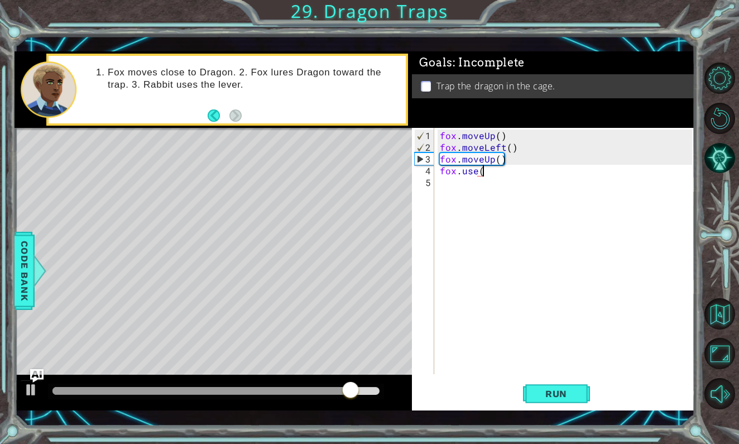
scroll to position [0, 2]
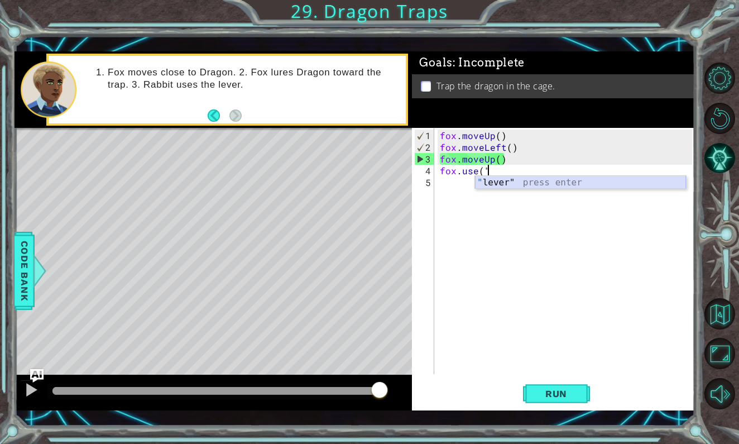
click at [491, 179] on div "" lever" press enter" at bounding box center [580, 196] width 211 height 40
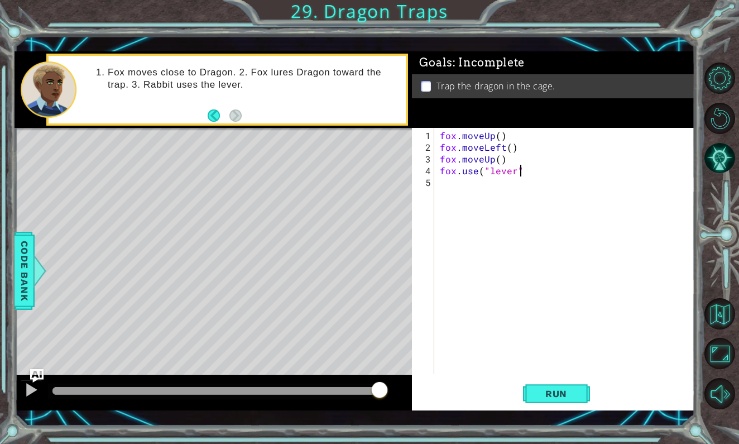
scroll to position [0, 5]
click at [556, 397] on span "Run" at bounding box center [556, 393] width 44 height 11
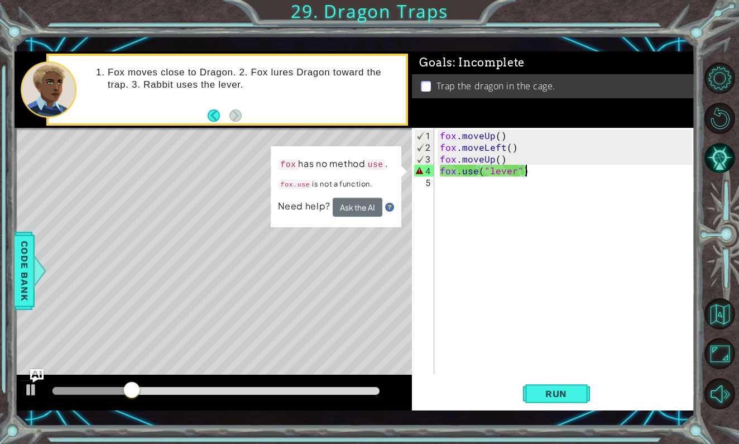
click at [451, 170] on div "fox . moveUp ( ) fox . moveLeft ( ) fox . moveUp ( ) fox . use ( "lever" )" at bounding box center [568, 265] width 260 height 270
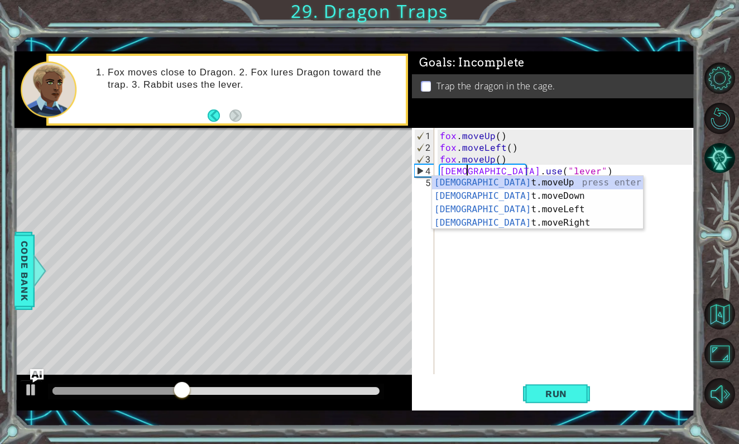
scroll to position [0, 2]
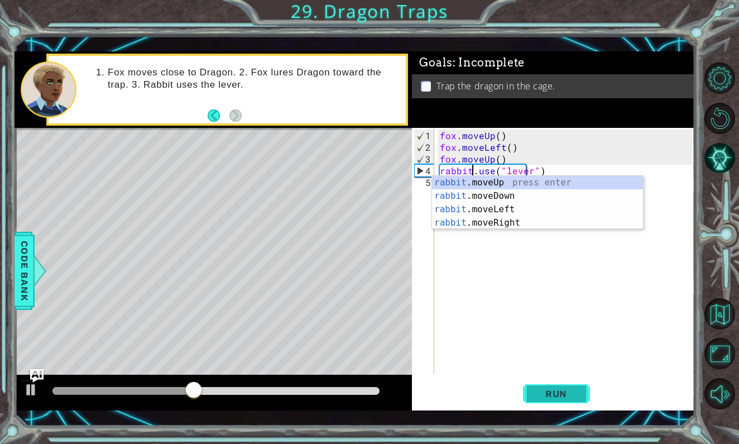
type textarea "rabbit.use("lever")"
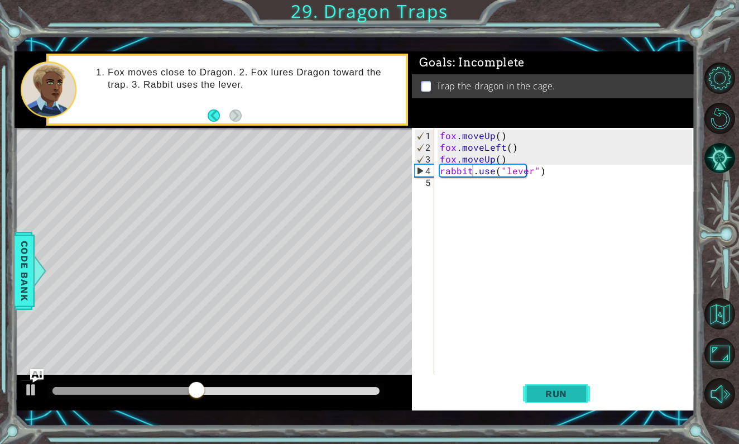
click at [547, 392] on span "Run" at bounding box center [556, 393] width 44 height 11
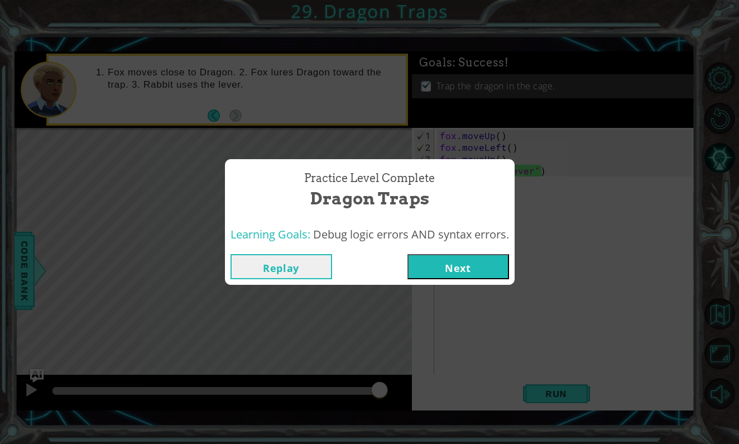
click at [474, 270] on button "Next" at bounding box center [459, 266] width 102 height 25
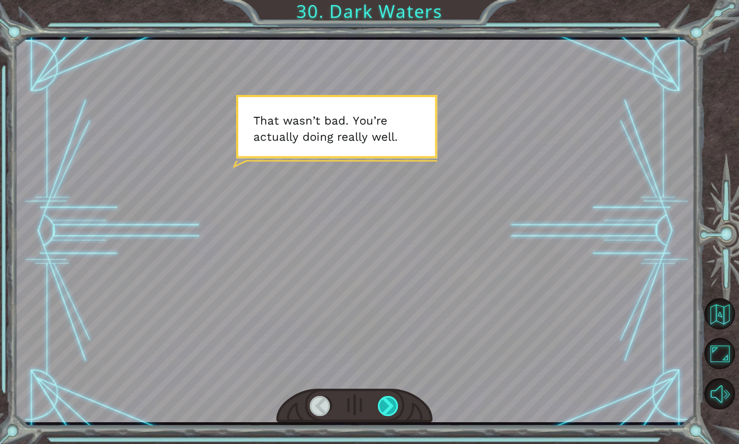
click at [388, 403] on div at bounding box center [389, 406] width 22 height 21
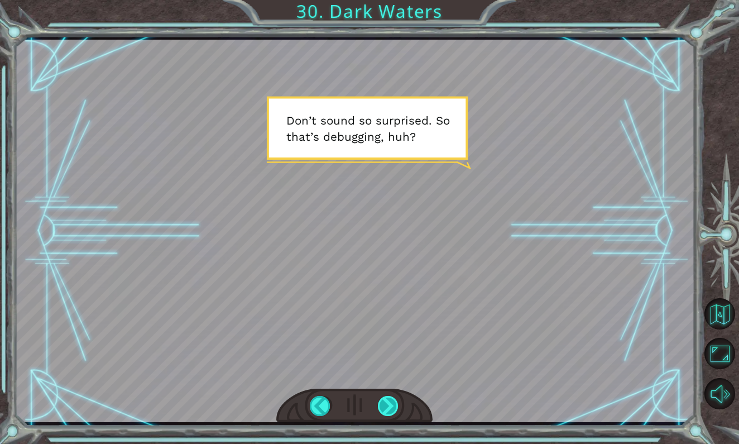
click at [391, 405] on div at bounding box center [389, 406] width 22 height 21
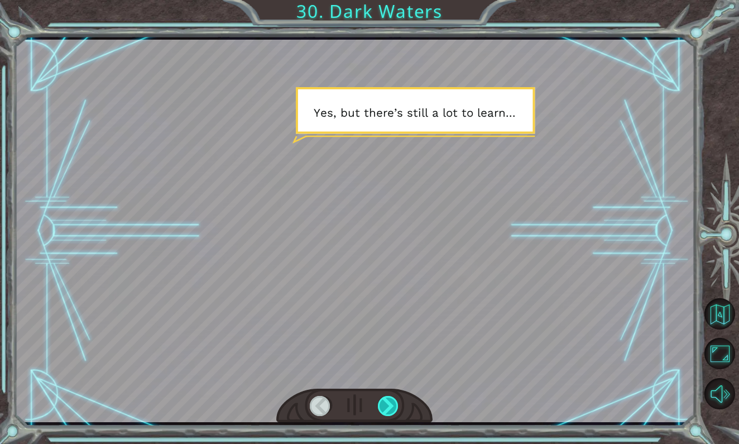
click at [393, 410] on div at bounding box center [389, 406] width 22 height 21
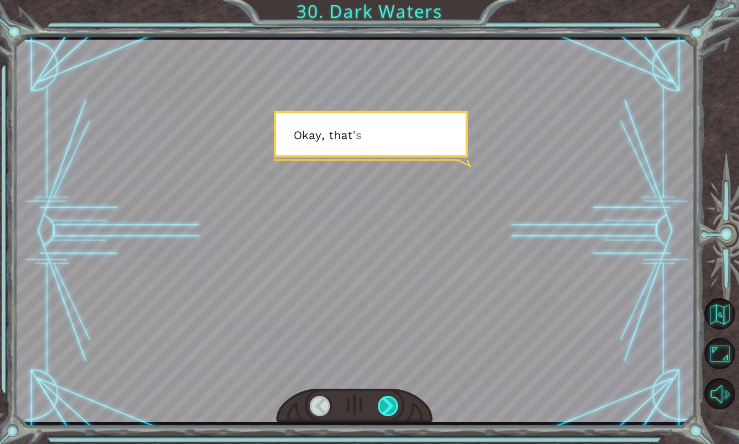
click at [393, 410] on div at bounding box center [389, 406] width 22 height 21
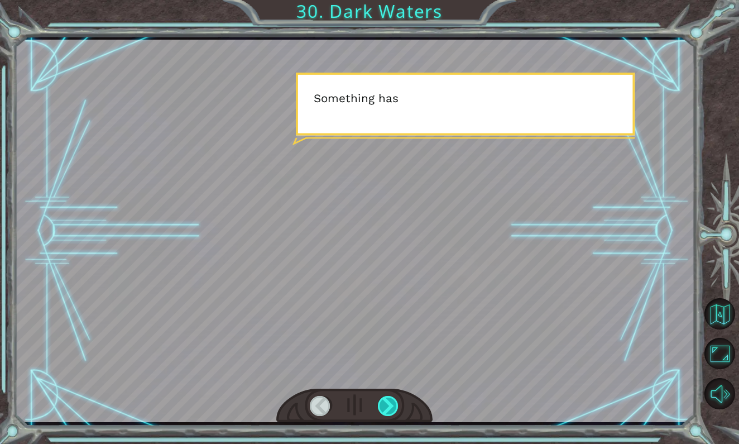
click at [393, 410] on div at bounding box center [389, 406] width 22 height 21
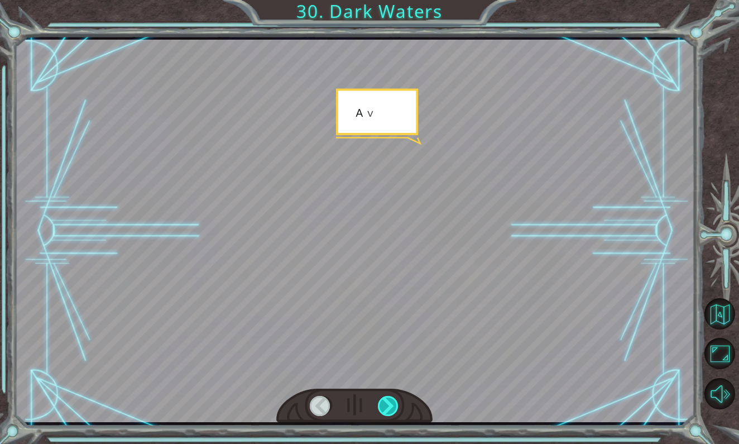
click at [393, 410] on div at bounding box center [389, 406] width 22 height 21
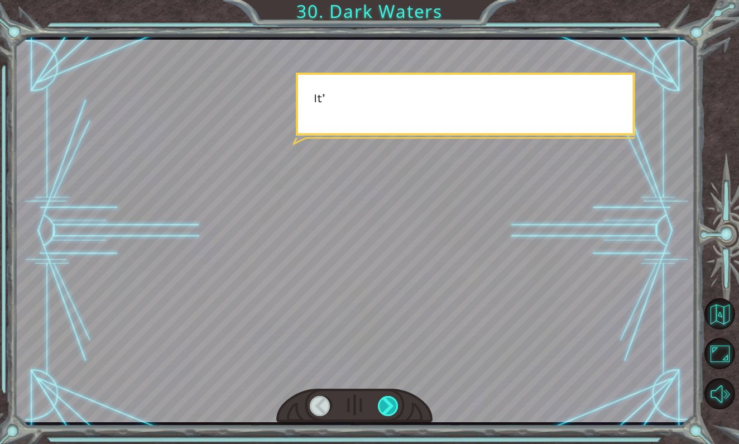
click at [393, 410] on div at bounding box center [389, 406] width 22 height 21
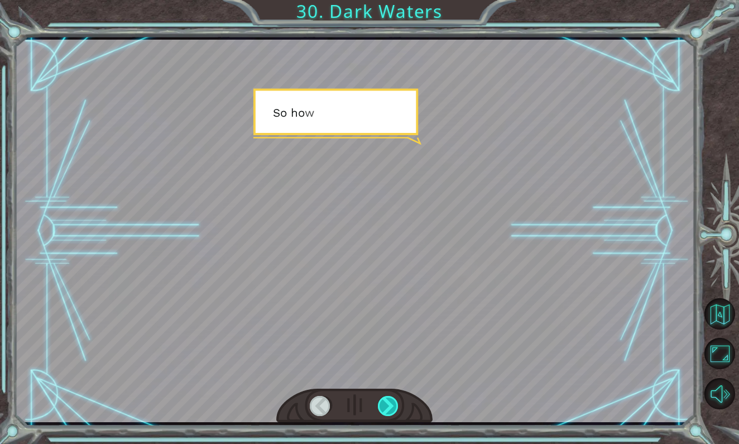
click at [393, 410] on div at bounding box center [389, 406] width 22 height 21
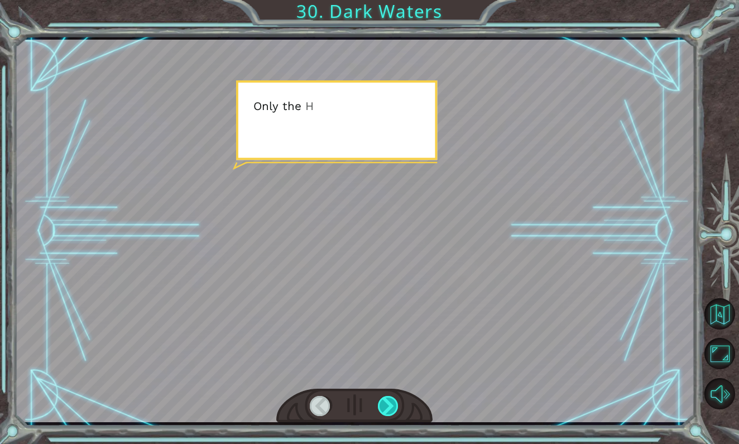
click at [393, 410] on div at bounding box center [389, 406] width 22 height 21
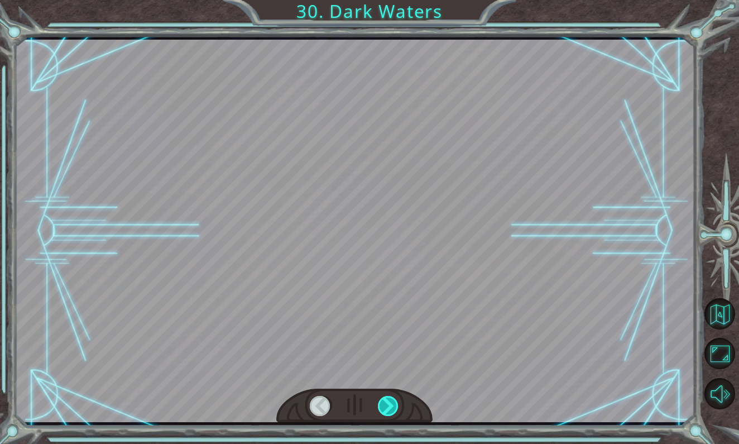
click at [393, 410] on div at bounding box center [389, 406] width 22 height 21
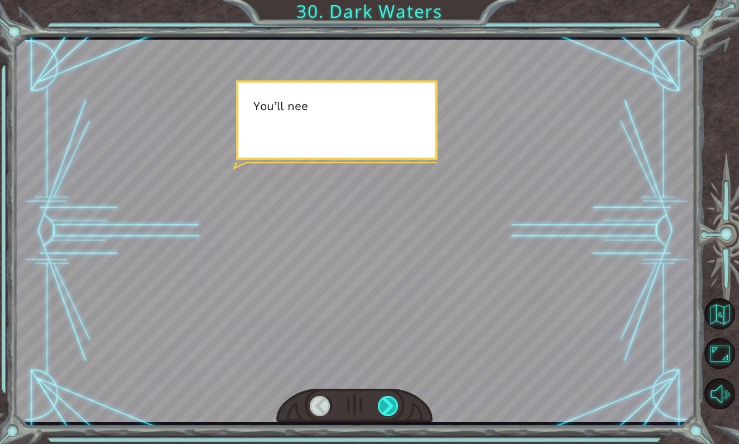
click at [393, 410] on div at bounding box center [389, 406] width 22 height 21
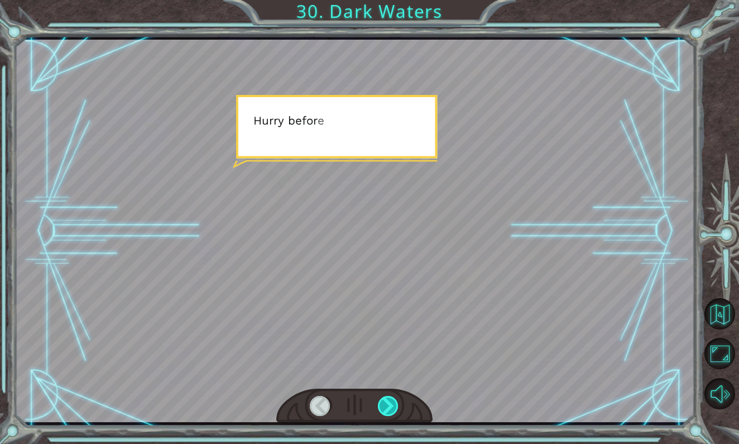
click at [393, 410] on div at bounding box center [389, 406] width 22 height 21
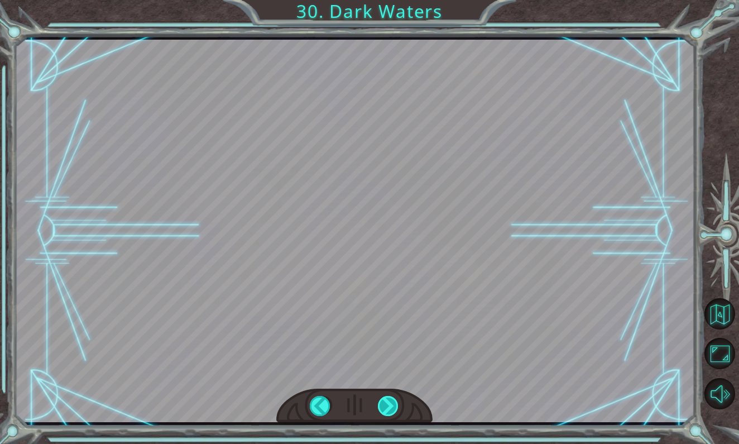
click at [393, 410] on div at bounding box center [389, 406] width 22 height 21
click at [393, 0] on div "Temporary Text T h a t w a s n ’ t b a d . Y o u ’ r e a c t u a l l y d o i n …" at bounding box center [369, 0] width 739 height 0
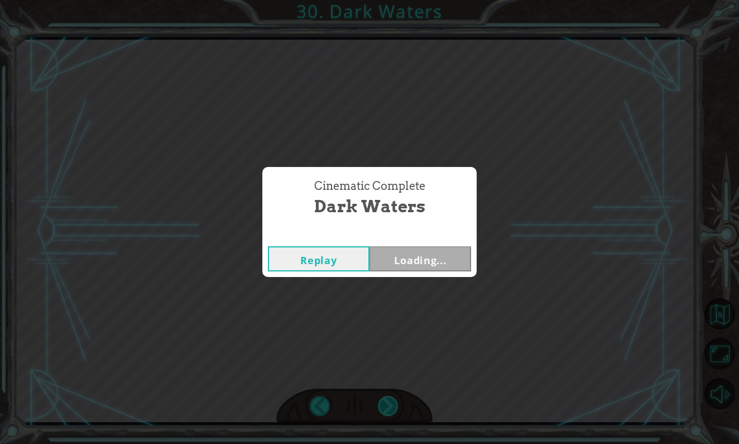
click at [393, 410] on div "Cinematic Complete Dark Waters Replay Loading..." at bounding box center [369, 222] width 739 height 444
click at [410, 257] on button "Next" at bounding box center [421, 258] width 102 height 25
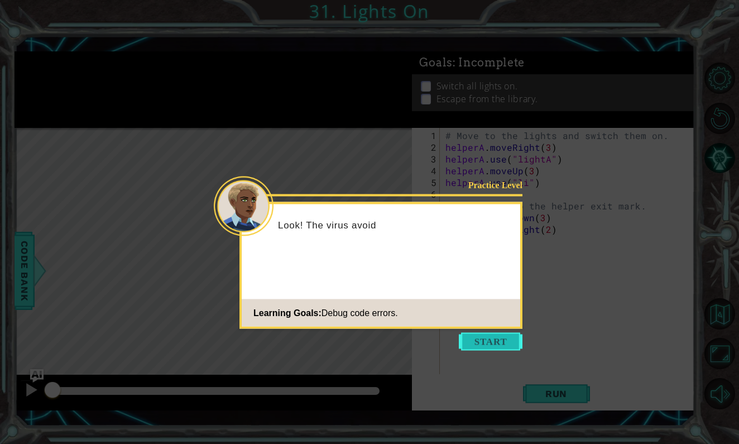
click at [481, 343] on button "Start" at bounding box center [491, 342] width 64 height 18
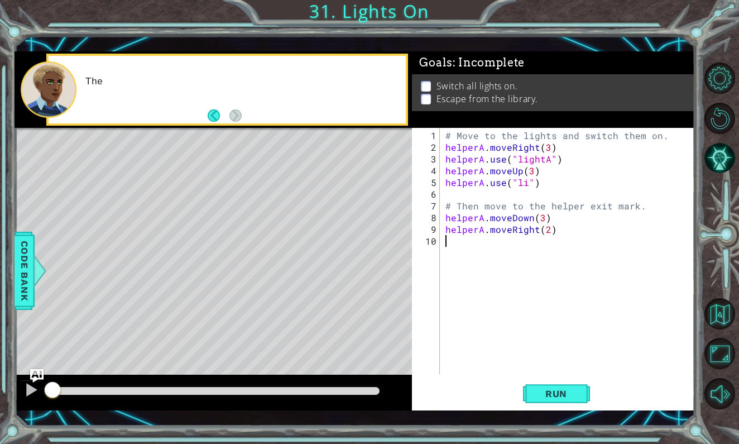
drag, startPoint x: 481, startPoint y: 343, endPoint x: 545, endPoint y: -9, distance: 358.1
click at [545, 0] on html "1 ההההההההההההההההההההההההההההההההההההההההההההההההההההההההההההההההההההההההההההה…" at bounding box center [369, 222] width 739 height 444
type textarea "# Move to the lights and switch them on. helperA.moveRight(3)"
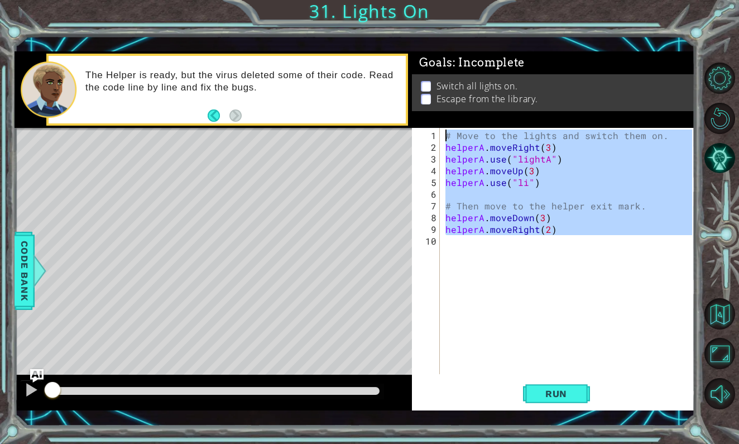
click at [481, 286] on div "# Move to the lights and switch them on. helperA . moveRight ( 3 ) helperA . us…" at bounding box center [570, 265] width 254 height 270
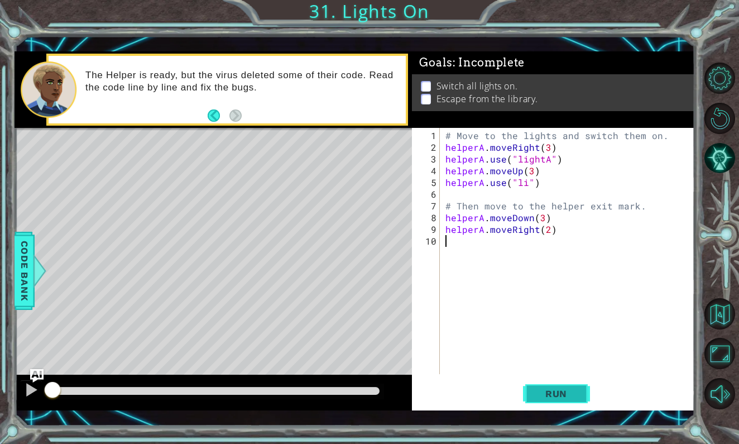
click at [544, 387] on button "Run" at bounding box center [556, 394] width 67 height 28
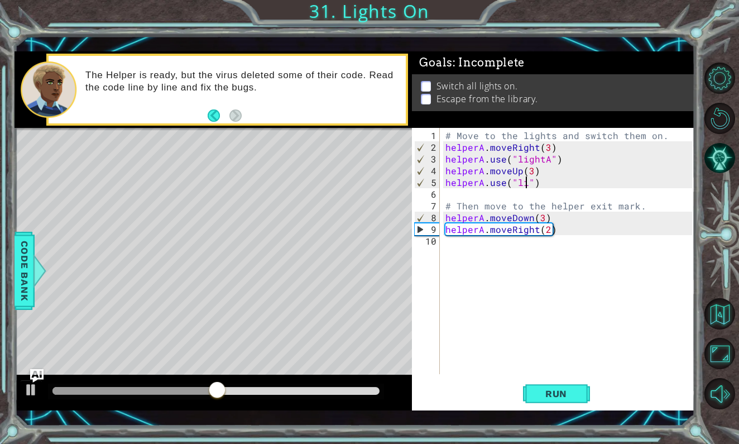
click at [527, 183] on div "# Move to the lights and switch them on. helperA . moveRight ( 3 ) helperA . us…" at bounding box center [570, 265] width 254 height 270
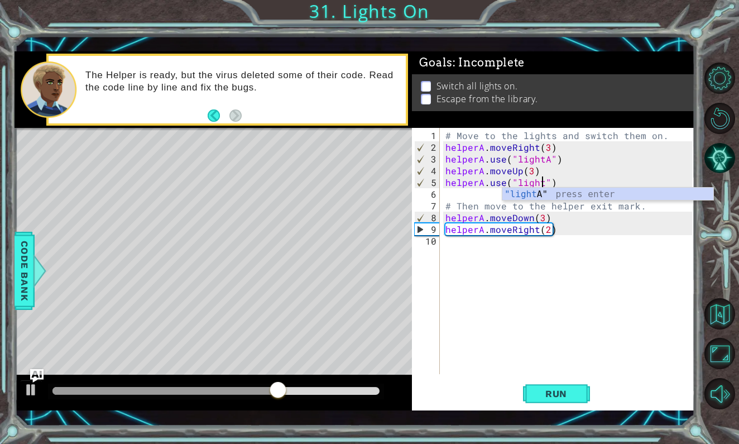
scroll to position [0, 7]
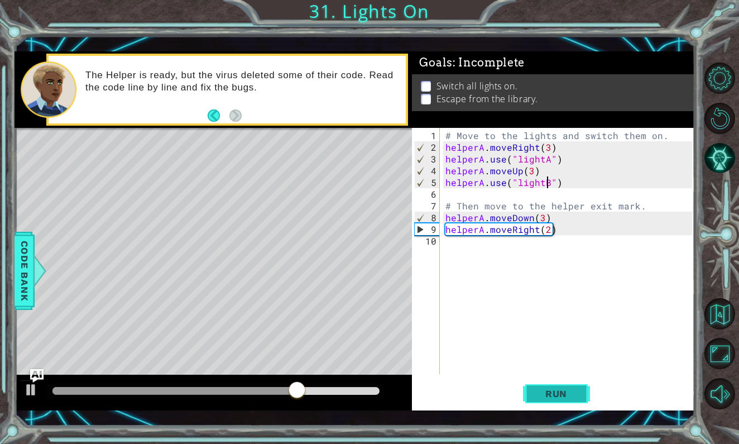
click at [551, 395] on span "Run" at bounding box center [556, 393] width 44 height 11
click at [544, 219] on div "# Move to the lights and switch them on. helperA . moveRight ( 3 ) helperA . us…" at bounding box center [570, 265] width 254 height 270
click at [540, 395] on span "Run" at bounding box center [556, 393] width 44 height 11
drag, startPoint x: 492, startPoint y: 232, endPoint x: 546, endPoint y: 231, distance: 54.2
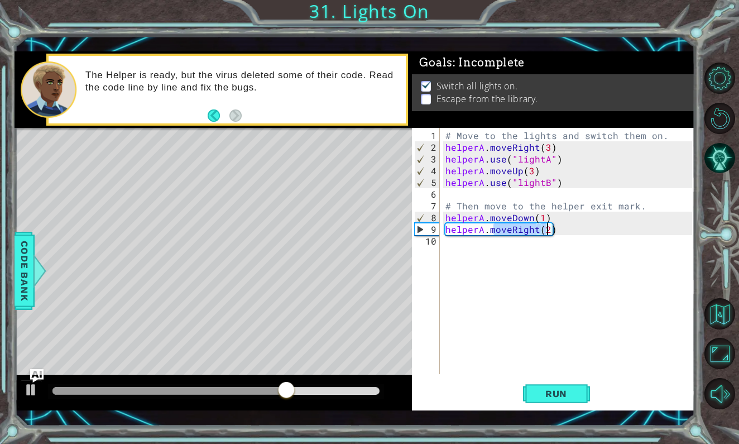
click at [546, 232] on div "# Move to the lights and switch them on. helperA . moveRight ( 3 ) helperA . us…" at bounding box center [570, 265] width 254 height 270
click at [546, 231] on div "# Move to the lights and switch them on. helperA . moveRight ( 3 ) helperA . us…" at bounding box center [570, 265] width 254 height 270
click at [536, 230] on div "# Move to the lights and switch them on. helperA . moveRight ( 3 ) helperA . us…" at bounding box center [570, 265] width 254 height 270
click at [570, 393] on span "Run" at bounding box center [556, 393] width 44 height 11
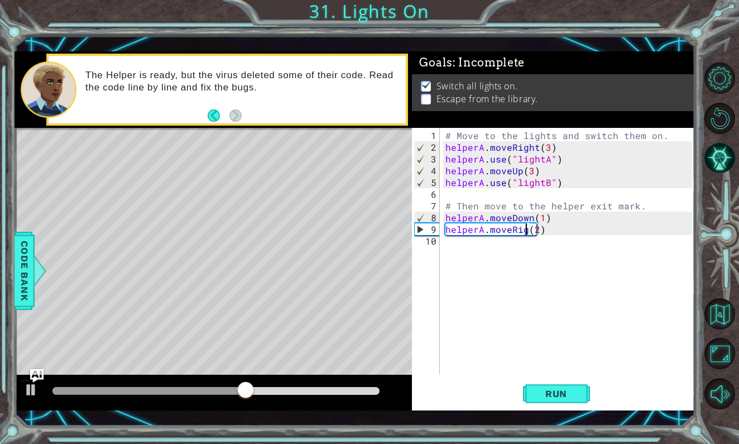
scroll to position [0, 6]
type textarea "helperA.moveRight(2)"
click at [532, 388] on button "Run" at bounding box center [556, 394] width 67 height 28
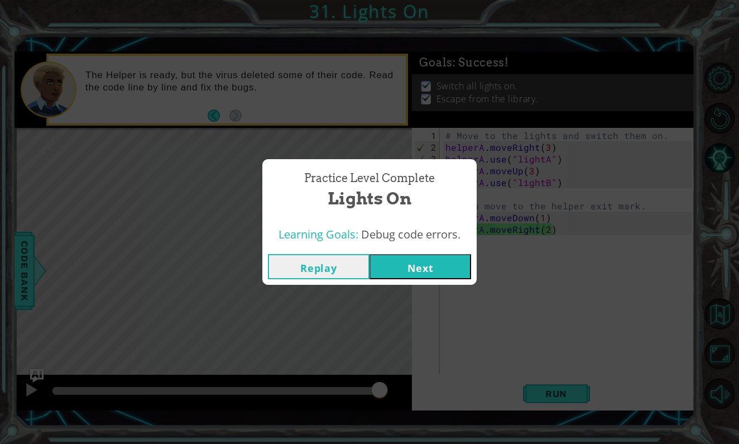
click at [420, 270] on button "Next" at bounding box center [421, 266] width 102 height 25
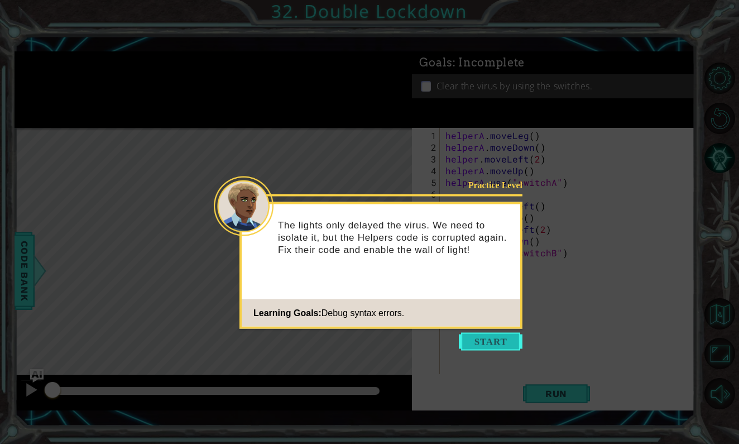
click at [488, 347] on button "Start" at bounding box center [491, 342] width 64 height 18
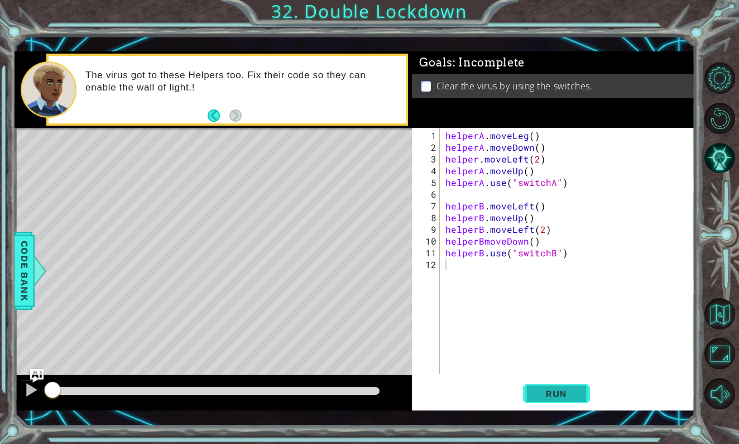
click at [547, 388] on span "Run" at bounding box center [556, 393] width 44 height 11
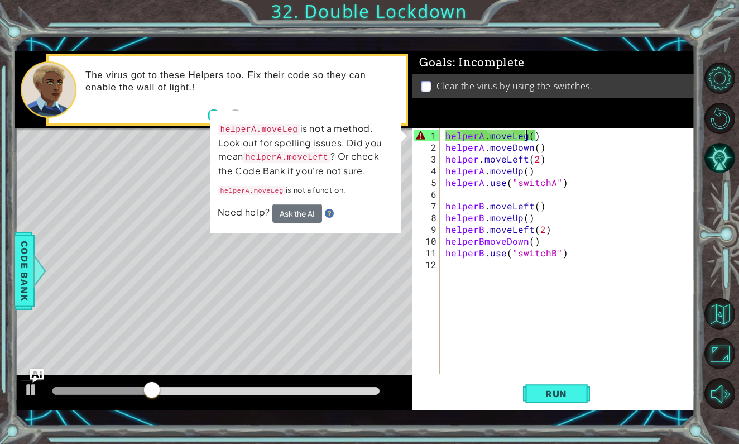
click at [525, 133] on div "helperA . moveLeg ( ) helperA . moveDown ( ) helper . moveLeft ( 2 ) helperA . …" at bounding box center [570, 265] width 254 height 270
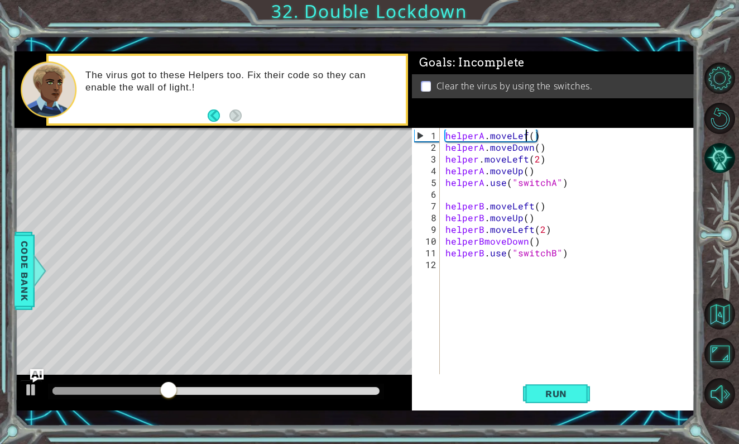
scroll to position [0, 6]
click at [554, 403] on button "Run" at bounding box center [556, 394] width 67 height 28
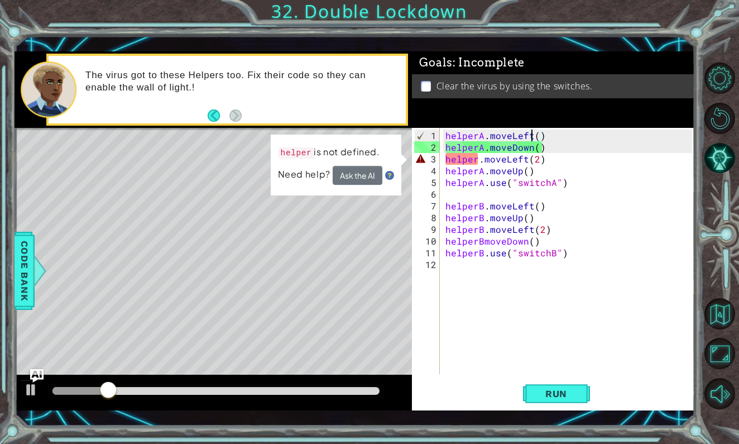
click at [477, 161] on div "helperA . moveLeft ( ) helperA . moveDown ( ) helper . moveLeft ( 2 ) helperA .…" at bounding box center [570, 265] width 254 height 270
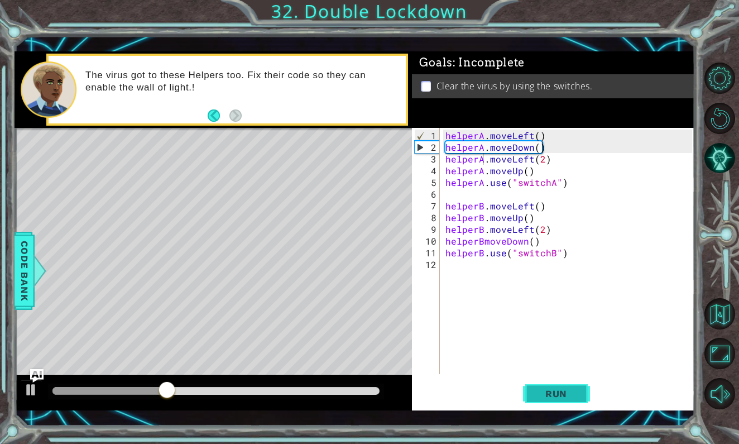
click at [562, 386] on button "Run" at bounding box center [556, 394] width 67 height 28
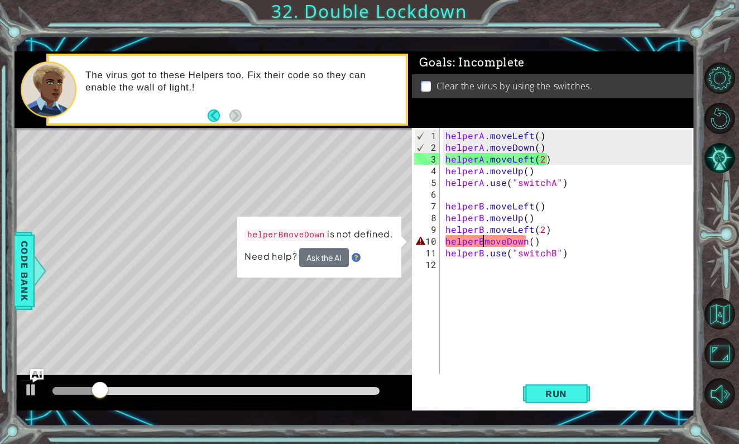
click at [483, 241] on div "helperA . moveLeft ( ) helperA . moveDown ( ) helperA . moveLeft ( 2 ) helperA …" at bounding box center [570, 265] width 254 height 270
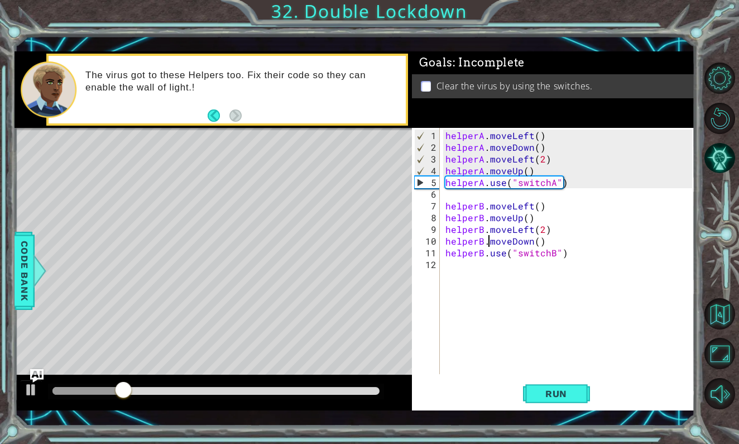
scroll to position [0, 3]
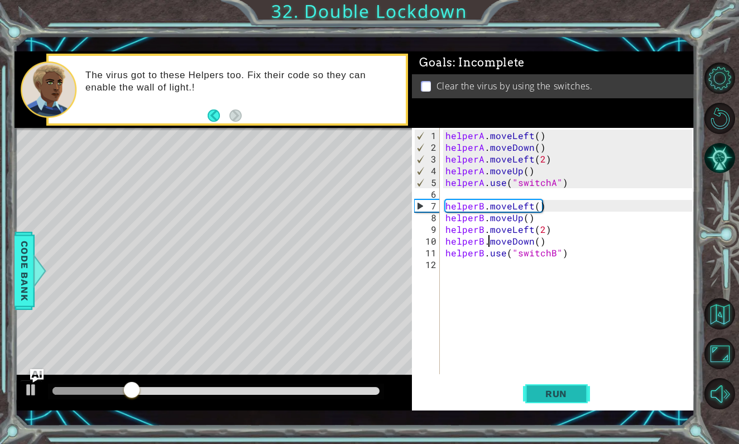
type textarea "helperB.moveDown()"
click at [548, 394] on span "Run" at bounding box center [556, 393] width 44 height 11
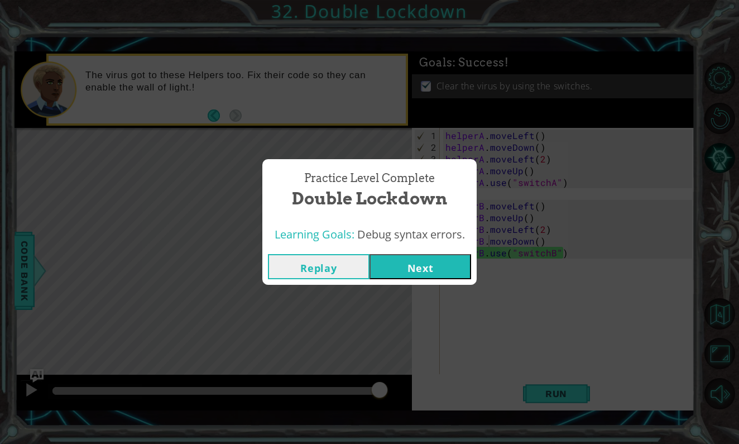
click at [431, 264] on button "Next" at bounding box center [421, 266] width 102 height 25
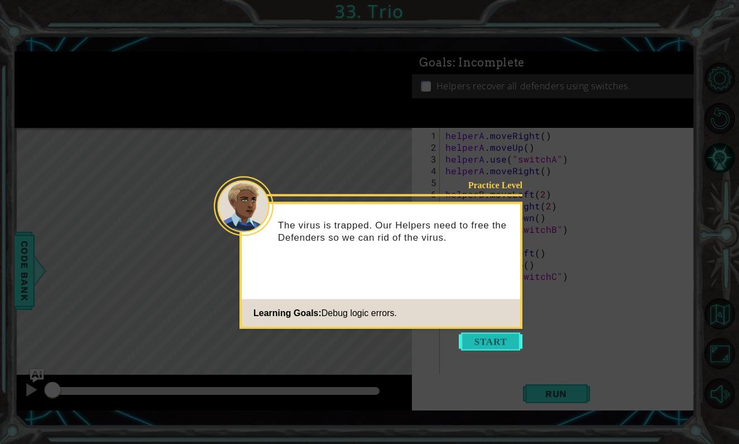
click at [497, 339] on button "Start" at bounding box center [491, 342] width 64 height 18
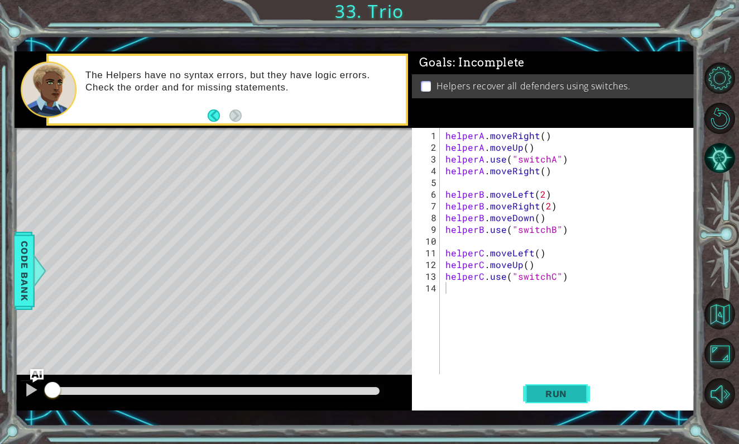
click at [583, 386] on button "Run" at bounding box center [556, 394] width 67 height 28
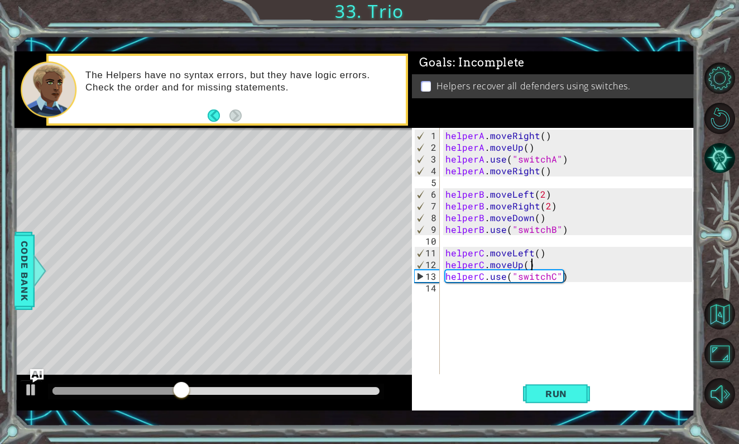
click at [535, 262] on div "helperA . moveRight ( ) helperA . moveUp ( ) helperA . use ( "switchA" ) helper…" at bounding box center [570, 265] width 254 height 270
type textarea "helperC.moveUp()"
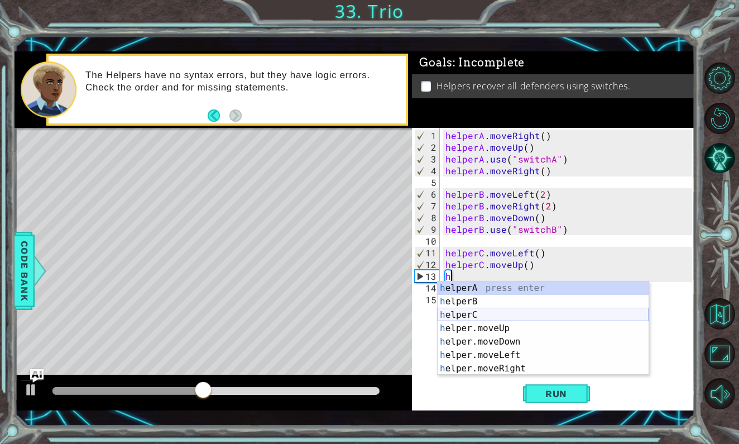
click at [530, 309] on div "h elperA press enter h elperB press enter h elperC press enter h elper.moveUp p…" at bounding box center [543, 341] width 211 height 121
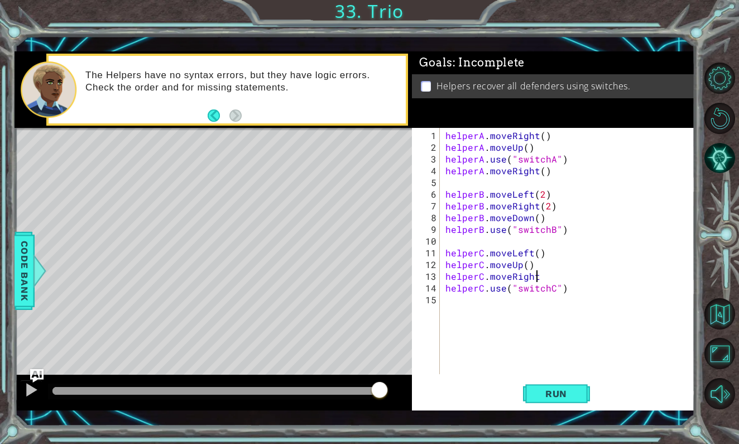
scroll to position [0, 6]
click at [541, 395] on span "Run" at bounding box center [556, 393] width 44 height 11
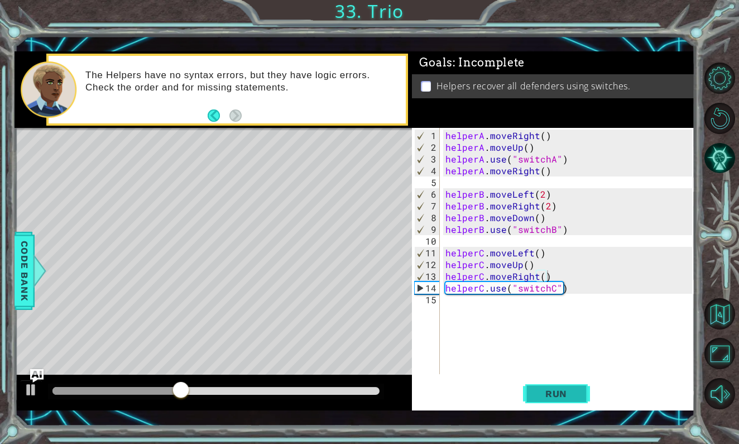
click at [558, 386] on button "Run" at bounding box center [556, 394] width 67 height 28
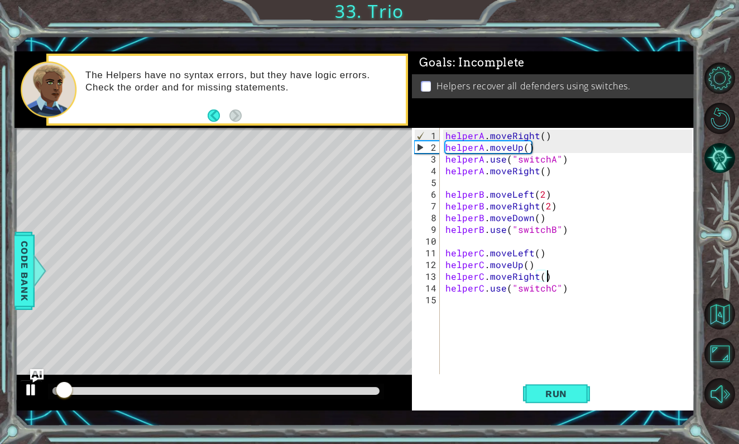
click at [28, 393] on div at bounding box center [31, 390] width 15 height 15
click at [537, 149] on div "helperA . moveRight ( ) helperA . moveUp ( ) helperA . use ( "switchA" ) helper…" at bounding box center [570, 265] width 254 height 270
type textarea "helperA.moveUp()"
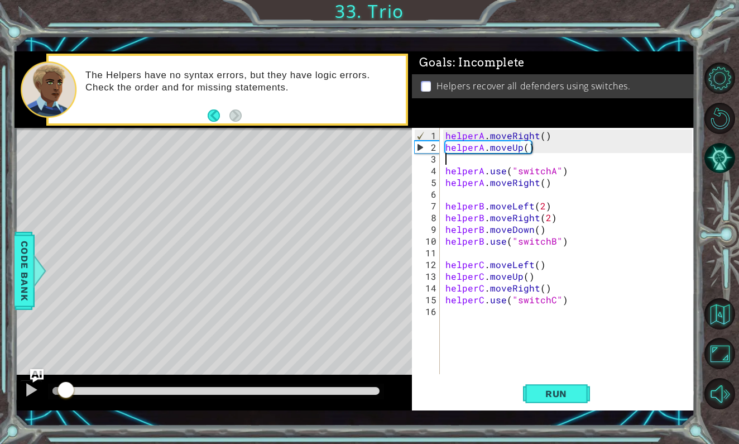
scroll to position [0, 0]
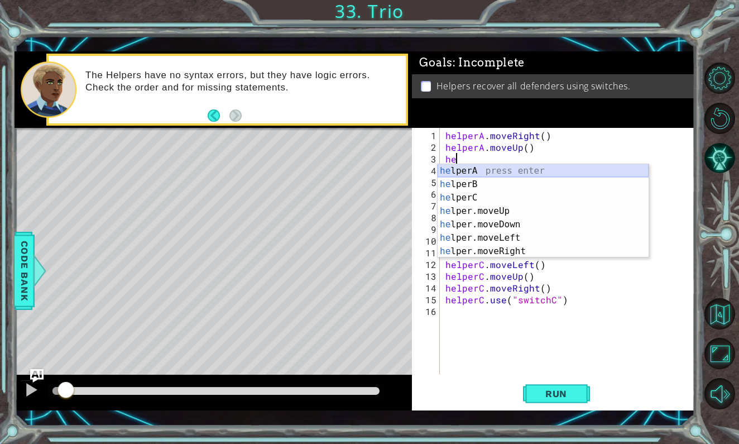
click at [522, 169] on div "he lperA press enter he lperB press enter he lperC press enter he lper.moveUp p…" at bounding box center [543, 224] width 211 height 121
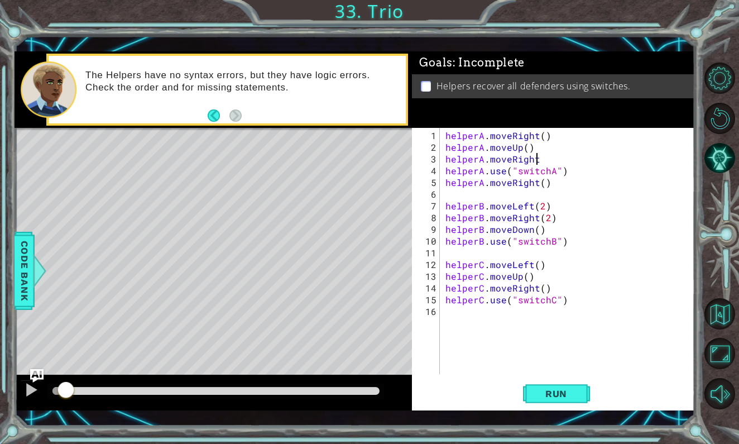
scroll to position [0, 6]
type textarea "helperA.moveRight()"
drag, startPoint x: 446, startPoint y: 183, endPoint x: 561, endPoint y: 181, distance: 115.1
click at [561, 181] on div "helperA . moveRight ( ) helperA . moveUp ( ) helperA . moveRight ( ) helperA . …" at bounding box center [570, 265] width 254 height 270
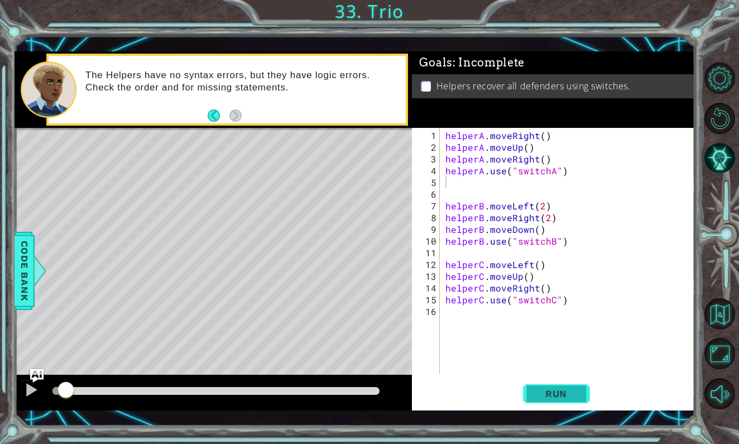
click at [547, 407] on button "Run" at bounding box center [556, 394] width 67 height 28
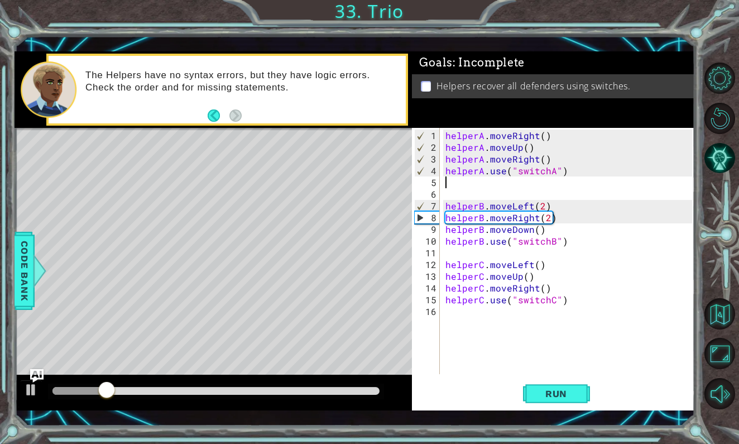
click at [20, 379] on div at bounding box center [214, 393] width 398 height 36
click at [28, 383] on div at bounding box center [31, 390] width 15 height 15
click at [556, 219] on div "helperA . moveRight ( ) helperA . moveUp ( ) helperA . moveRight ( ) helperA . …" at bounding box center [570, 265] width 254 height 270
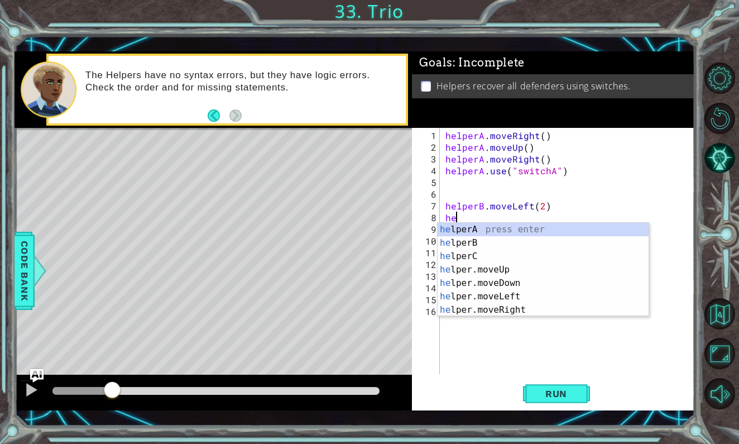
type textarea "h"
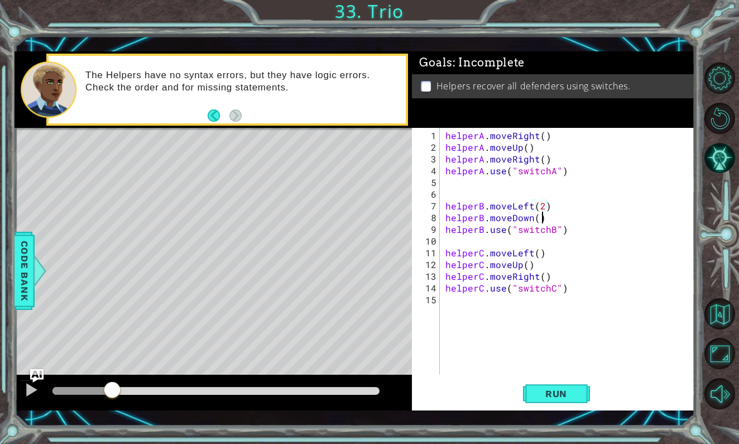
click at [548, 219] on div "helperA . moveRight ( ) helperA . moveUp ( ) helperA . moveRight ( ) helperA . …" at bounding box center [570, 265] width 254 height 270
type textarea "helperB.moveDown()"
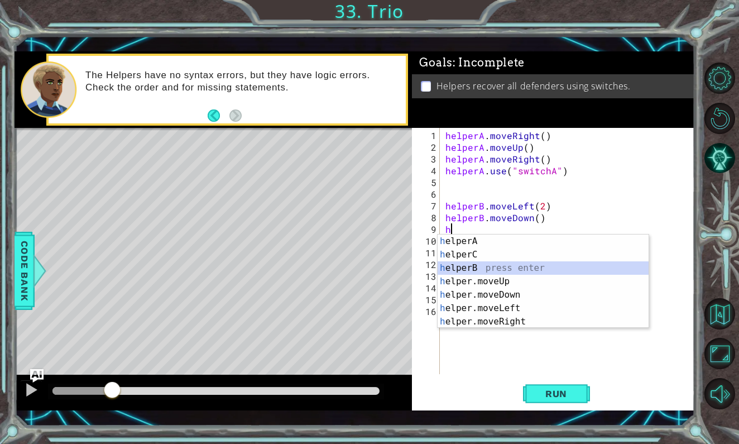
click at [521, 265] on div "h elperA press enter h elperC press enter h elperB press enter h elper.moveUp p…" at bounding box center [543, 295] width 211 height 121
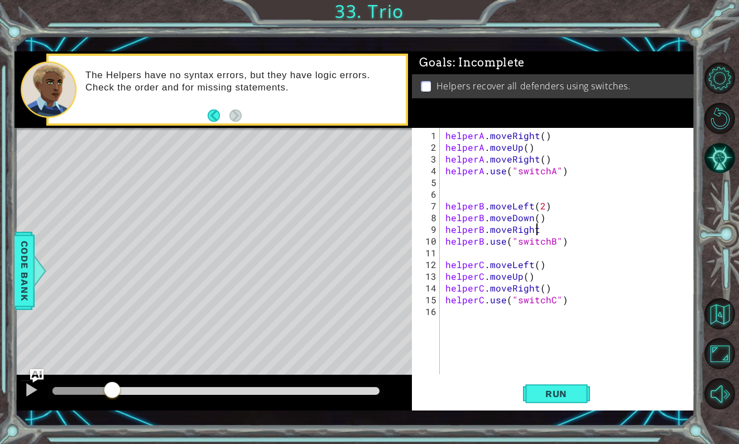
scroll to position [0, 6]
click at [570, 398] on span "Run" at bounding box center [556, 393] width 44 height 11
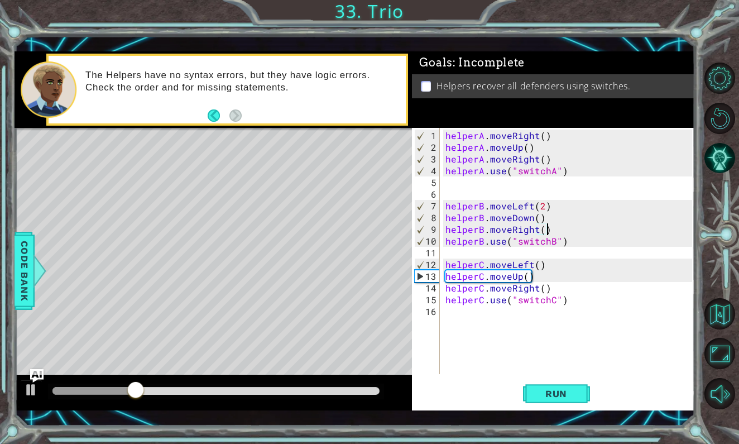
click at [542, 230] on div "helperA . moveRight ( ) helperA . moveUp ( ) helperA . moveRight ( ) helperA . …" at bounding box center [570, 265] width 254 height 270
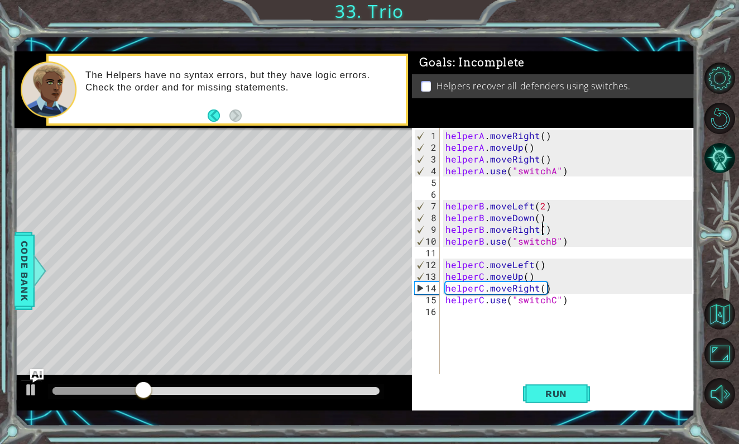
scroll to position [0, 6]
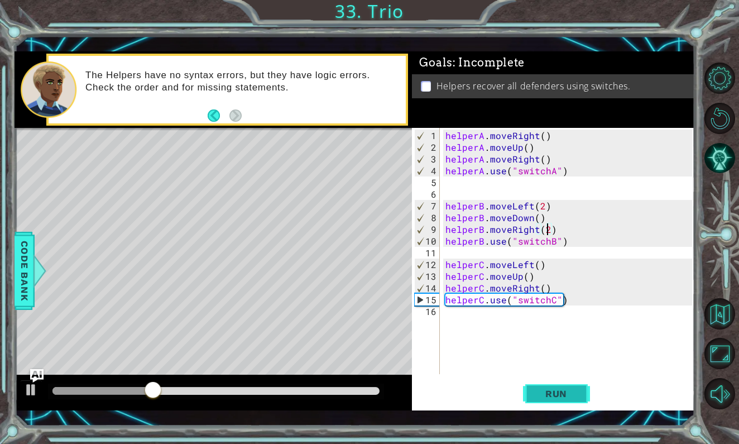
type textarea "helperB.moveRight(2)"
click at [556, 393] on span "Run" at bounding box center [556, 393] width 44 height 11
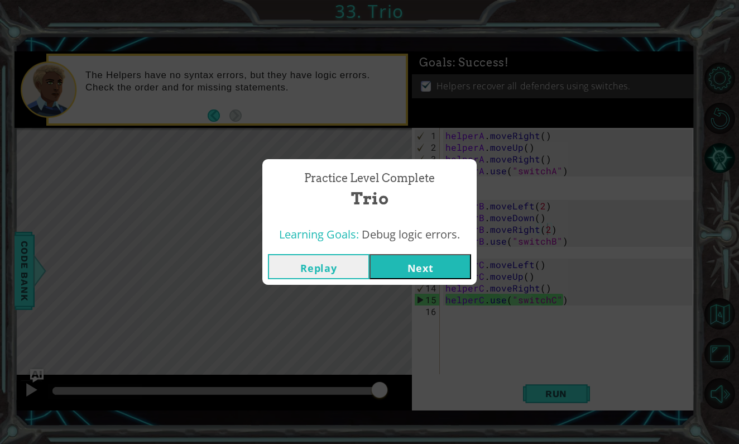
click at [451, 268] on button "Next" at bounding box center [421, 266] width 102 height 25
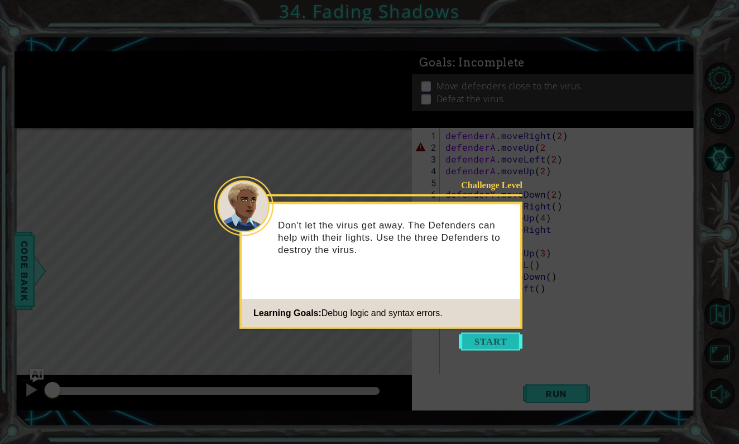
click at [498, 345] on button "Start" at bounding box center [491, 342] width 64 height 18
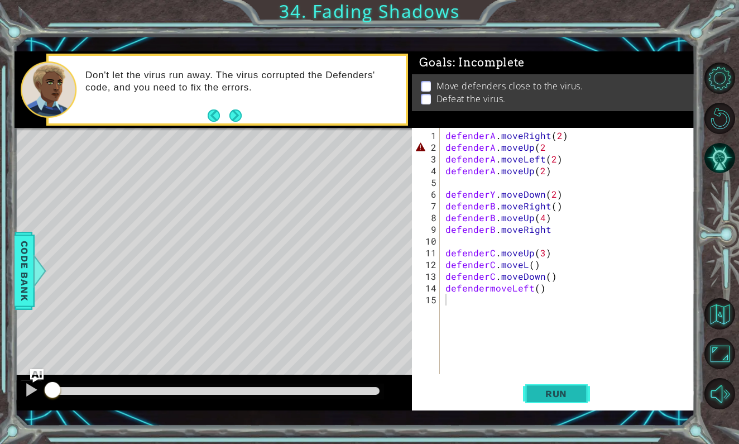
click at [550, 393] on span "Run" at bounding box center [556, 393] width 44 height 11
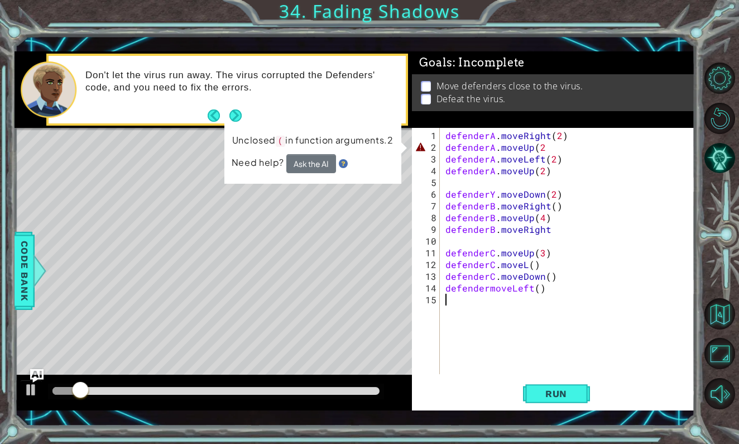
click at [546, 148] on div "defenderA . moveRight ( 2 ) defenderA . moveUp ( 2 defenderA . moveLeft ( 2 ) d…" at bounding box center [570, 265] width 254 height 270
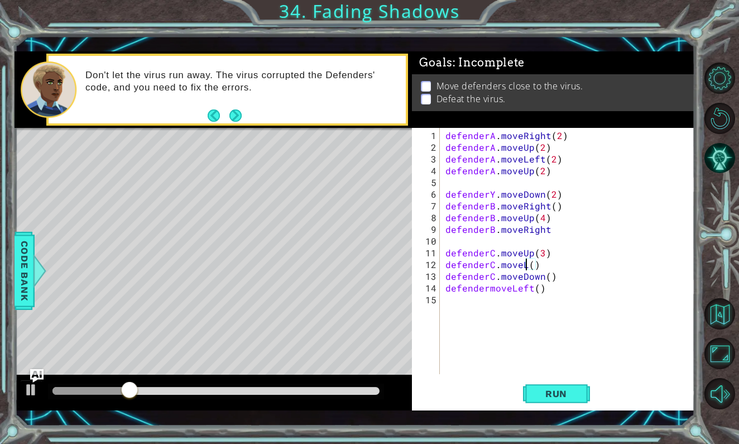
click at [526, 266] on div "defenderA . moveRight ( 2 ) defenderA . moveUp ( 2 ) defenderA . moveLeft ( 2 )…" at bounding box center [570, 265] width 254 height 270
click at [493, 195] on div "defenderA . moveRight ( 2 ) defenderA . moveUp ( 2 ) defenderA . moveLeft ( 2 )…" at bounding box center [570, 265] width 254 height 270
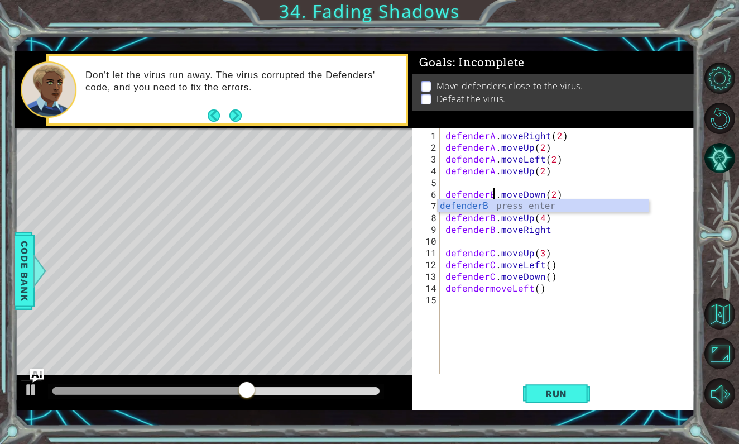
scroll to position [0, 3]
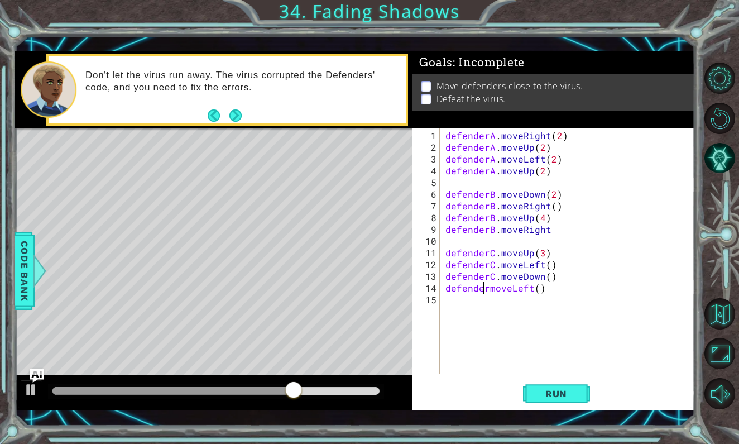
click at [486, 289] on div "defenderA . moveRight ( 2 ) defenderA . moveUp ( 2 ) defenderA . moveLeft ( 2 )…" at bounding box center [570, 265] width 254 height 270
click at [493, 289] on div "defenderA . moveRight ( 2 ) defenderA . moveUp ( 2 ) defenderA . moveLeft ( 2 )…" at bounding box center [570, 265] width 254 height 270
click at [489, 289] on div "defenderA . moveRight ( 2 ) defenderA . moveUp ( 2 ) defenderA . moveLeft ( 2 )…" at bounding box center [570, 265] width 254 height 270
click at [552, 396] on span "Run" at bounding box center [556, 393] width 44 height 11
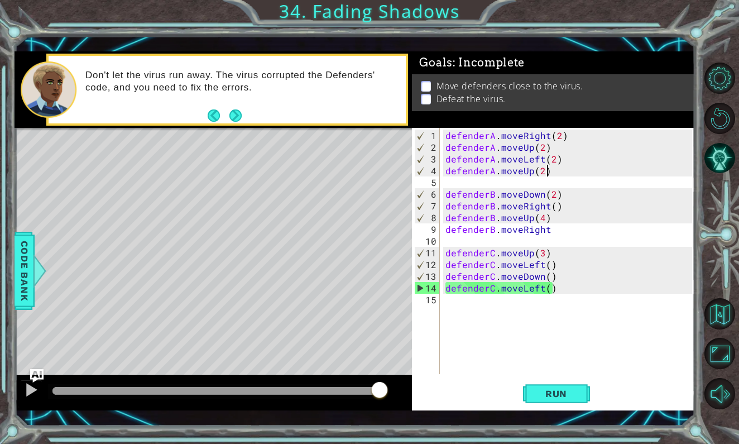
click at [551, 167] on div "defenderA . moveRight ( 2 ) defenderA . moveUp ( 2 ) defenderA . moveLeft ( 2 )…" at bounding box center [570, 265] width 254 height 270
click at [556, 290] on div "defenderA . moveRight ( 2 ) defenderA . moveUp ( 2 ) defenderA . moveLeft ( 2 )…" at bounding box center [570, 265] width 254 height 270
type textarea "defenderC.moveLeft()"
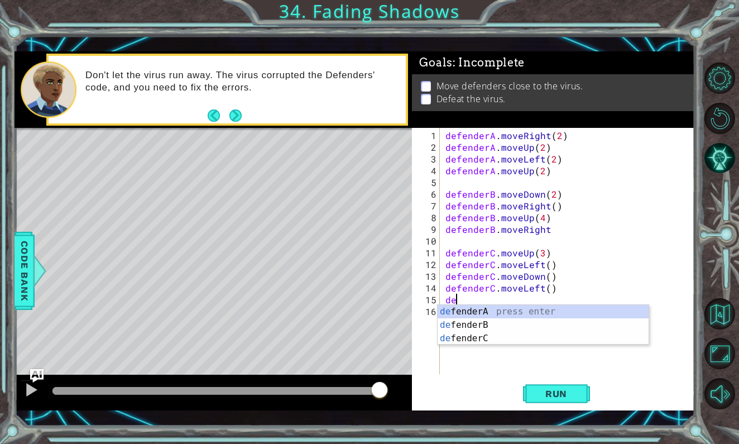
scroll to position [0, 1]
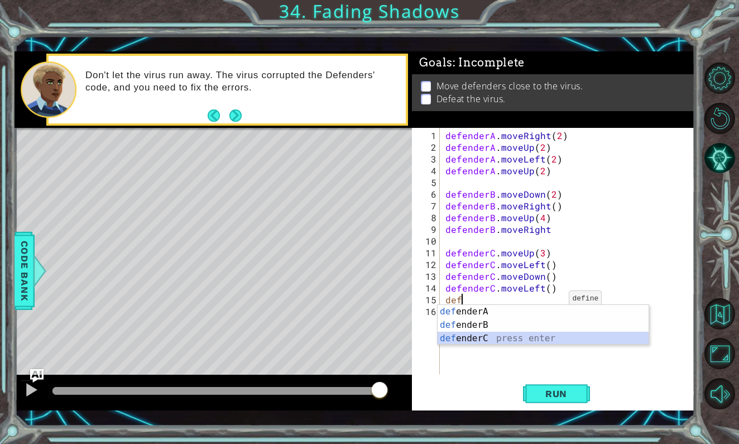
click at [546, 335] on div "def enderA press enter def enderB press enter def enderC press enter" at bounding box center [543, 338] width 211 height 67
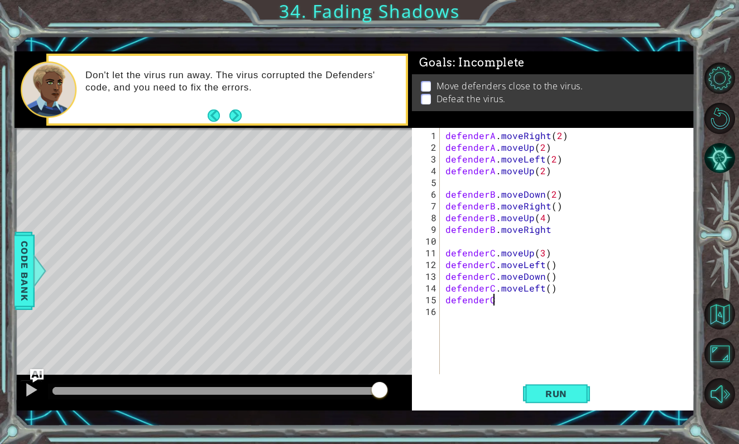
scroll to position [0, 3]
click at [234, 117] on button "Next" at bounding box center [236, 115] width 12 height 12
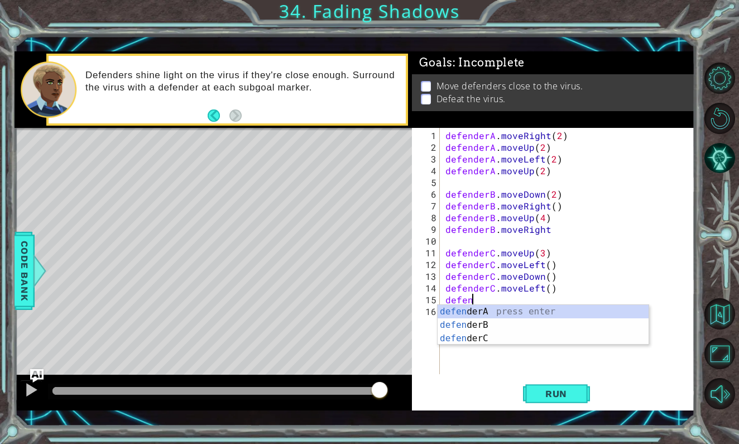
scroll to position [0, 0]
type textarea "d"
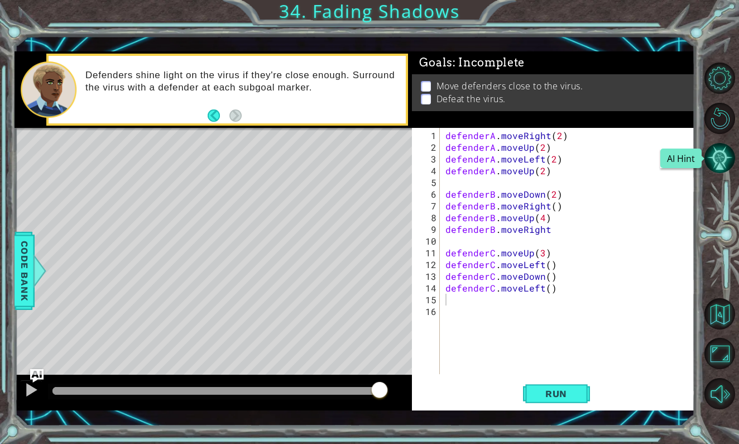
click at [725, 157] on button "AI Hint" at bounding box center [720, 157] width 31 height 31
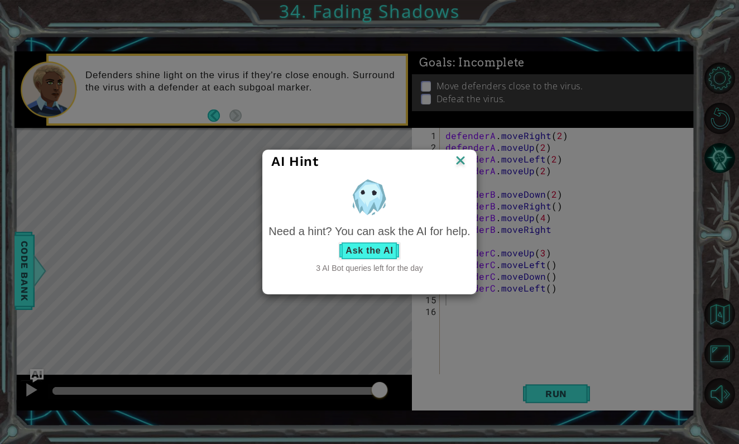
click at [365, 252] on button "Ask the AI" at bounding box center [369, 251] width 62 height 18
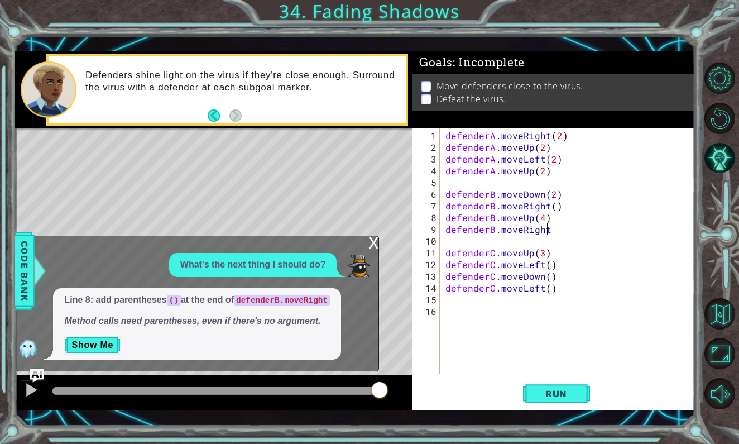
click at [551, 230] on div "defenderA . moveRight ( 2 ) defenderA . moveUp ( 2 ) defenderA . moveLeft ( 2 )…" at bounding box center [570, 265] width 254 height 270
type textarea "defenderB.moveRight()"
click at [558, 398] on span "Run" at bounding box center [556, 393] width 44 height 11
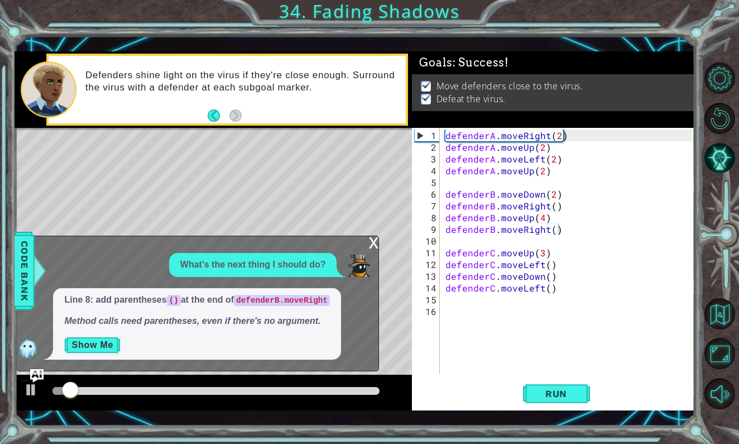
click at [76, 347] on button "Show Me" at bounding box center [92, 345] width 56 height 18
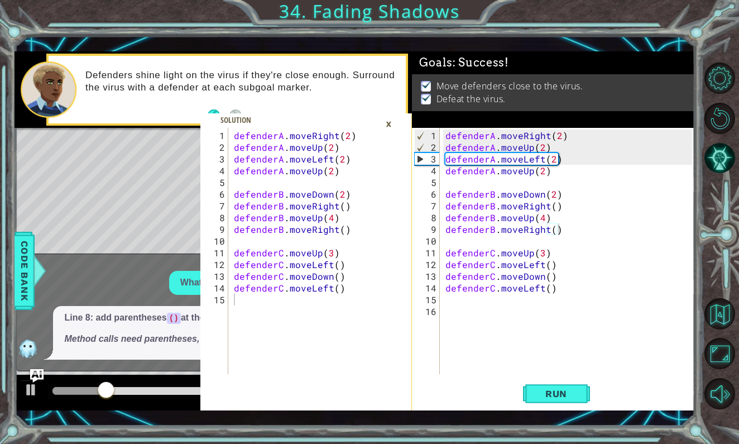
click at [398, 116] on span at bounding box center [306, 261] width 212 height 297
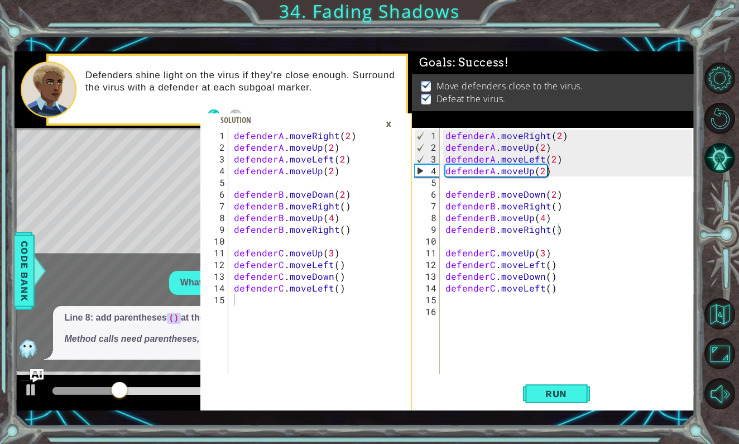
click at [389, 121] on div "×" at bounding box center [388, 123] width 17 height 19
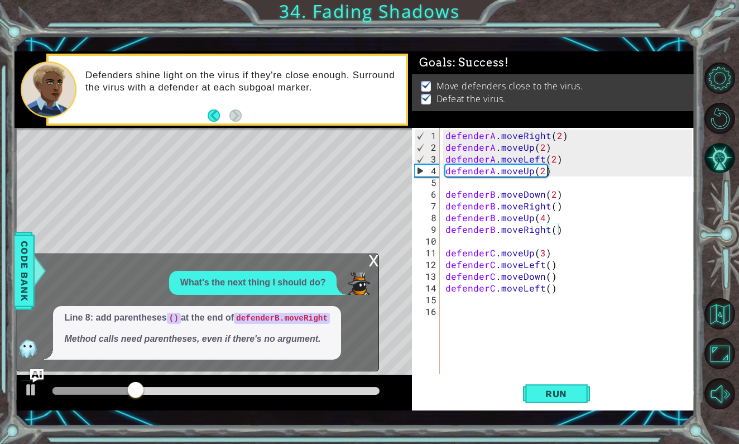
click at [372, 261] on div "x" at bounding box center [374, 259] width 10 height 11
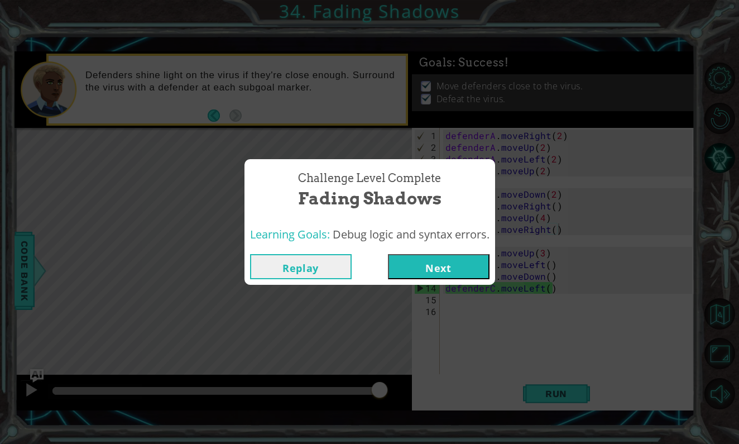
click at [450, 261] on button "Next" at bounding box center [439, 266] width 102 height 25
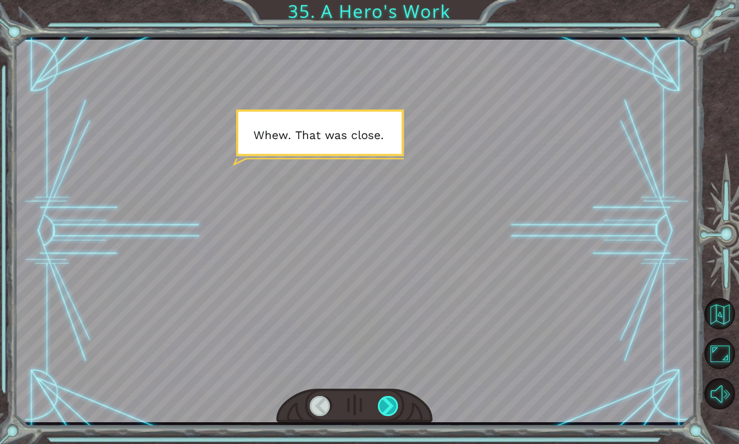
click at [389, 411] on div at bounding box center [389, 406] width 22 height 21
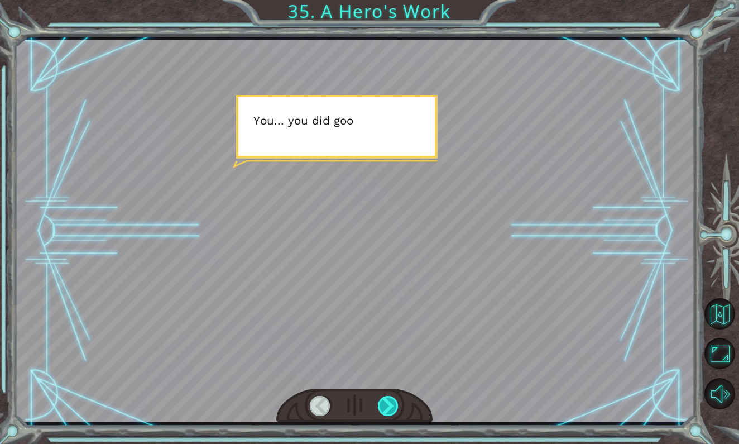
click at [391, 411] on div at bounding box center [389, 406] width 22 height 21
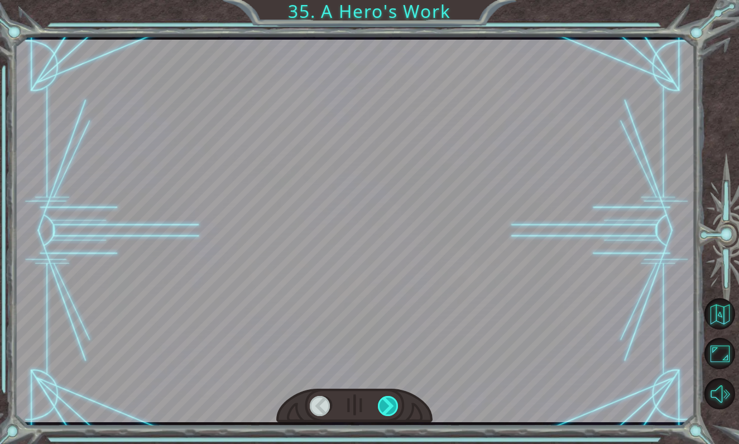
click at [391, 411] on div at bounding box center [389, 406] width 22 height 21
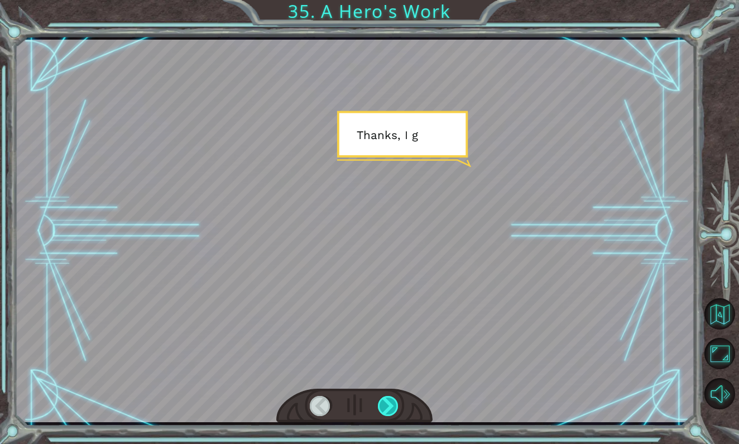
click at [391, 411] on div at bounding box center [389, 406] width 22 height 21
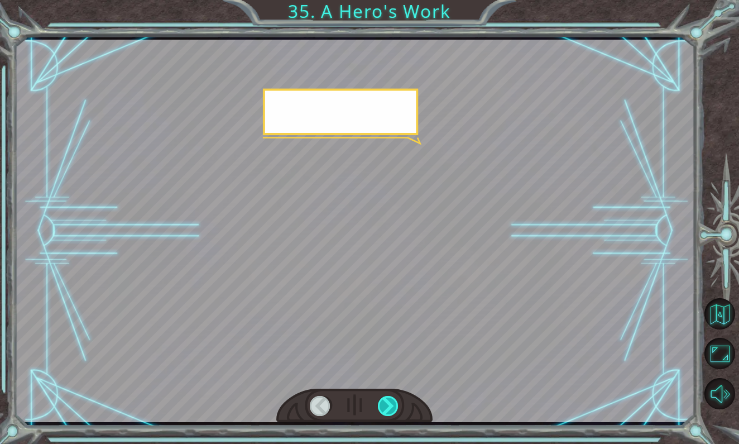
click at [391, 411] on div at bounding box center [389, 406] width 22 height 21
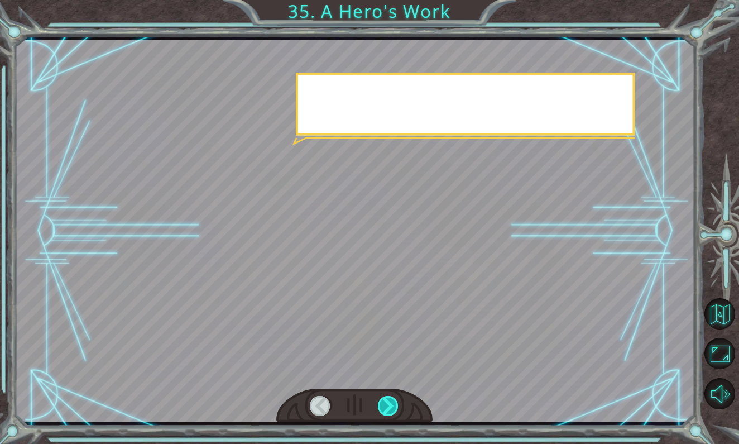
click at [391, 411] on div at bounding box center [389, 406] width 22 height 21
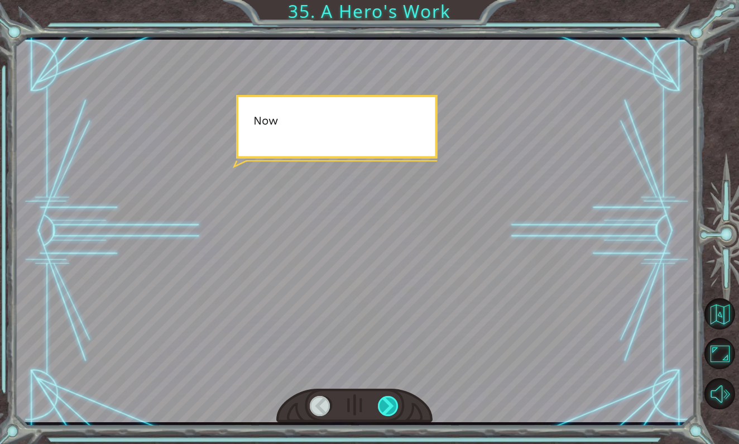
click at [391, 412] on div at bounding box center [389, 406] width 22 height 21
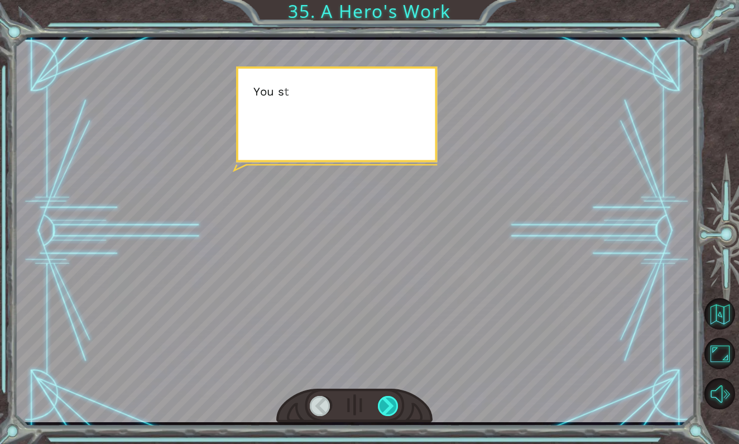
click at [391, 413] on div at bounding box center [389, 406] width 22 height 21
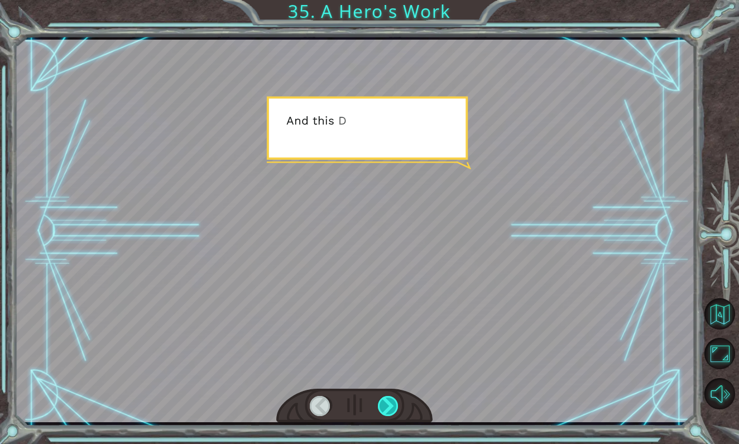
click at [391, 414] on div at bounding box center [389, 406] width 22 height 21
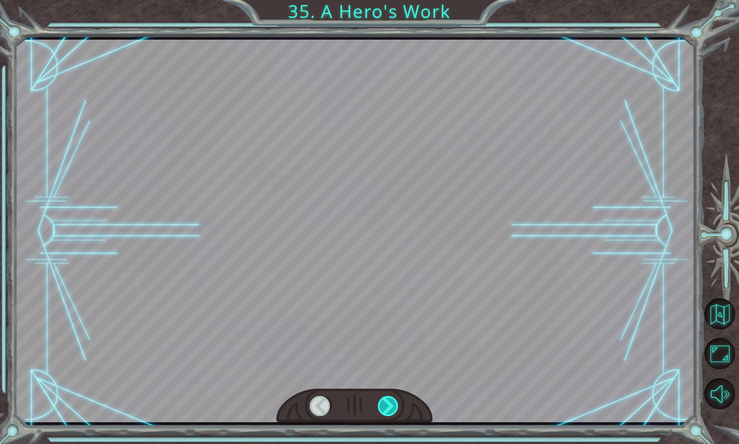
click at [391, 414] on div at bounding box center [389, 406] width 22 height 21
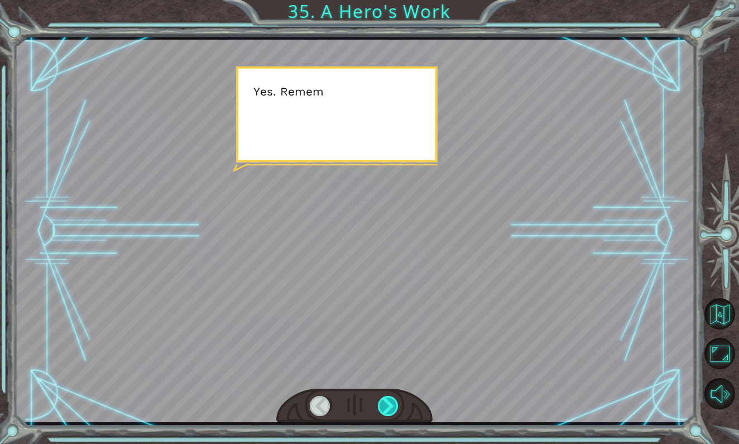
click at [391, 414] on div at bounding box center [389, 406] width 22 height 21
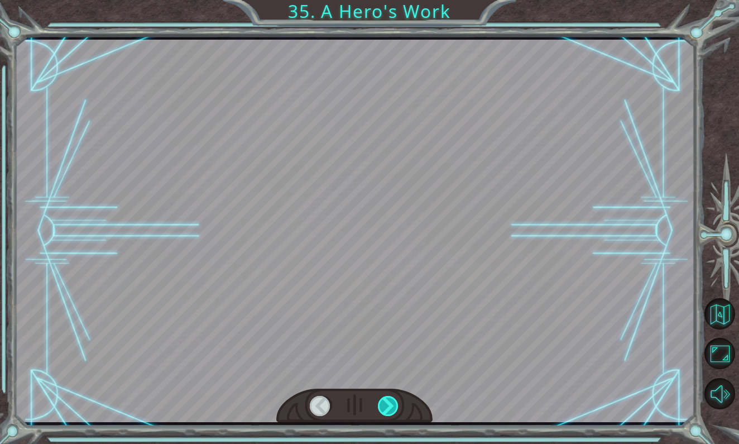
click at [391, 414] on div at bounding box center [389, 406] width 22 height 21
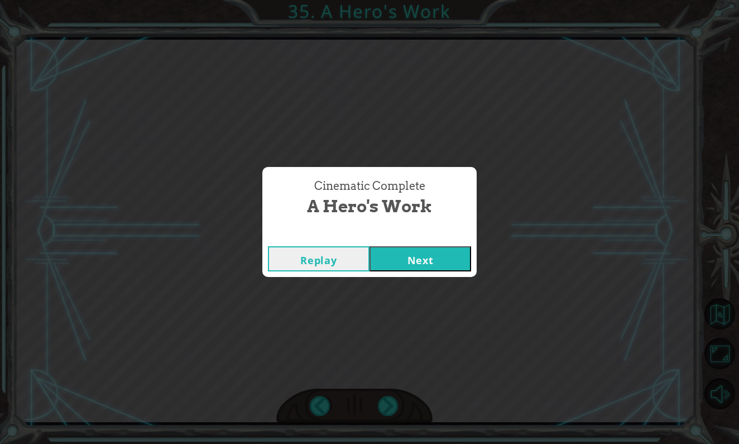
click at [420, 260] on button "Next" at bounding box center [421, 258] width 102 height 25
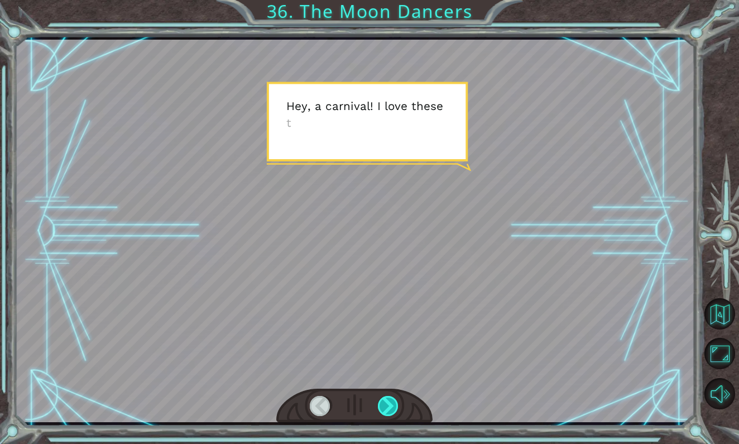
click at [388, 405] on div at bounding box center [389, 406] width 22 height 21
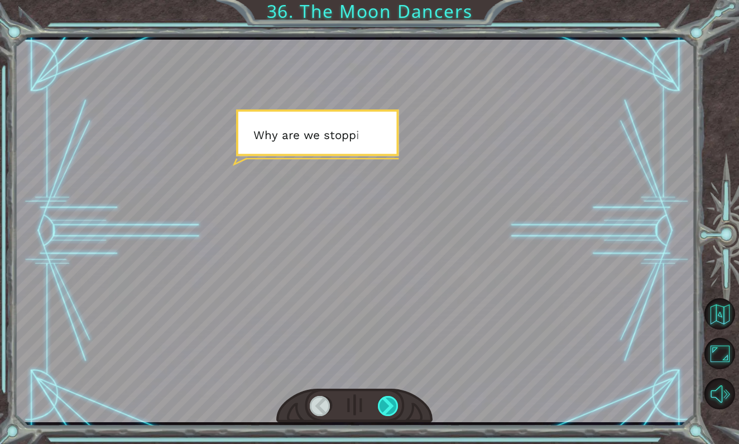
click at [388, 405] on div at bounding box center [389, 406] width 22 height 21
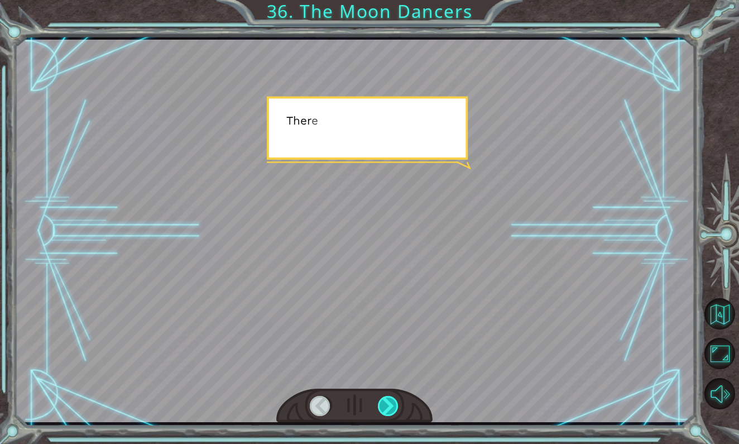
click at [388, 405] on div at bounding box center [389, 406] width 22 height 21
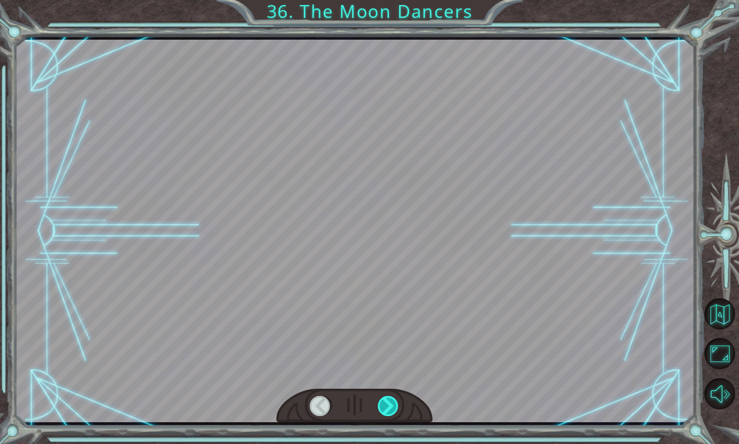
click at [388, 405] on div at bounding box center [389, 406] width 22 height 21
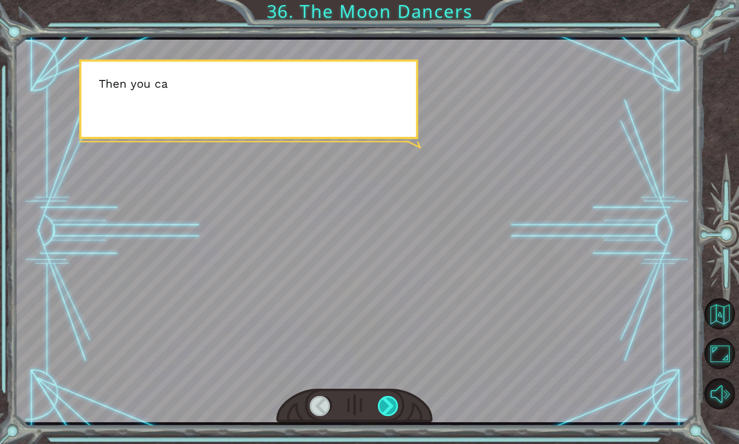
click at [388, 405] on div at bounding box center [389, 406] width 22 height 21
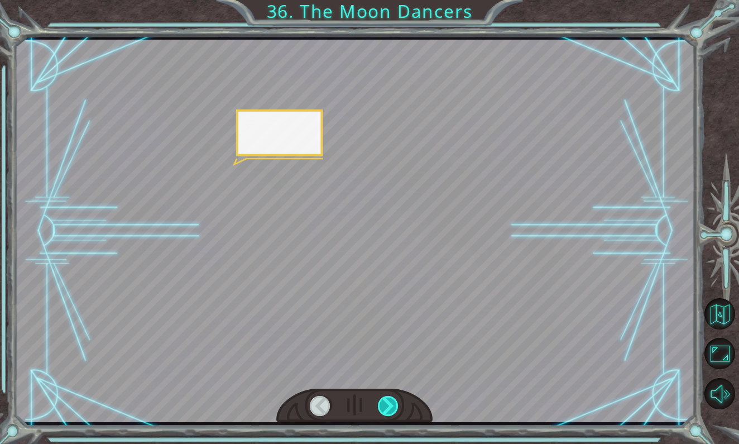
click at [388, 405] on div at bounding box center [389, 406] width 22 height 21
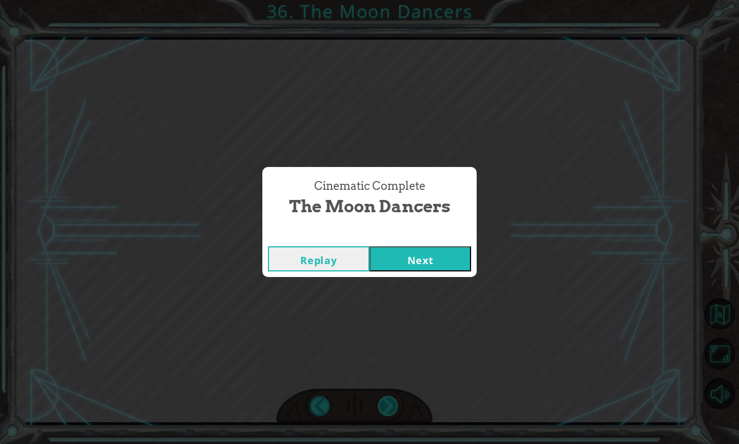
click at [387, 0] on div "Temporary Text H e y , a c a r n i v a l ! I l o v e t h e s e t h i n g s . “ …" at bounding box center [369, 0] width 739 height 0
click at [425, 253] on button "Next" at bounding box center [421, 258] width 102 height 25
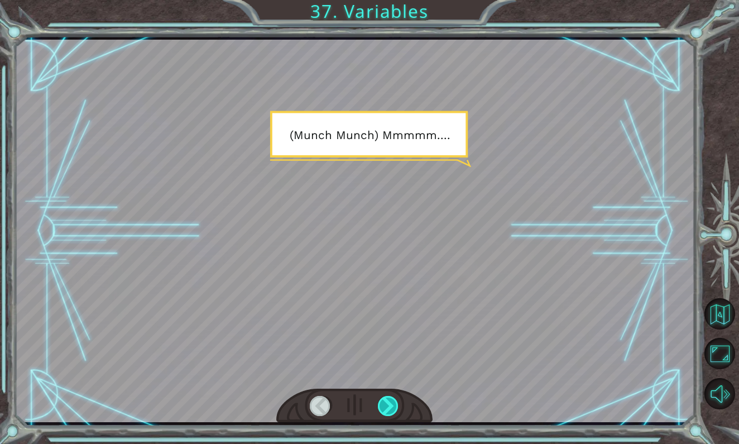
click at [383, 404] on div at bounding box center [389, 406] width 22 height 21
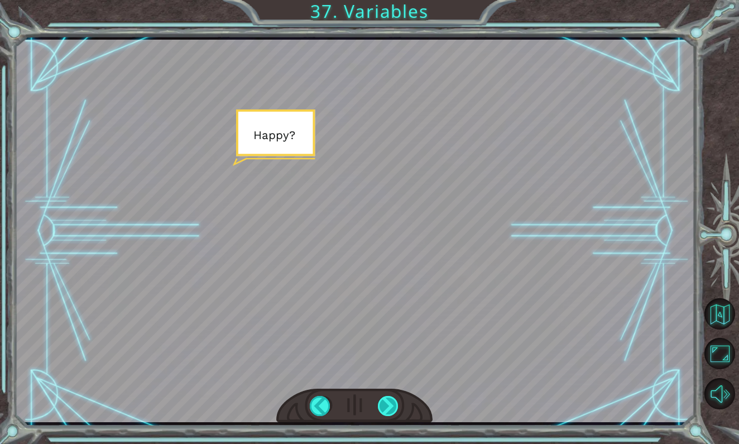
click at [383, 403] on div at bounding box center [389, 406] width 22 height 21
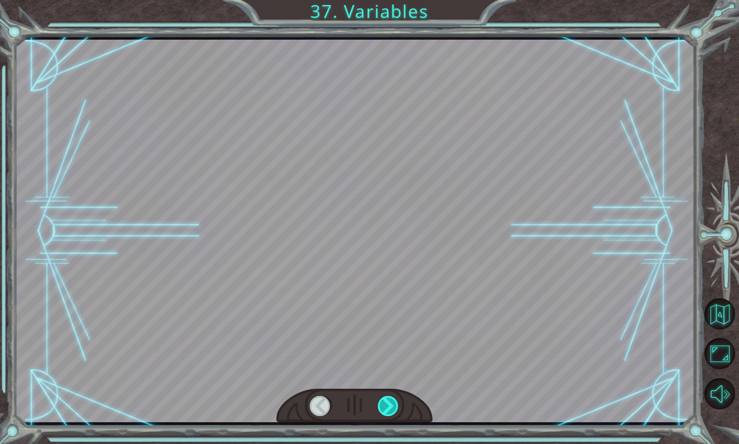
click at [383, 403] on div at bounding box center [389, 406] width 22 height 21
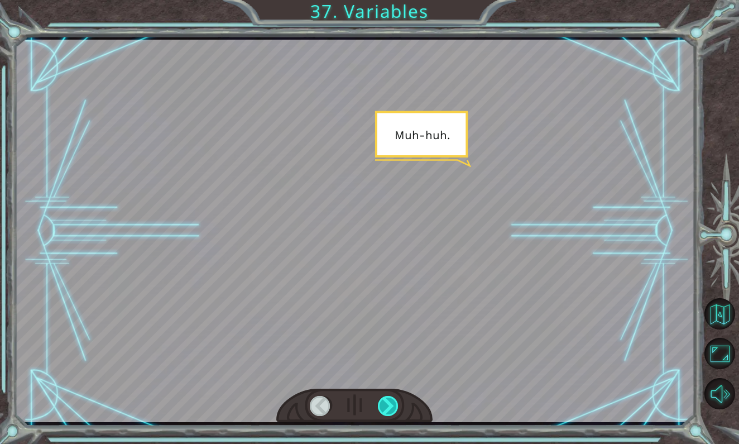
click at [383, 403] on div at bounding box center [389, 406] width 22 height 21
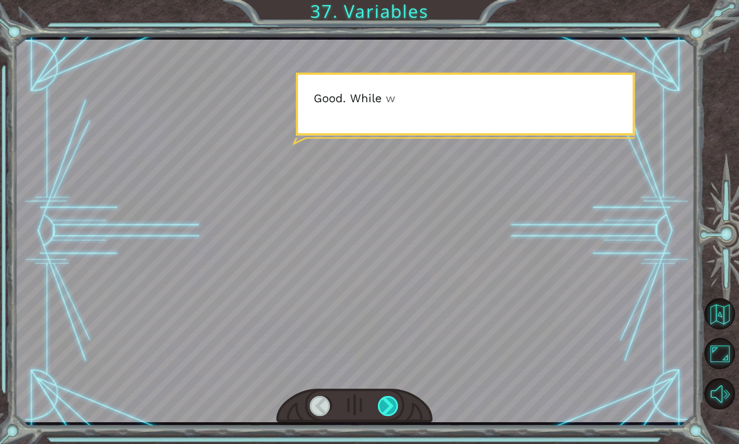
click at [383, 403] on div at bounding box center [389, 406] width 22 height 21
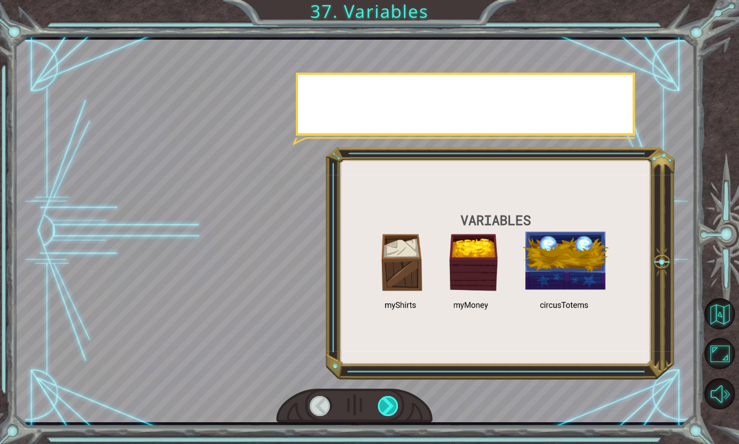
click at [383, 403] on div at bounding box center [389, 406] width 22 height 21
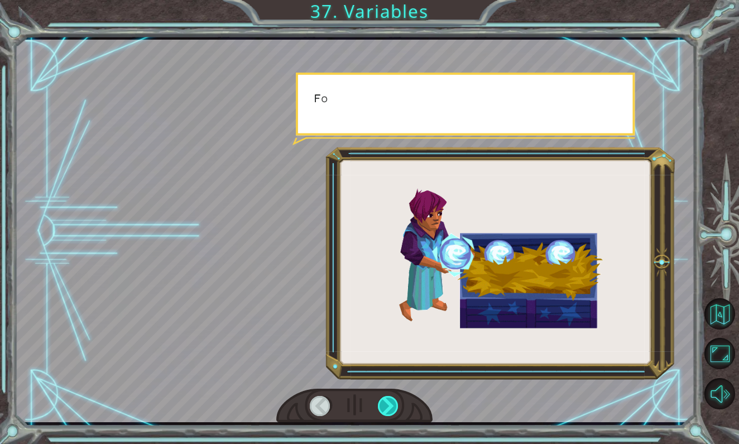
click at [383, 403] on div at bounding box center [389, 406] width 22 height 21
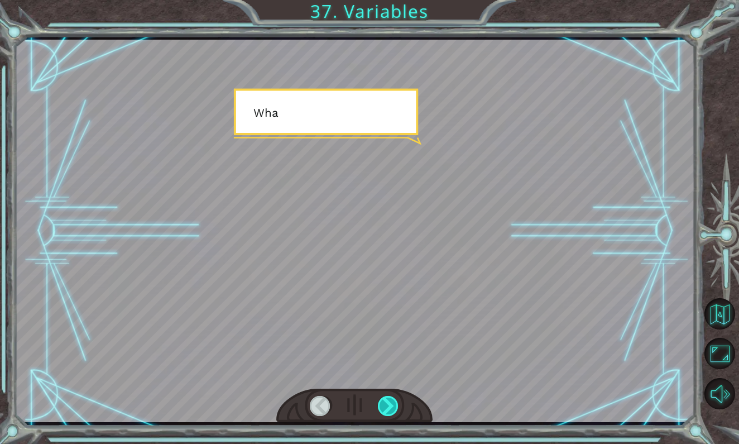
click at [383, 403] on div at bounding box center [389, 406] width 22 height 21
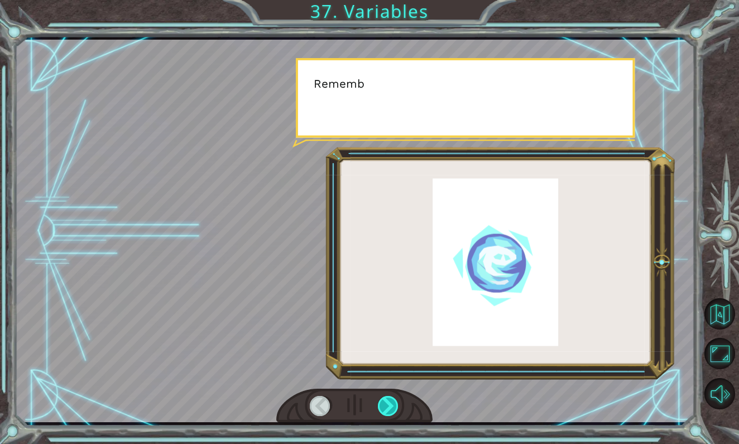
click at [383, 403] on div at bounding box center [389, 406] width 22 height 21
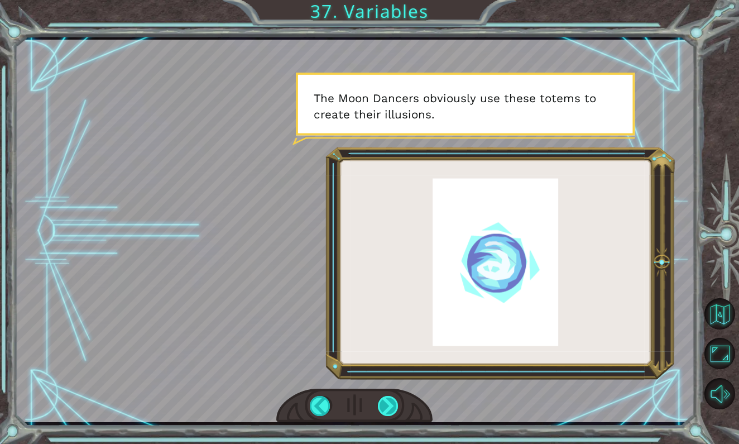
click at [385, 407] on div at bounding box center [389, 406] width 22 height 21
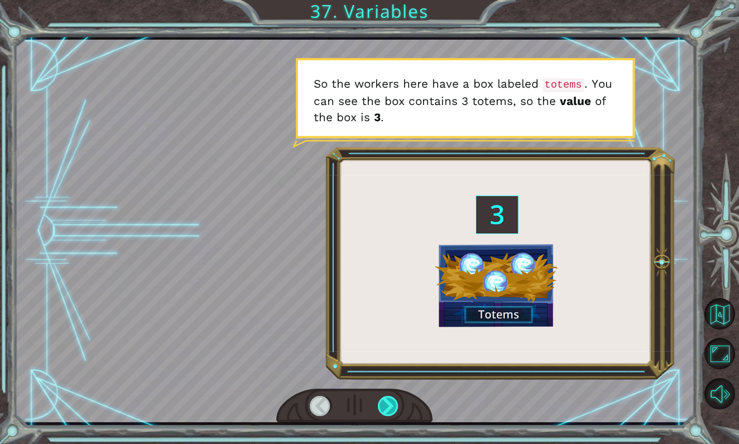
click at [391, 407] on div at bounding box center [389, 406] width 22 height 21
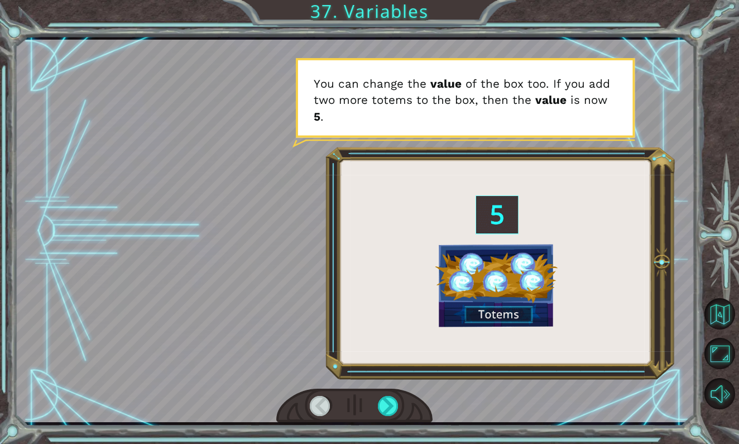
click at [390, 419] on div at bounding box center [354, 406] width 156 height 35
click at [384, 405] on div at bounding box center [389, 406] width 22 height 21
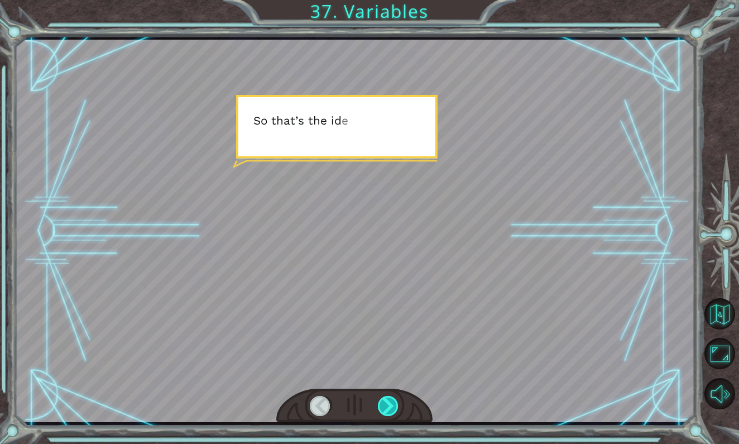
click at [384, 405] on div at bounding box center [389, 406] width 22 height 21
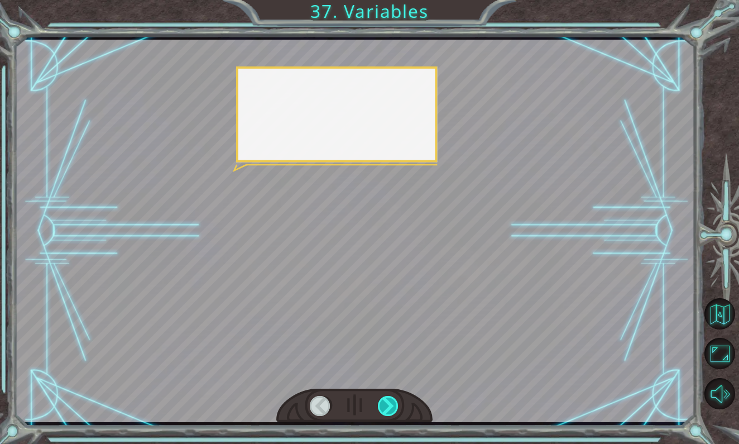
click at [384, 405] on div at bounding box center [389, 406] width 22 height 21
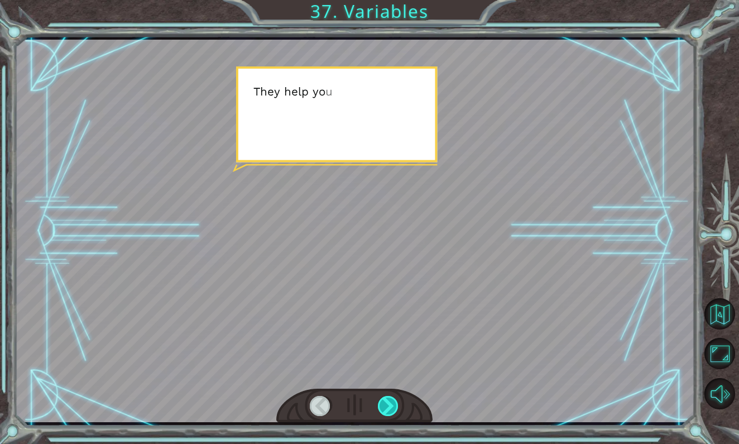
click at [384, 405] on div at bounding box center [389, 406] width 22 height 21
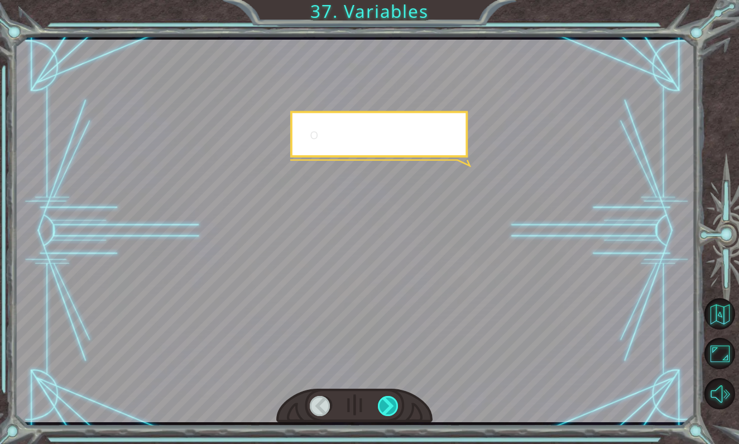
click at [384, 405] on div at bounding box center [389, 406] width 22 height 21
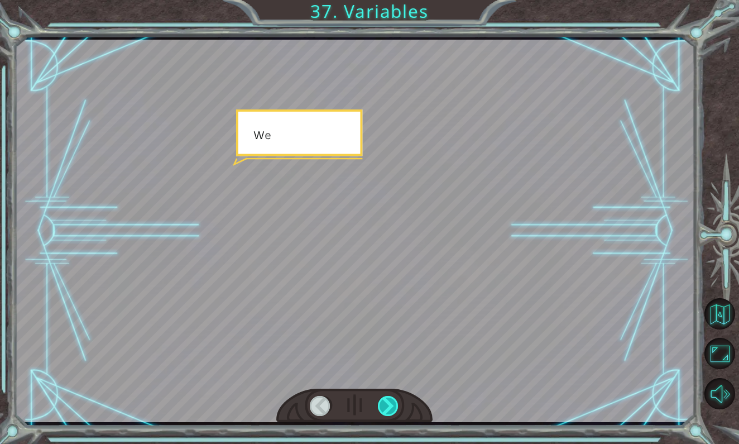
click at [384, 405] on div at bounding box center [389, 406] width 22 height 21
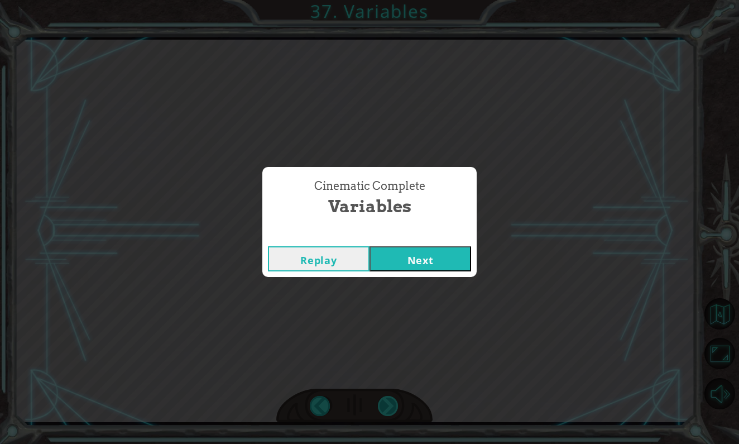
click at [384, 405] on div "Cinematic Complete Variables Replay Next" at bounding box center [369, 222] width 739 height 444
click at [429, 256] on button "Next" at bounding box center [421, 258] width 102 height 25
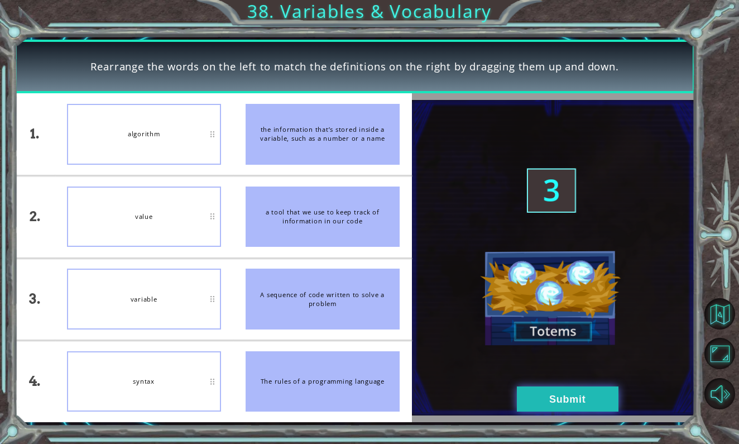
click at [567, 396] on button "Submit" at bounding box center [568, 398] width 102 height 25
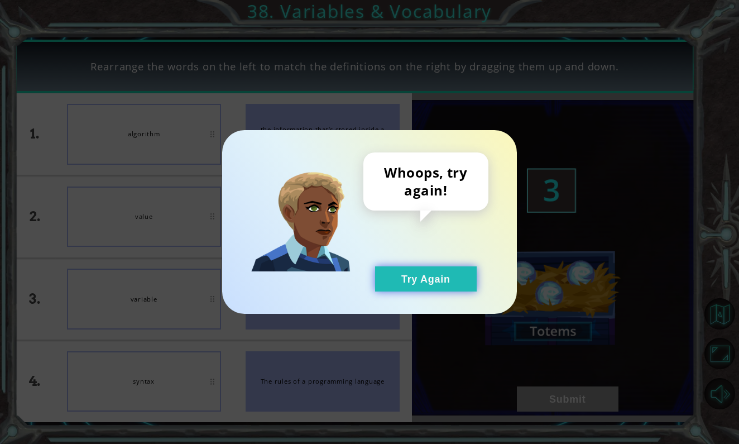
click at [427, 283] on button "Try Again" at bounding box center [426, 278] width 102 height 25
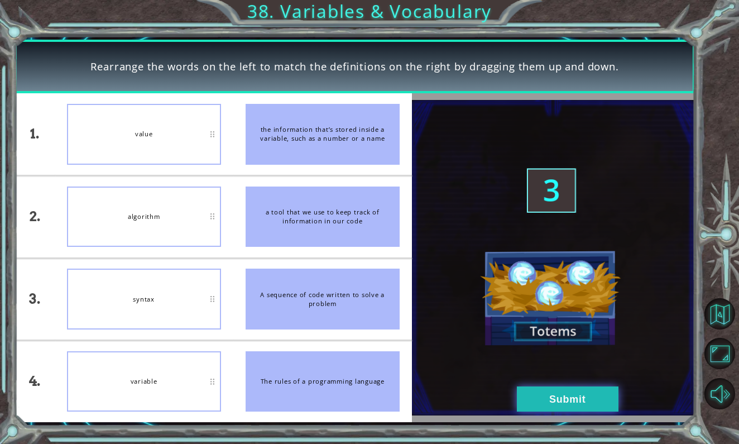
click at [541, 398] on button "Submit" at bounding box center [568, 398] width 102 height 25
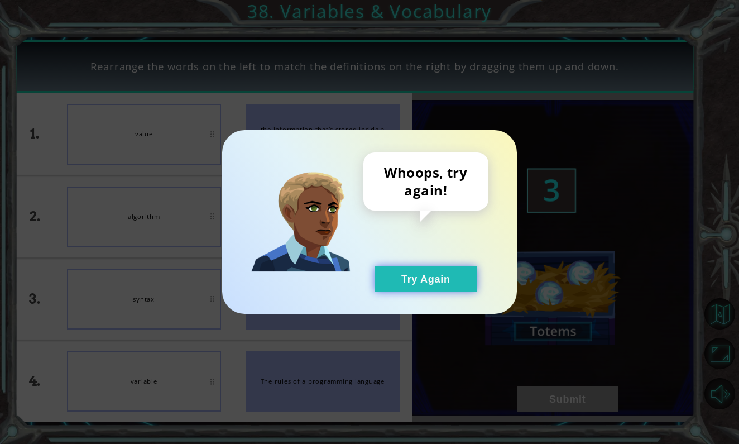
click at [432, 288] on button "Try Again" at bounding box center [426, 278] width 102 height 25
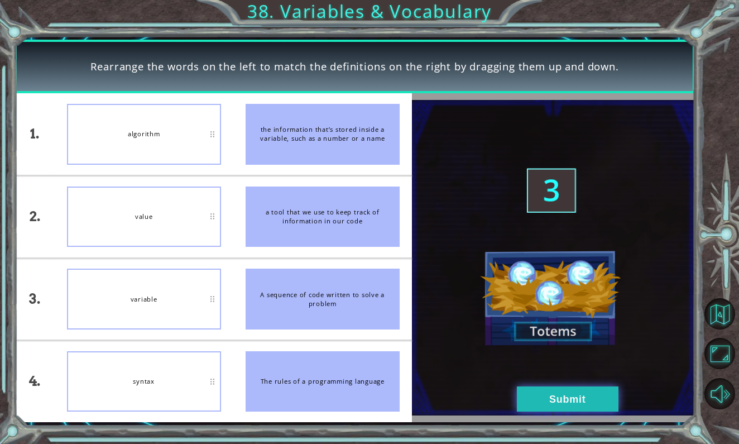
click at [537, 408] on button "Submit" at bounding box center [568, 398] width 102 height 25
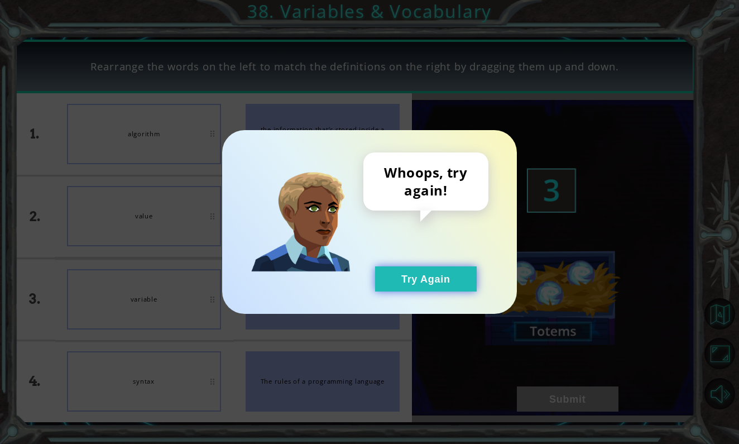
click at [421, 274] on button "Try Again" at bounding box center [426, 278] width 102 height 25
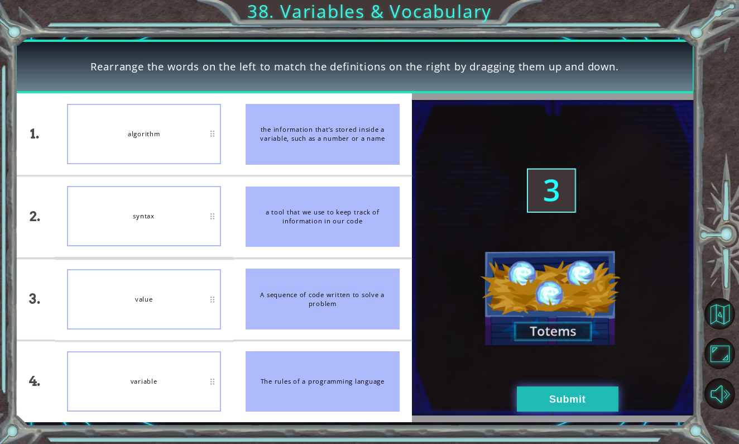
click at [546, 403] on button "Submit" at bounding box center [568, 398] width 102 height 25
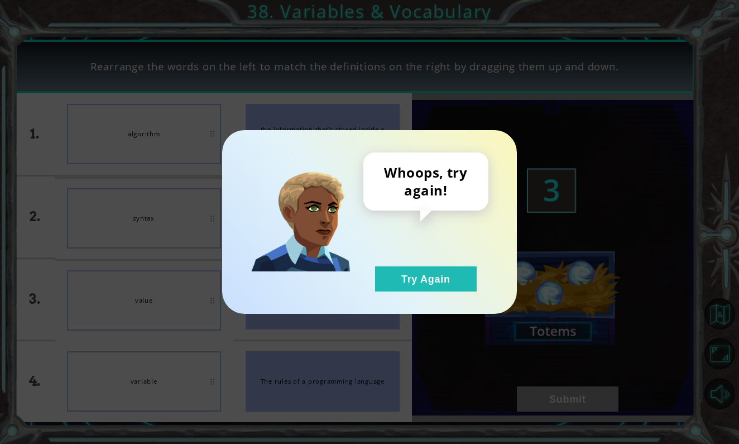
click at [434, 297] on div "Whoops, try again! Try Again" at bounding box center [369, 222] width 295 height 184
click at [428, 275] on button "Try Again" at bounding box center [426, 278] width 102 height 25
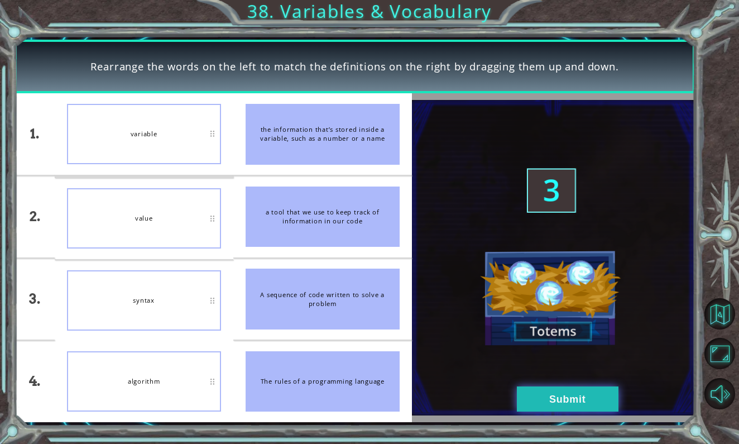
click at [536, 389] on button "Submit" at bounding box center [568, 398] width 102 height 25
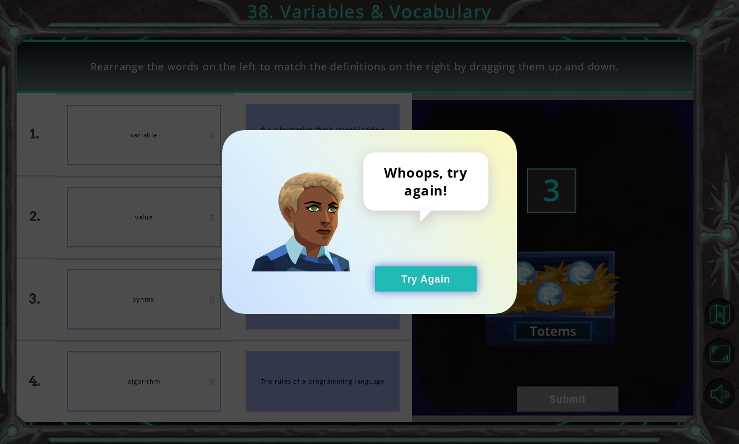
click at [449, 269] on button "Try Again" at bounding box center [426, 278] width 102 height 25
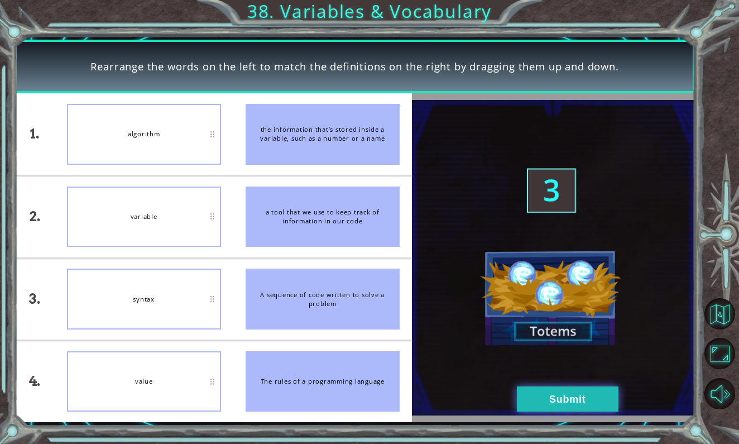
click at [588, 399] on button "Submit" at bounding box center [568, 398] width 102 height 25
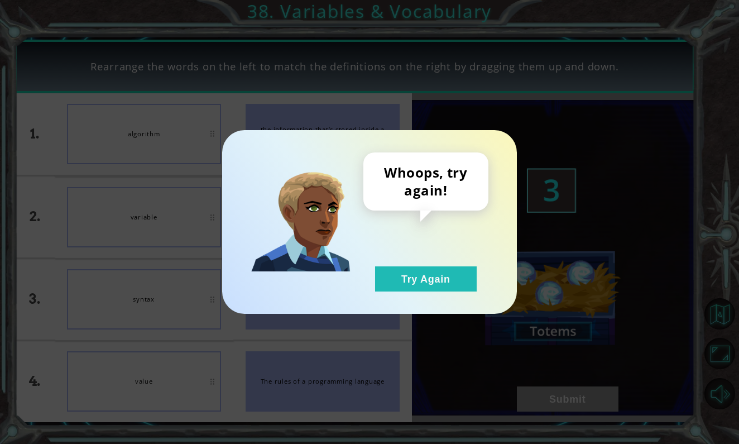
click at [470, 265] on div "Whoops, try again! Try Again" at bounding box center [426, 221] width 125 height 139
click at [397, 279] on button "Try Again" at bounding box center [426, 278] width 102 height 25
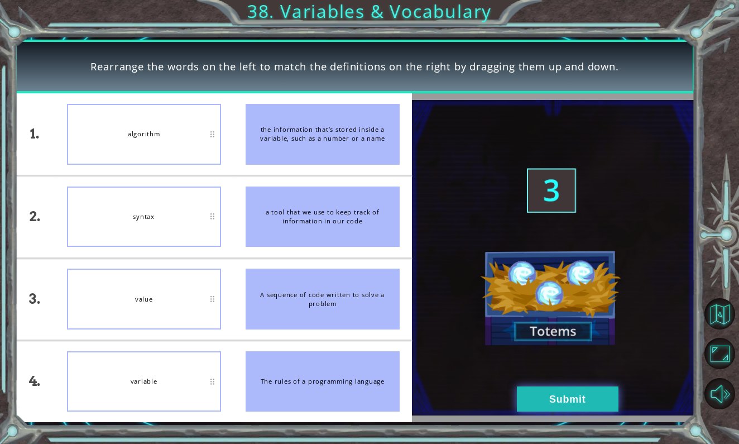
click at [532, 388] on button "Submit" at bounding box center [568, 398] width 102 height 25
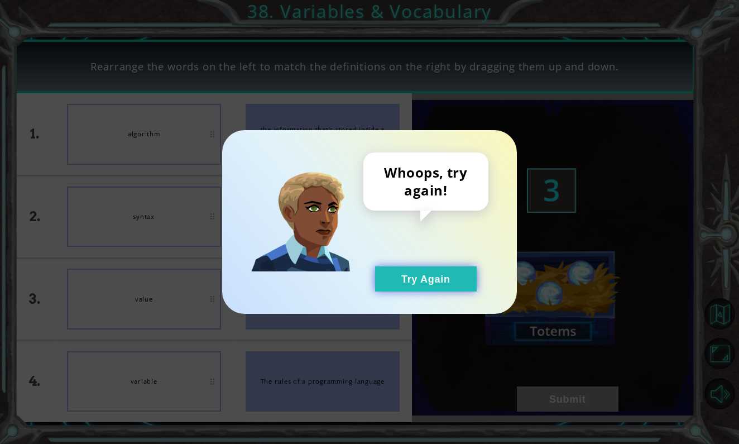
click at [415, 276] on button "Try Again" at bounding box center [426, 278] width 102 height 25
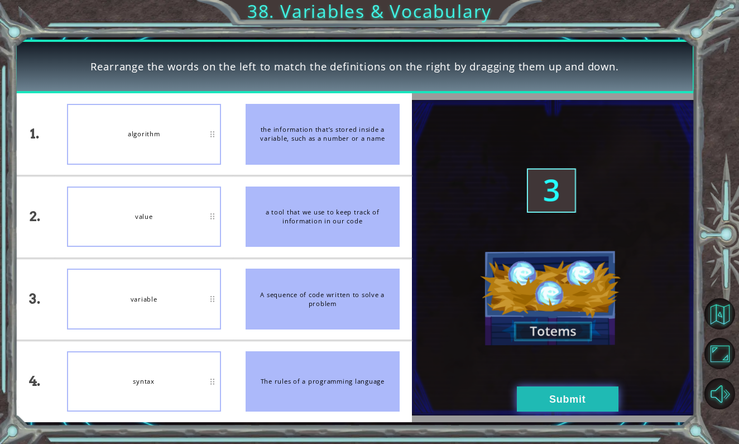
click at [555, 386] on div "1. 2. 3. 4. algorithm value variable syntax the information that’s stored insid…" at bounding box center [355, 257] width 680 height 329
click at [555, 396] on button "Submit" at bounding box center [568, 398] width 102 height 25
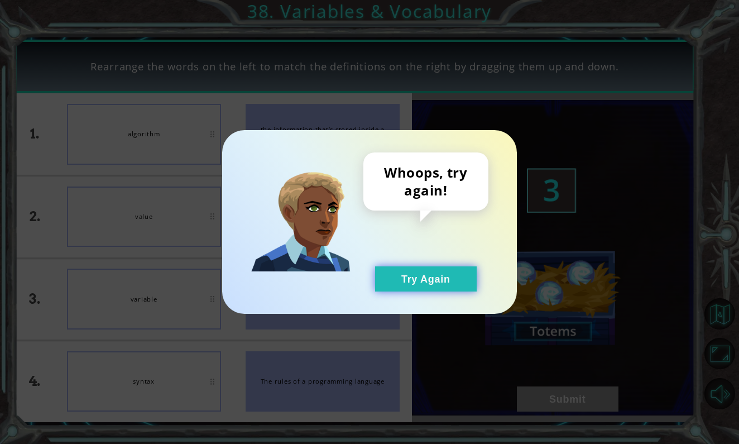
click at [452, 283] on button "Try Again" at bounding box center [426, 278] width 102 height 25
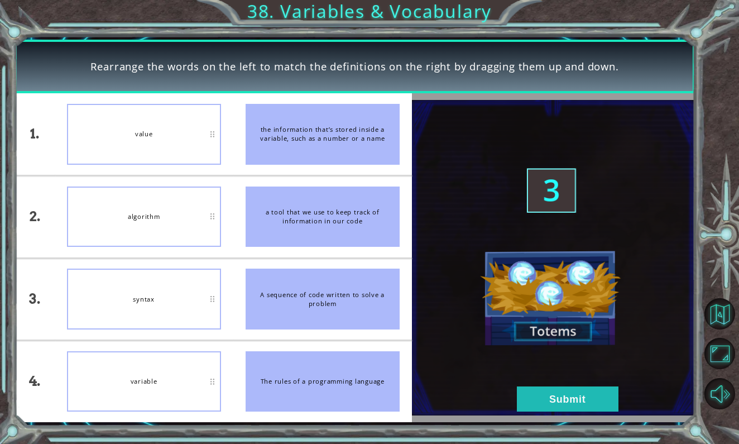
drag, startPoint x: 154, startPoint y: 332, endPoint x: 151, endPoint y: 319, distance: 13.8
click at [574, 391] on button "Submit" at bounding box center [568, 398] width 102 height 25
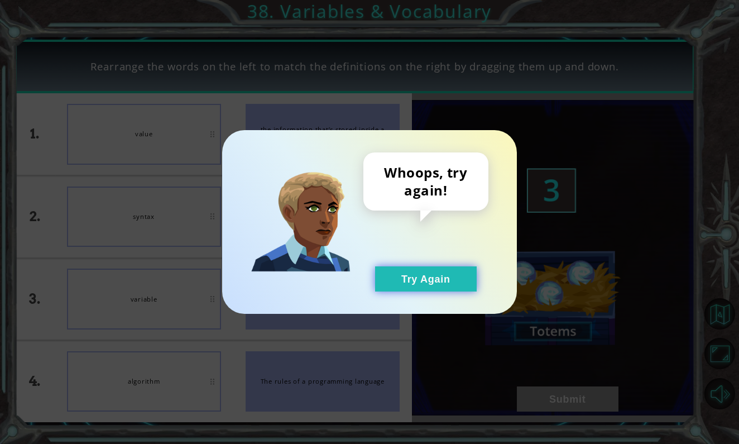
click at [440, 279] on button "Try Again" at bounding box center [426, 278] width 102 height 25
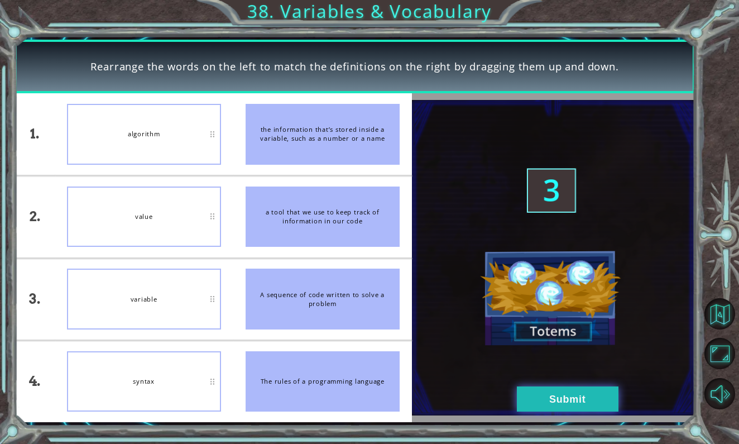
click at [552, 393] on button "Submit" at bounding box center [568, 398] width 102 height 25
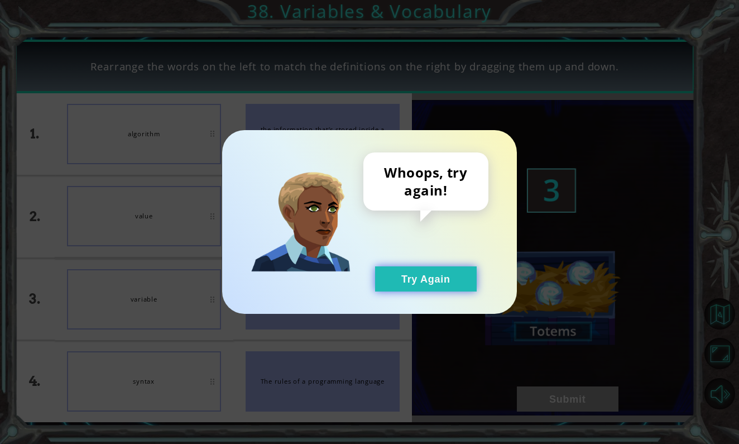
click at [438, 275] on button "Try Again" at bounding box center [426, 278] width 102 height 25
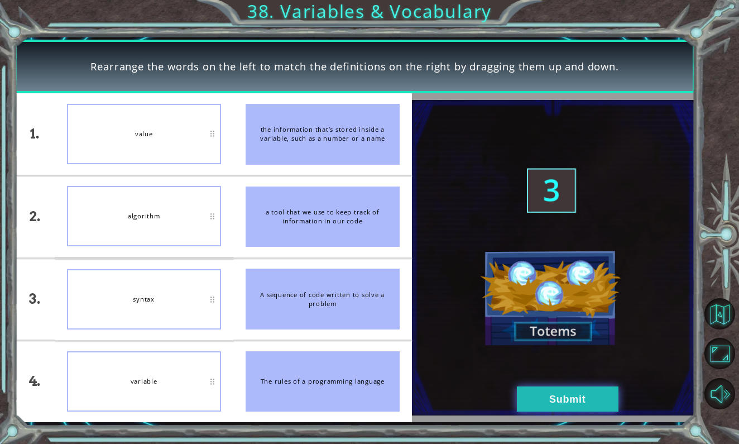
click at [608, 395] on button "Submit" at bounding box center [568, 398] width 102 height 25
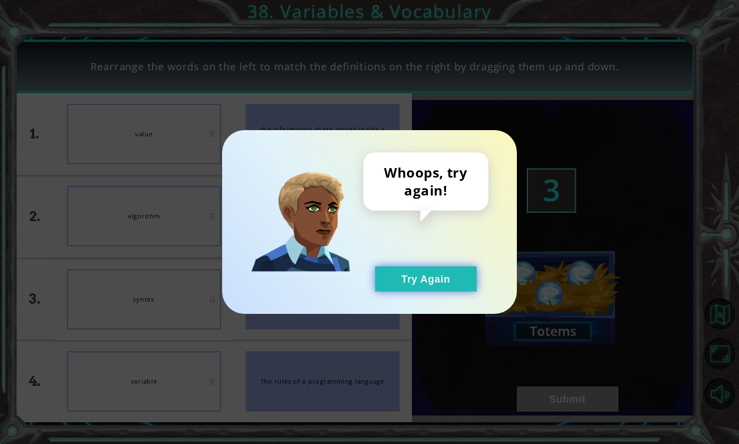
click at [421, 276] on button "Try Again" at bounding box center [426, 278] width 102 height 25
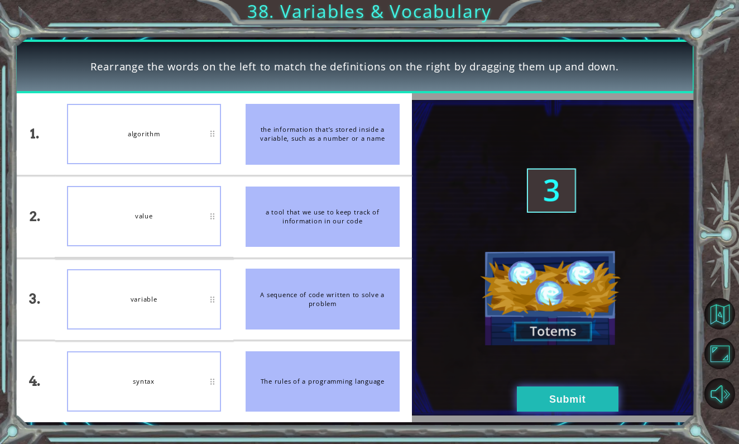
click at [593, 400] on button "Submit" at bounding box center [568, 398] width 102 height 25
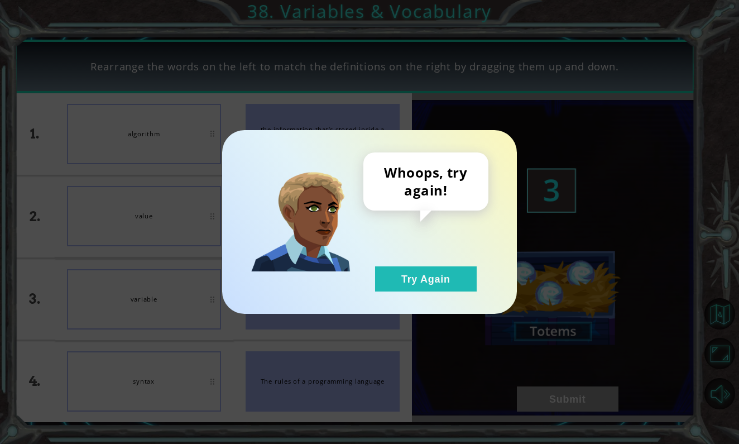
click at [451, 293] on div "Whoops, try again! Try Again" at bounding box center [369, 222] width 295 height 184
click at [425, 272] on button "Try Again" at bounding box center [426, 278] width 102 height 25
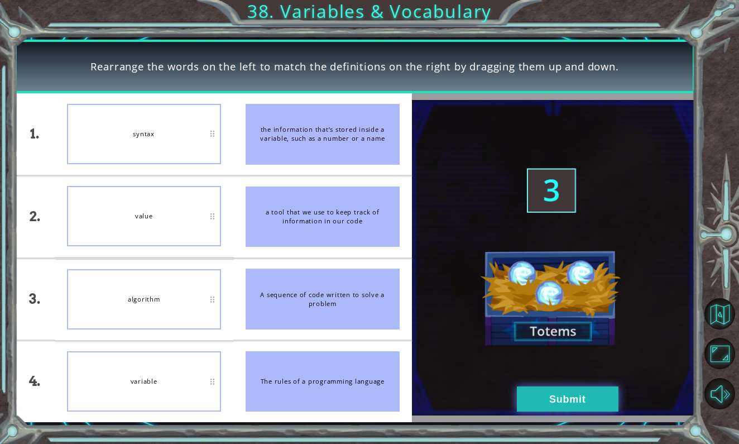
click at [548, 405] on button "Submit" at bounding box center [568, 398] width 102 height 25
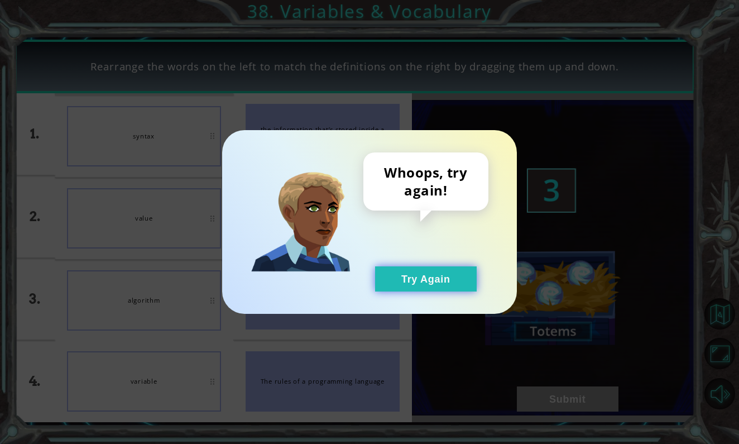
click at [428, 289] on button "Try Again" at bounding box center [426, 278] width 102 height 25
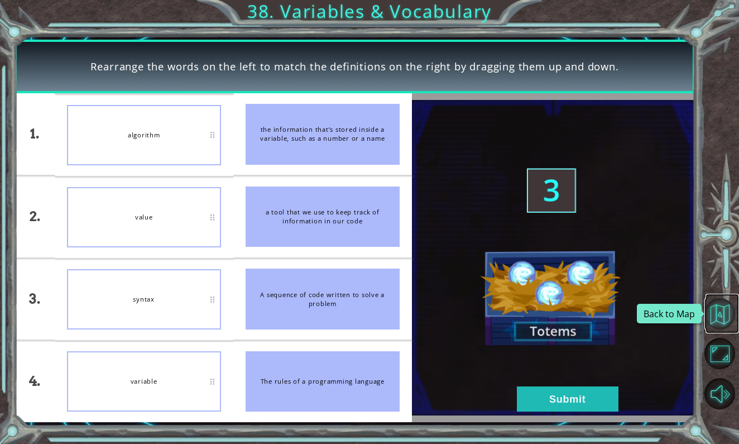
click at [722, 313] on button "Back to Map" at bounding box center [720, 313] width 31 height 31
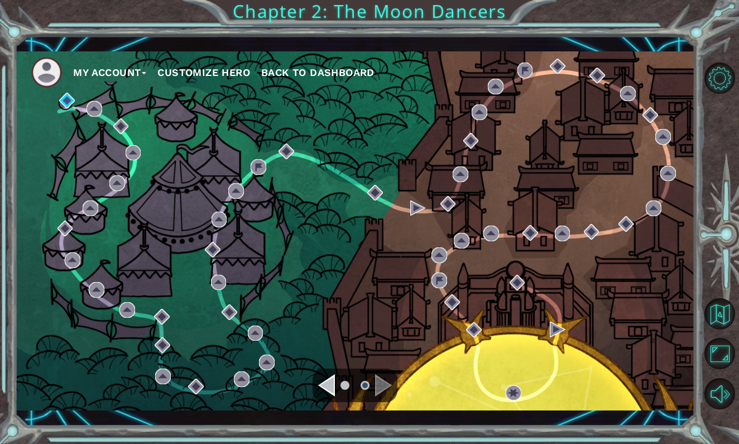
click at [323, 386] on div "Navigate to the previous page" at bounding box center [326, 385] width 17 height 22
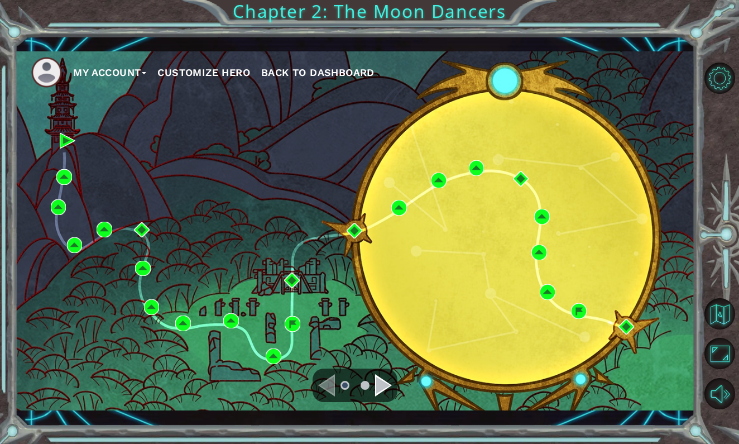
click at [373, 388] on ul at bounding box center [355, 385] width 40 height 22
click at [383, 385] on div "Navigate to the next page" at bounding box center [383, 385] width 17 height 22
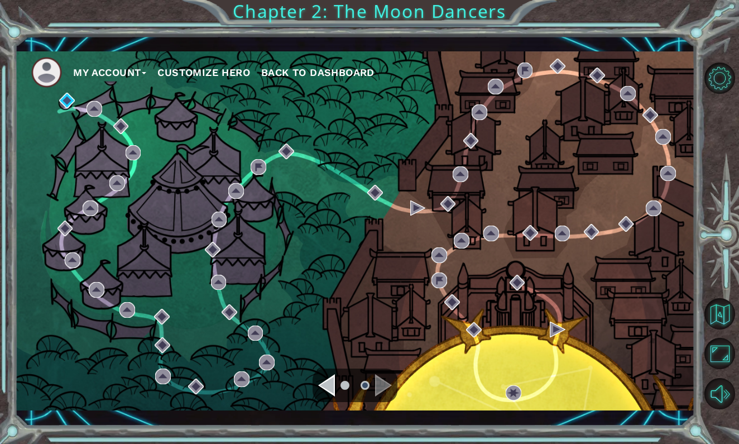
click at [375, 373] on div at bounding box center [355, 386] width 85 height 34
click at [723, 322] on button "Back to Map" at bounding box center [720, 313] width 31 height 31
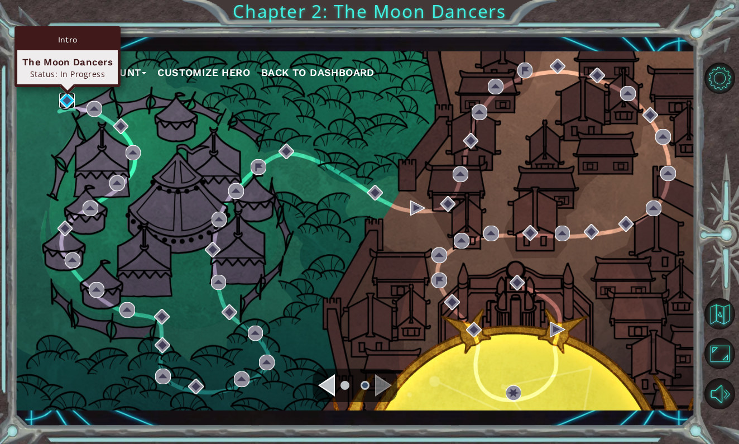
click at [65, 99] on img at bounding box center [67, 101] width 16 height 16
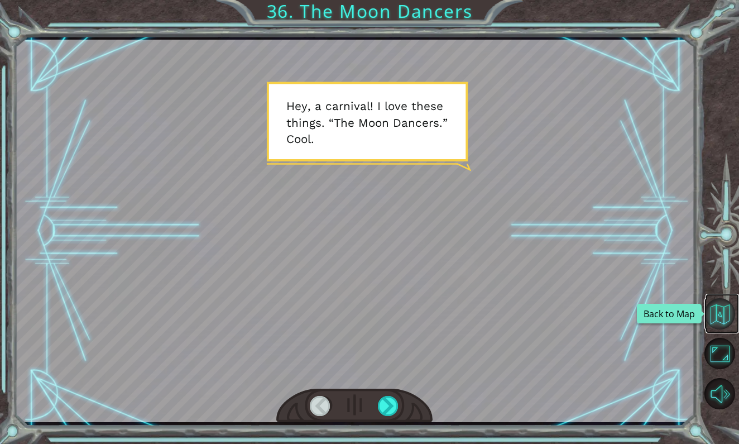
click at [720, 314] on button "Back to Map" at bounding box center [720, 313] width 31 height 31
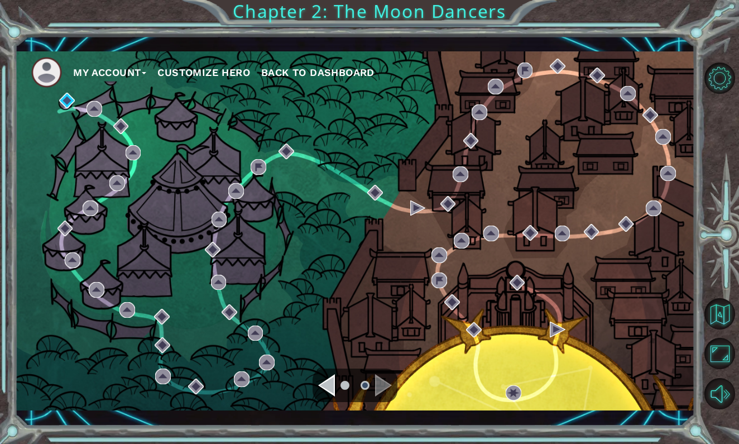
click at [330, 381] on div "Navigate to the previous page" at bounding box center [326, 385] width 17 height 22
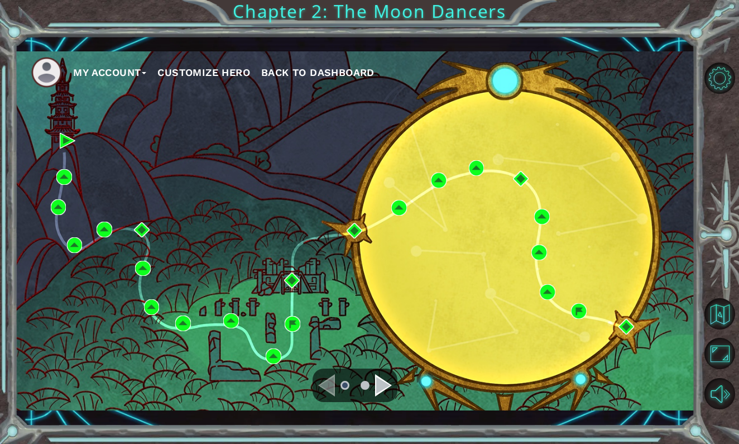
click at [379, 382] on div "Navigate to the next page" at bounding box center [383, 385] width 17 height 22
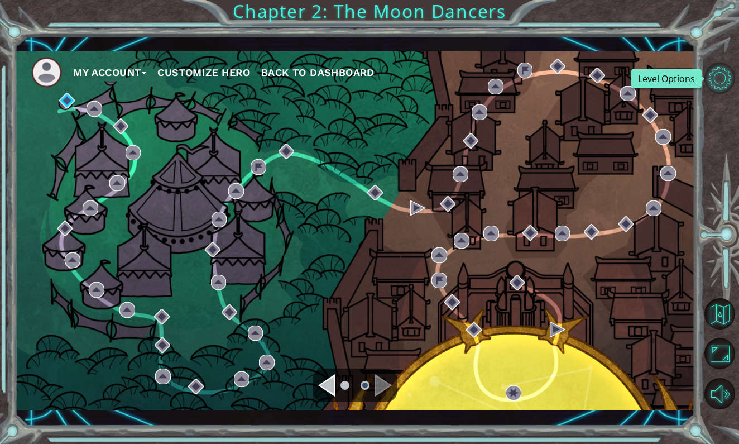
click at [722, 80] on button "Level Options" at bounding box center [720, 78] width 31 height 31
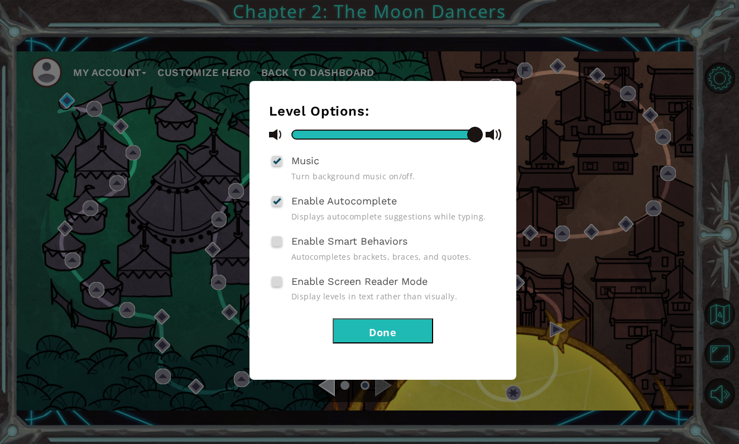
click at [393, 332] on button "Done" at bounding box center [383, 330] width 101 height 25
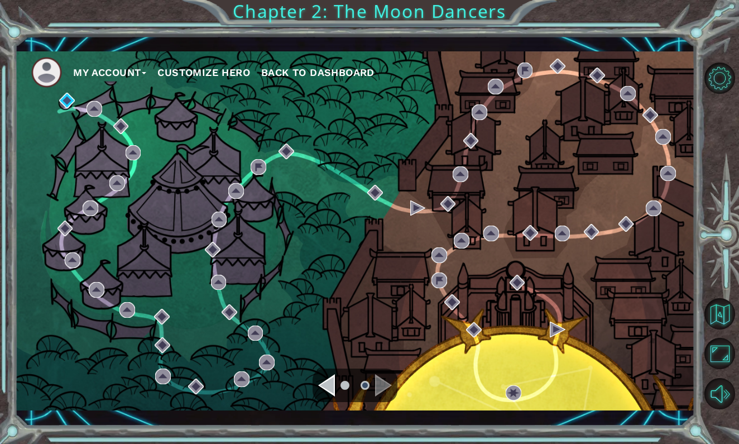
click at [318, 4] on div "My Account Customize Hero Back to Dashboard Chapter 2: The Moon Dancers" at bounding box center [369, 222] width 739 height 444
click at [48, 69] on img at bounding box center [46, 72] width 31 height 31
click at [89, 70] on button "My Account" at bounding box center [109, 72] width 73 height 17
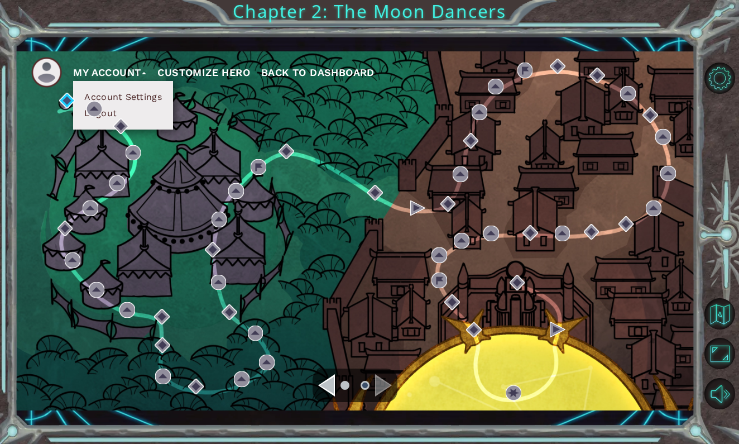
click at [102, 96] on button "Account Settings" at bounding box center [123, 97] width 84 height 12
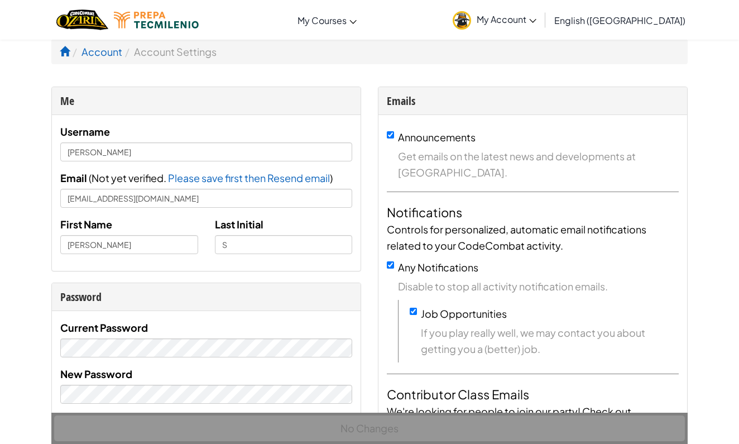
click at [537, 16] on span "My Account" at bounding box center [507, 19] width 60 height 12
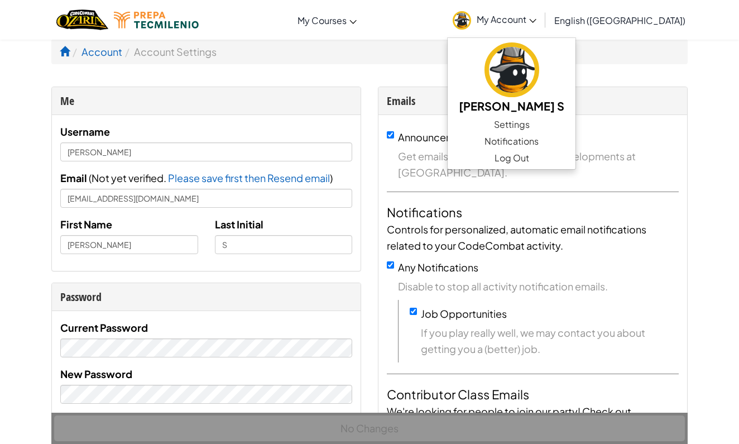
click at [84, 21] on img "Home" at bounding box center [82, 19] width 52 height 23
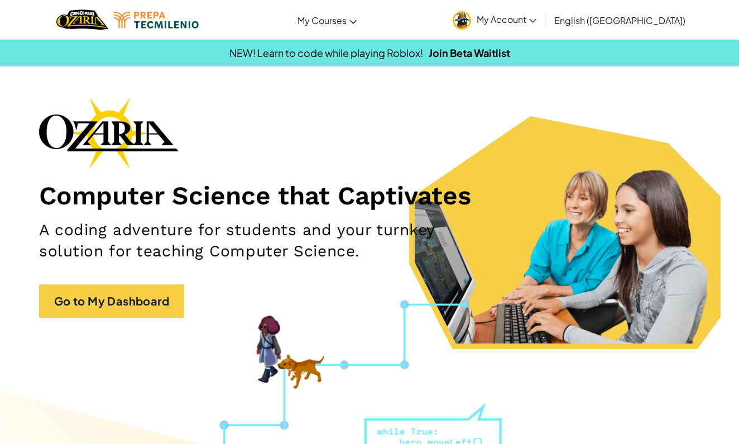
click at [537, 23] on span "My Account" at bounding box center [507, 19] width 60 height 12
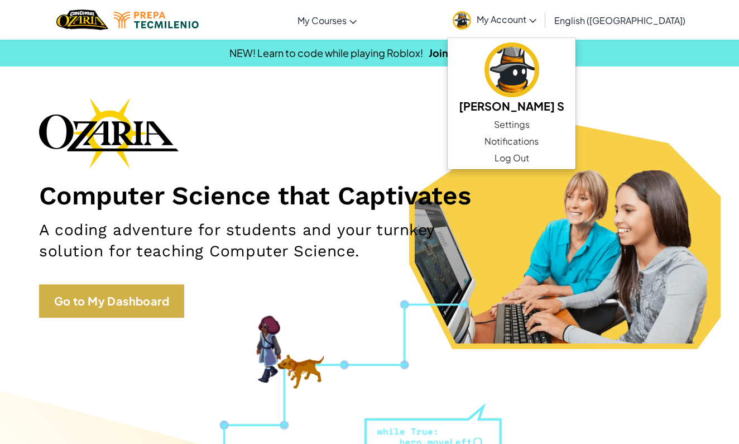
click at [133, 305] on link "Go to My Dashboard" at bounding box center [111, 301] width 145 height 34
